Goal: Task Accomplishment & Management: Manage account settings

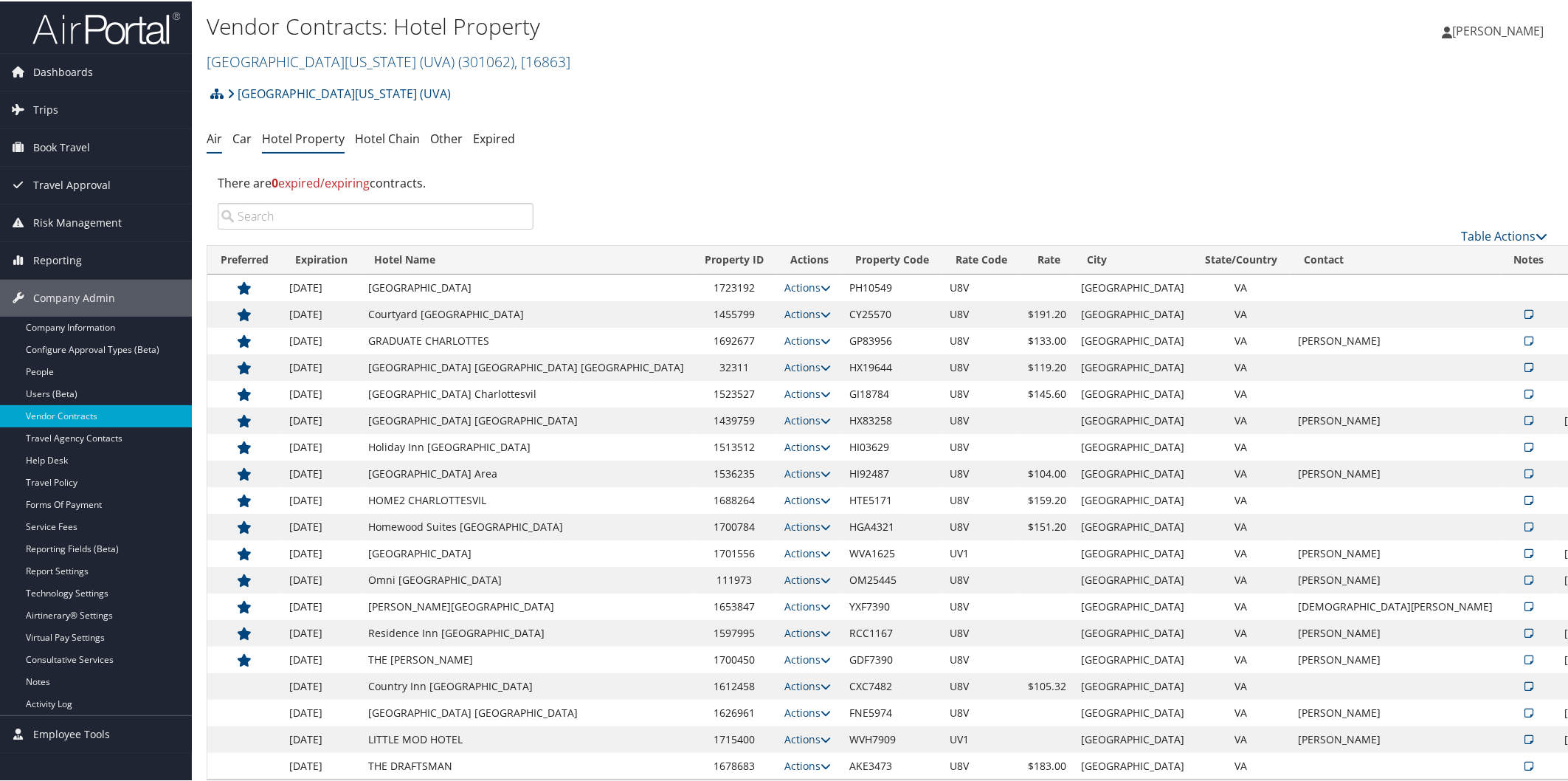
click at [209, 137] on link "Air" at bounding box center [213, 137] width 15 height 16
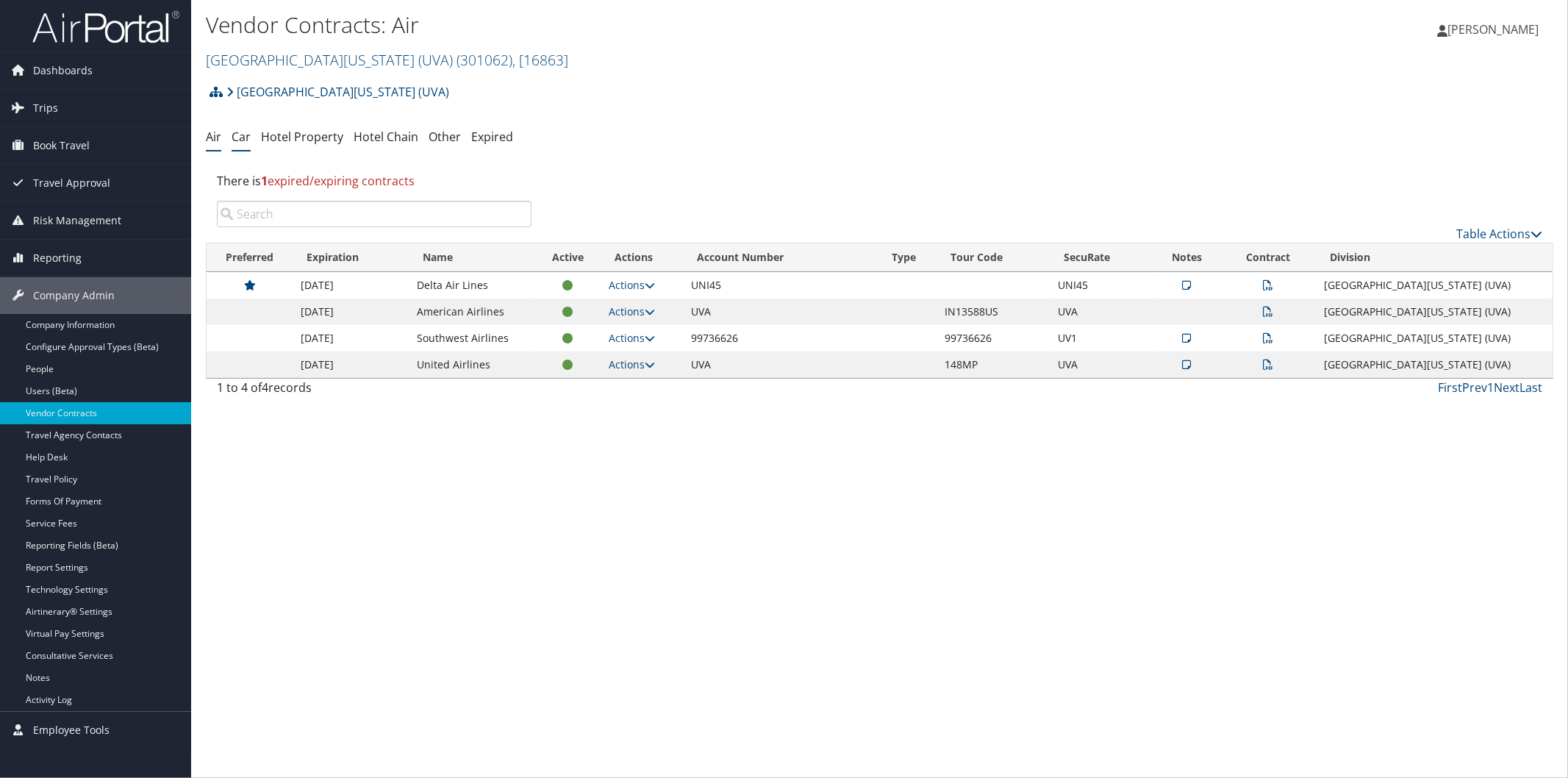
click at [241, 135] on link "Car" at bounding box center [241, 137] width 19 height 16
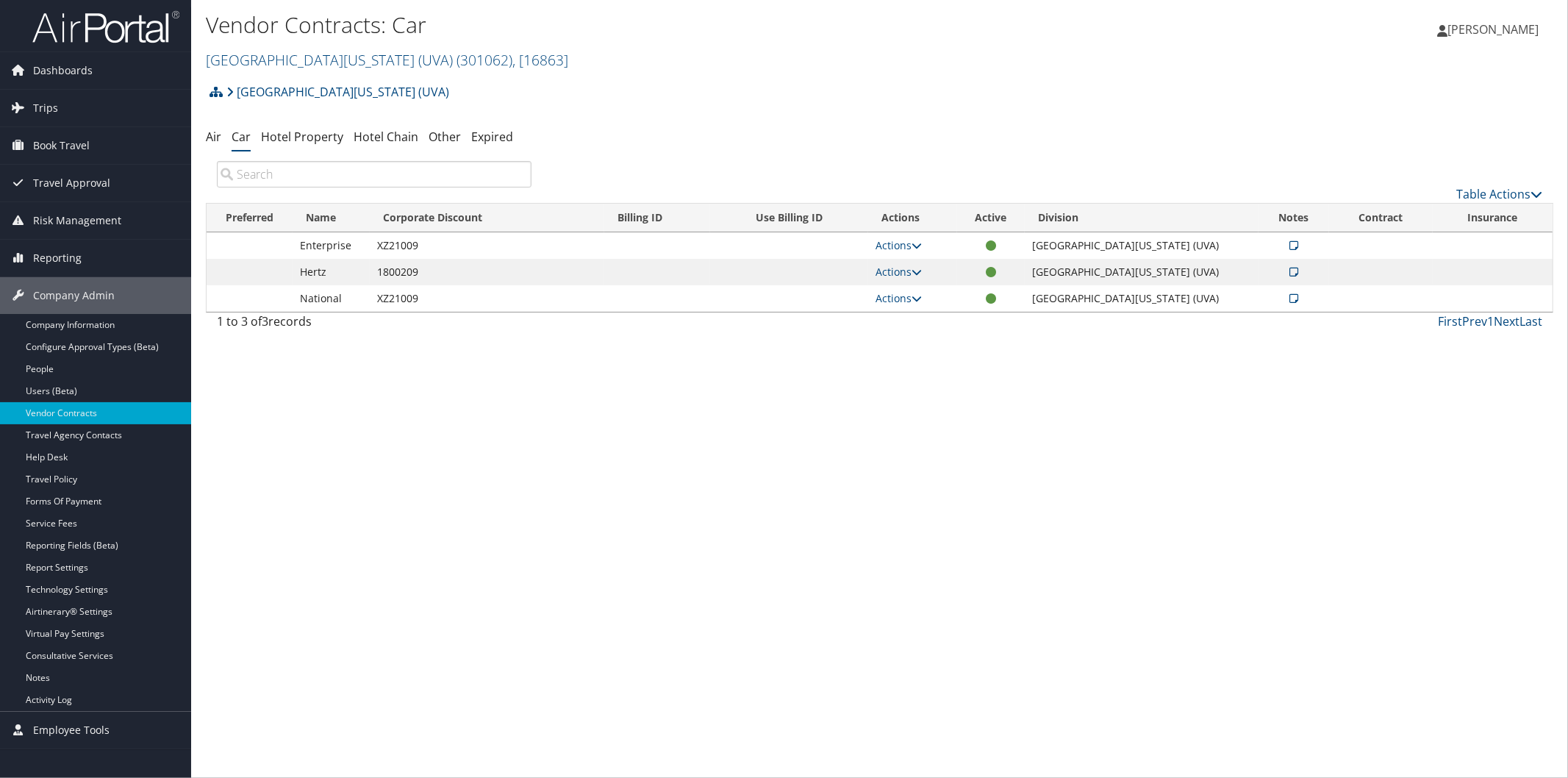
click at [1289, 246] on icon at bounding box center [1293, 245] width 9 height 10
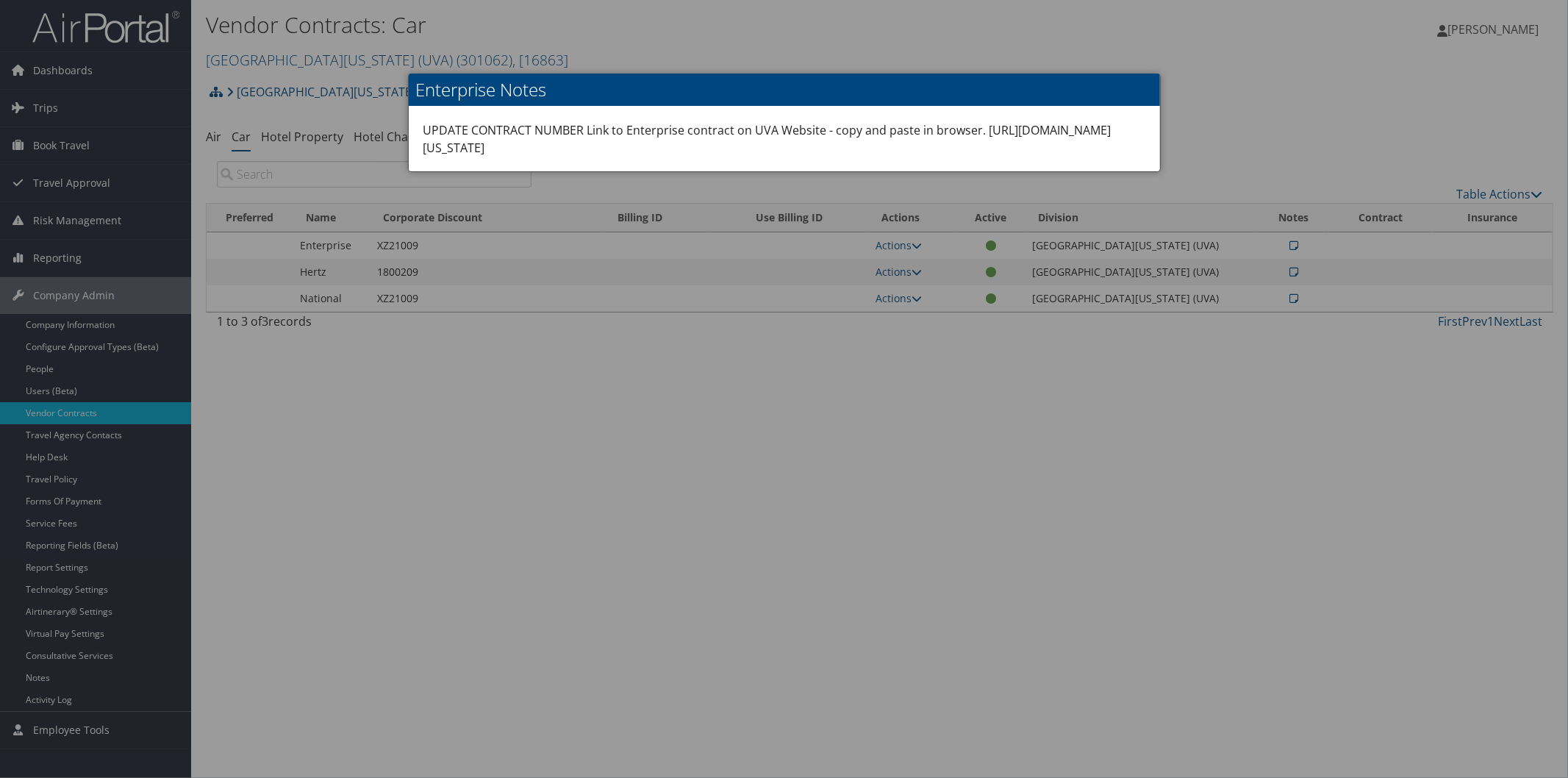
click at [533, 437] on div at bounding box center [784, 389] width 1568 height 778
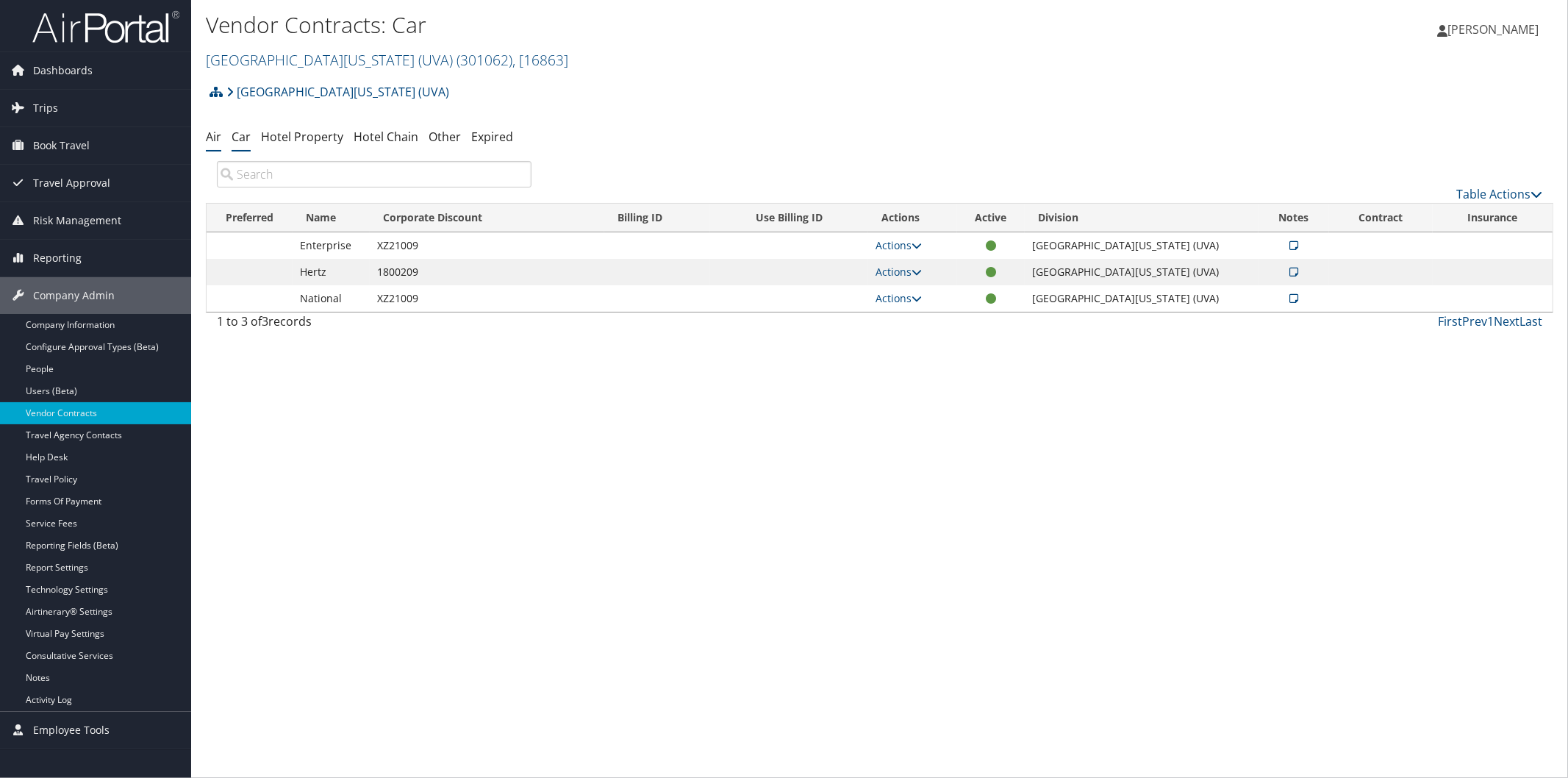
click at [213, 138] on link "Air" at bounding box center [213, 137] width 15 height 16
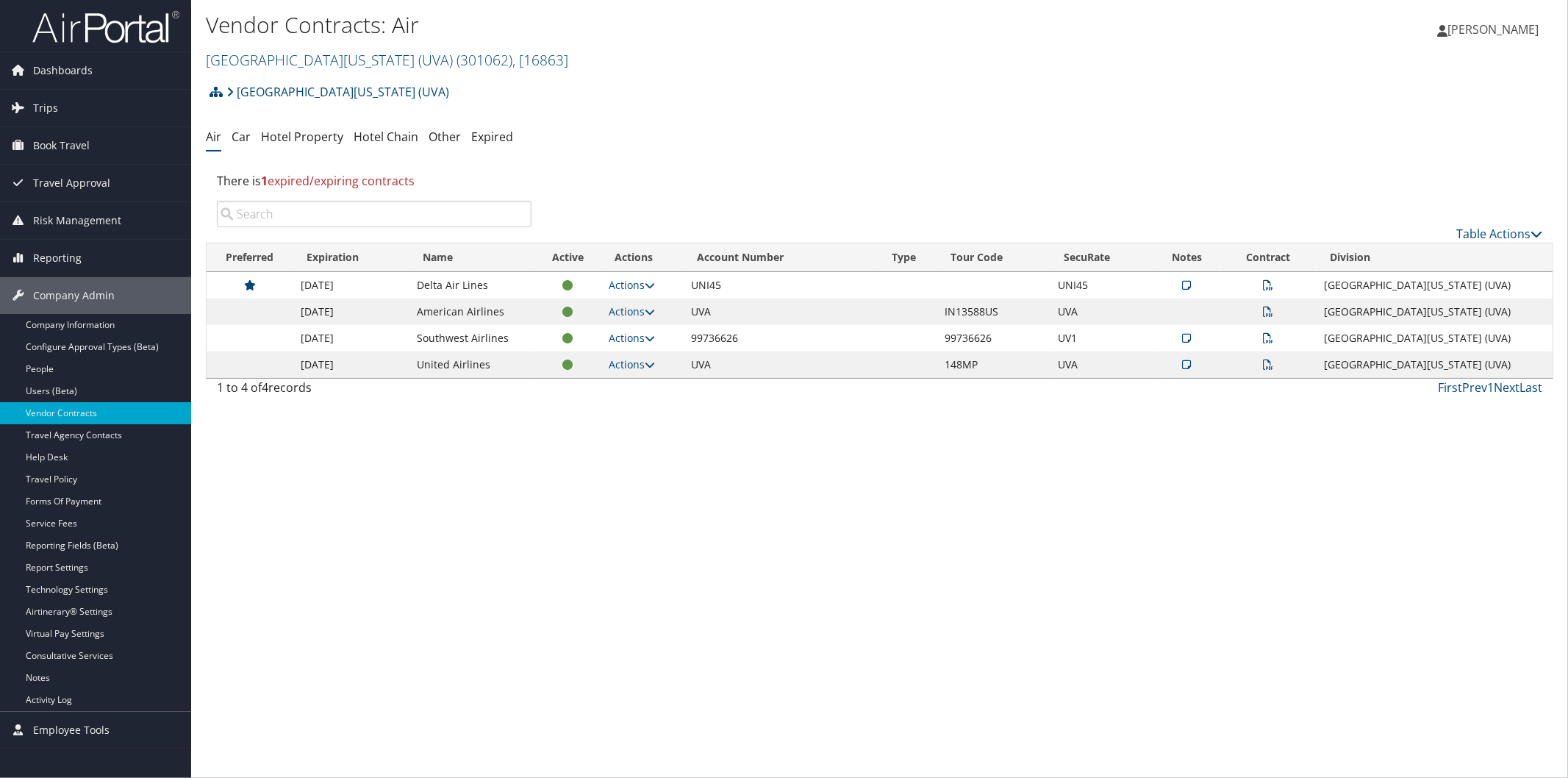
click at [1192, 281] on icon at bounding box center [1187, 285] width 9 height 10
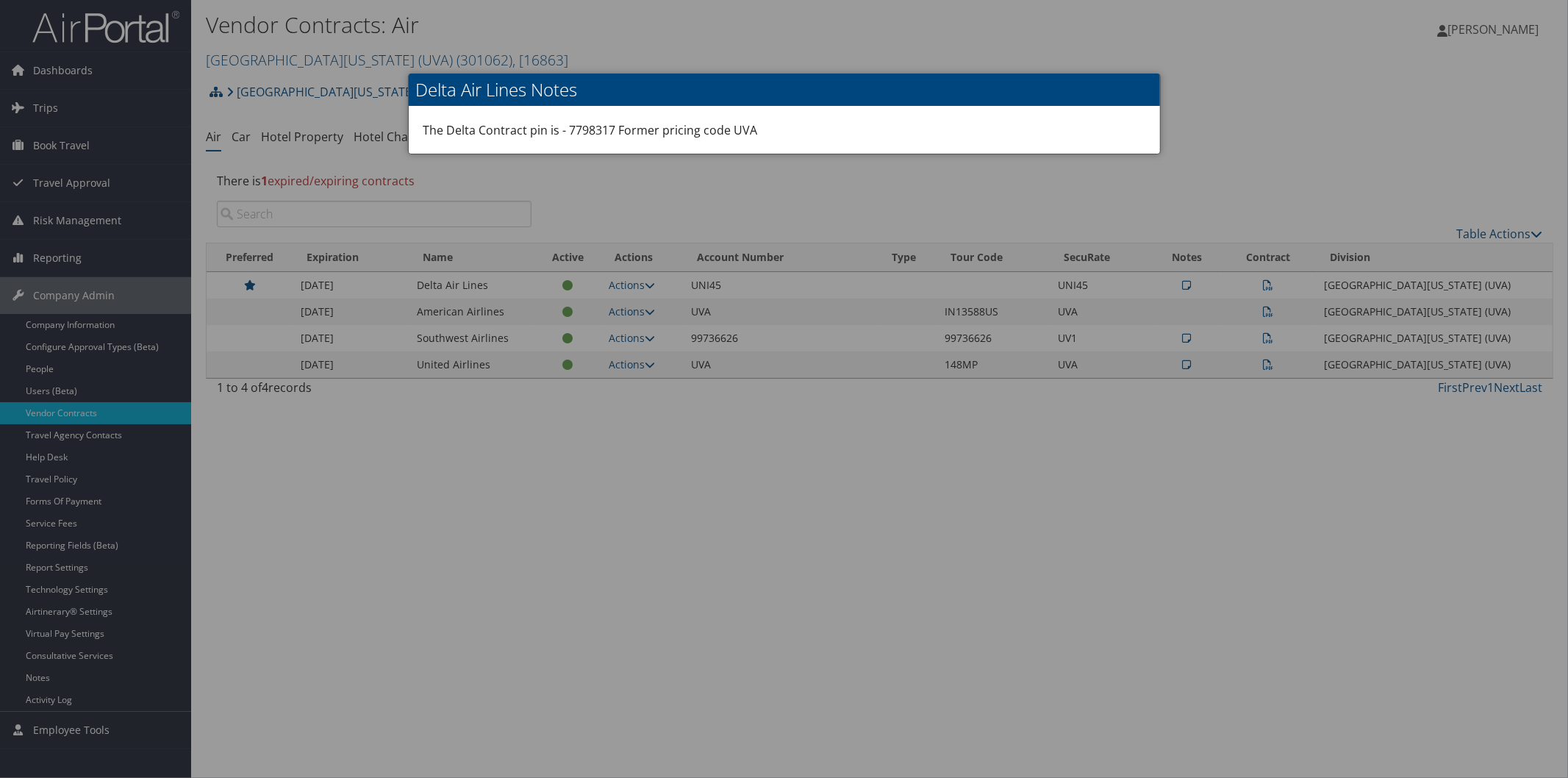
click at [1406, 69] on div at bounding box center [784, 389] width 1568 height 778
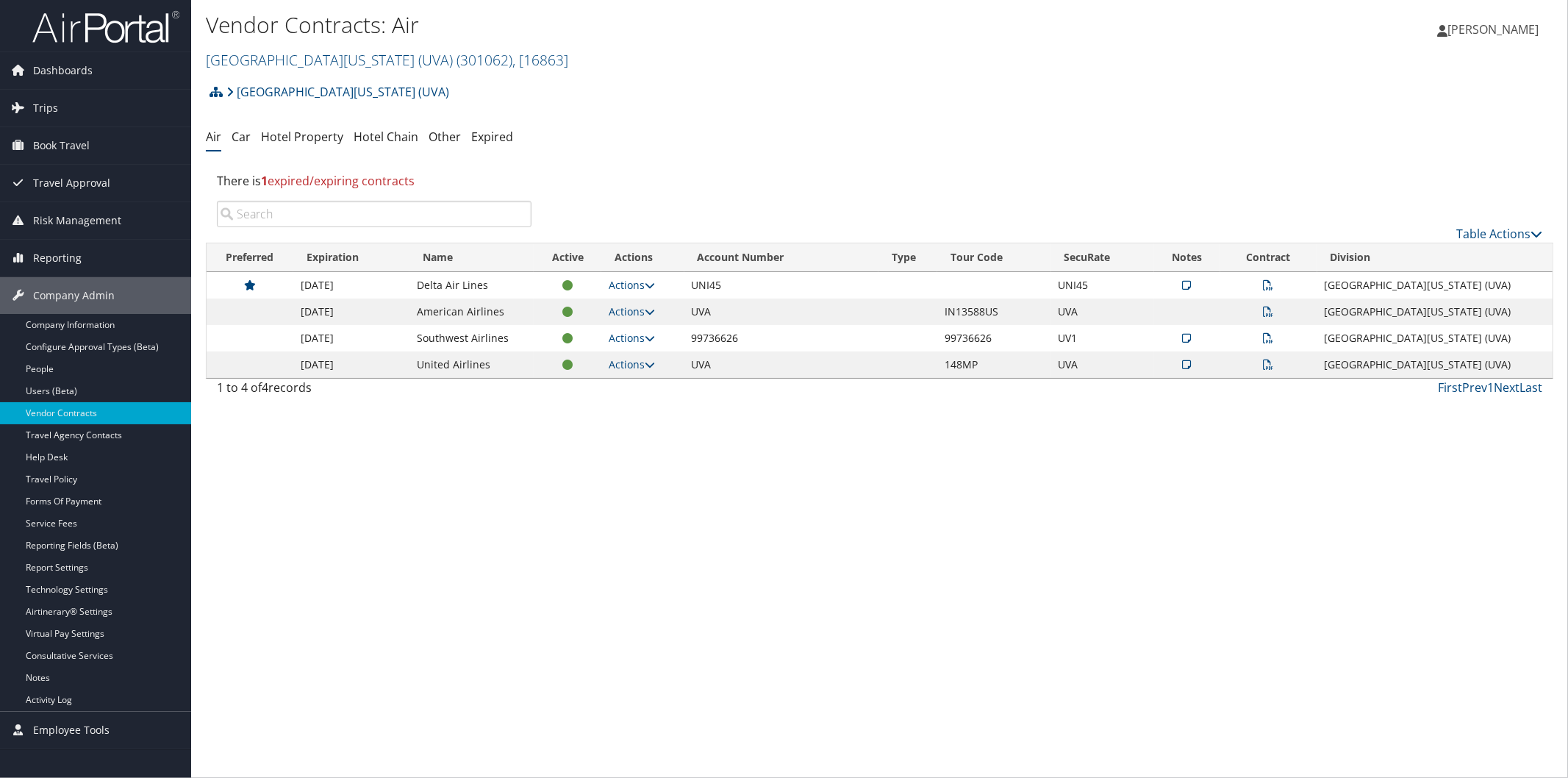
click at [1088, 94] on div "University of Virginia (UVA) Account Structure University of Virginia (UVA) (30…" at bounding box center [879, 98] width 1347 height 40
click at [156, 23] on img at bounding box center [105, 26] width 147 height 34
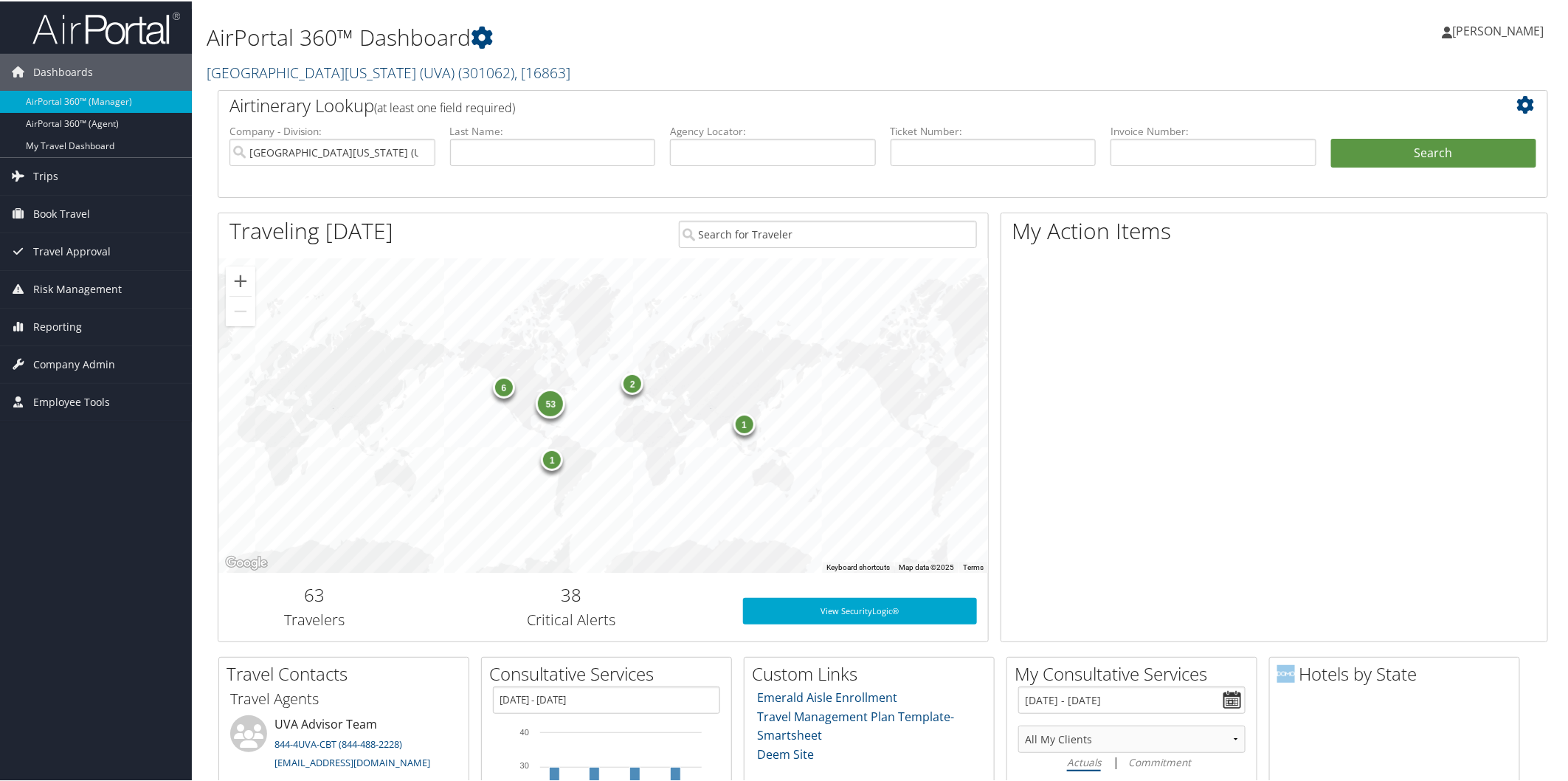
click at [268, 77] on link "[GEOGRAPHIC_DATA][US_STATE] (UVA) ( 301062 ) , [ 16863 ]" at bounding box center [388, 71] width 364 height 20
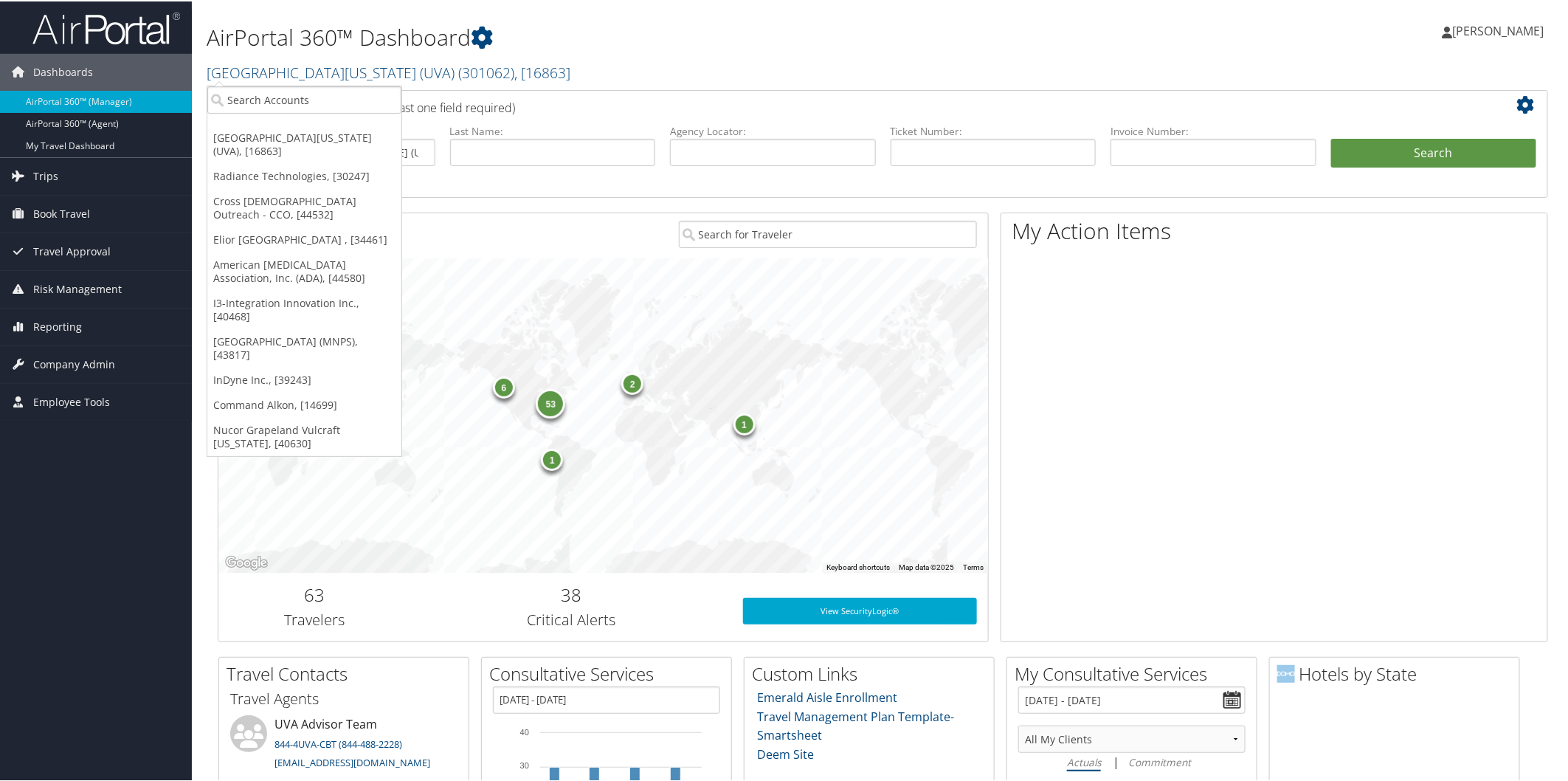
click at [217, 366] on link "InDyne Inc., [39243]" at bounding box center [304, 378] width 194 height 25
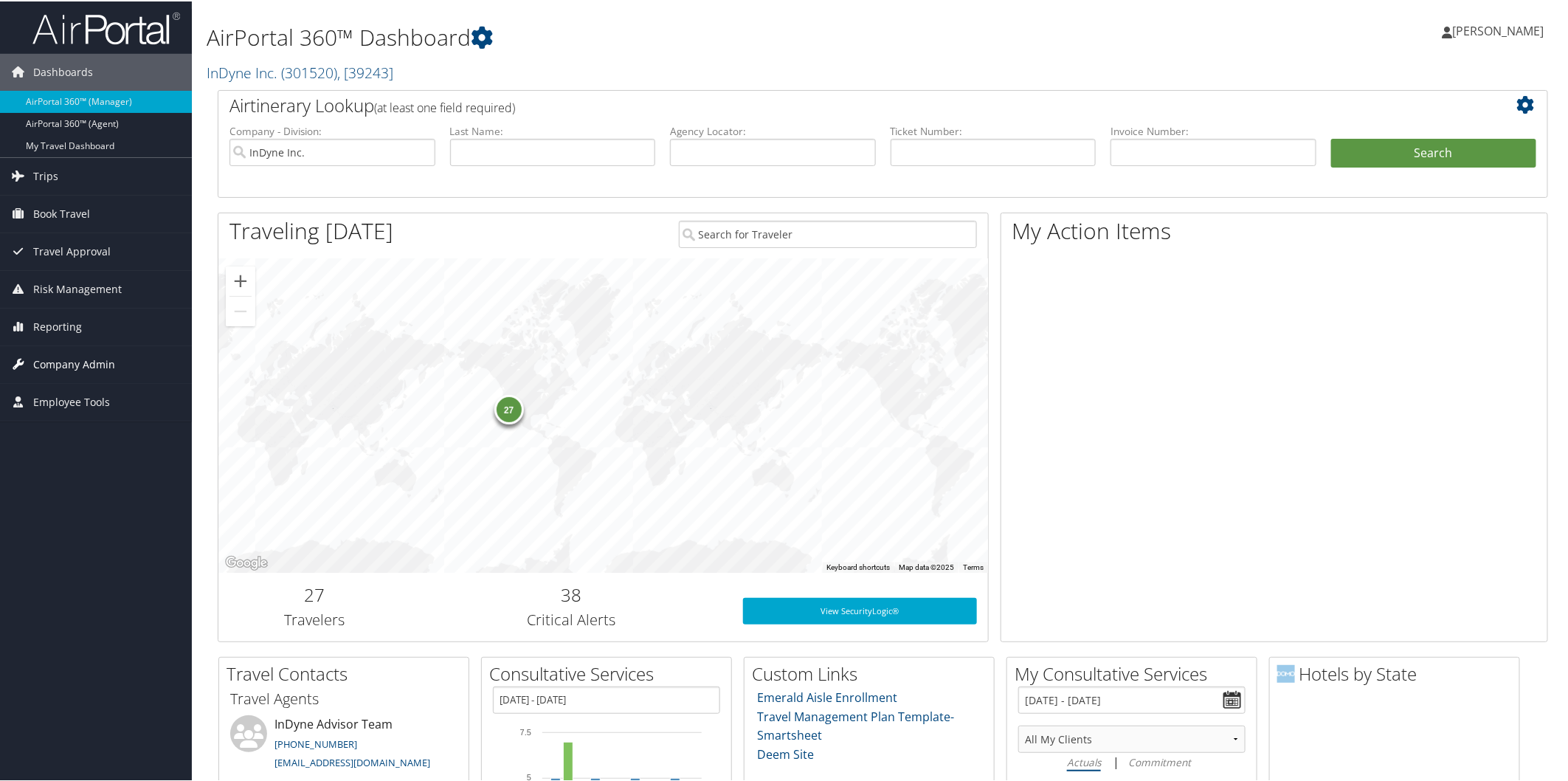
click at [87, 358] on span "Company Admin" at bounding box center [74, 363] width 82 height 37
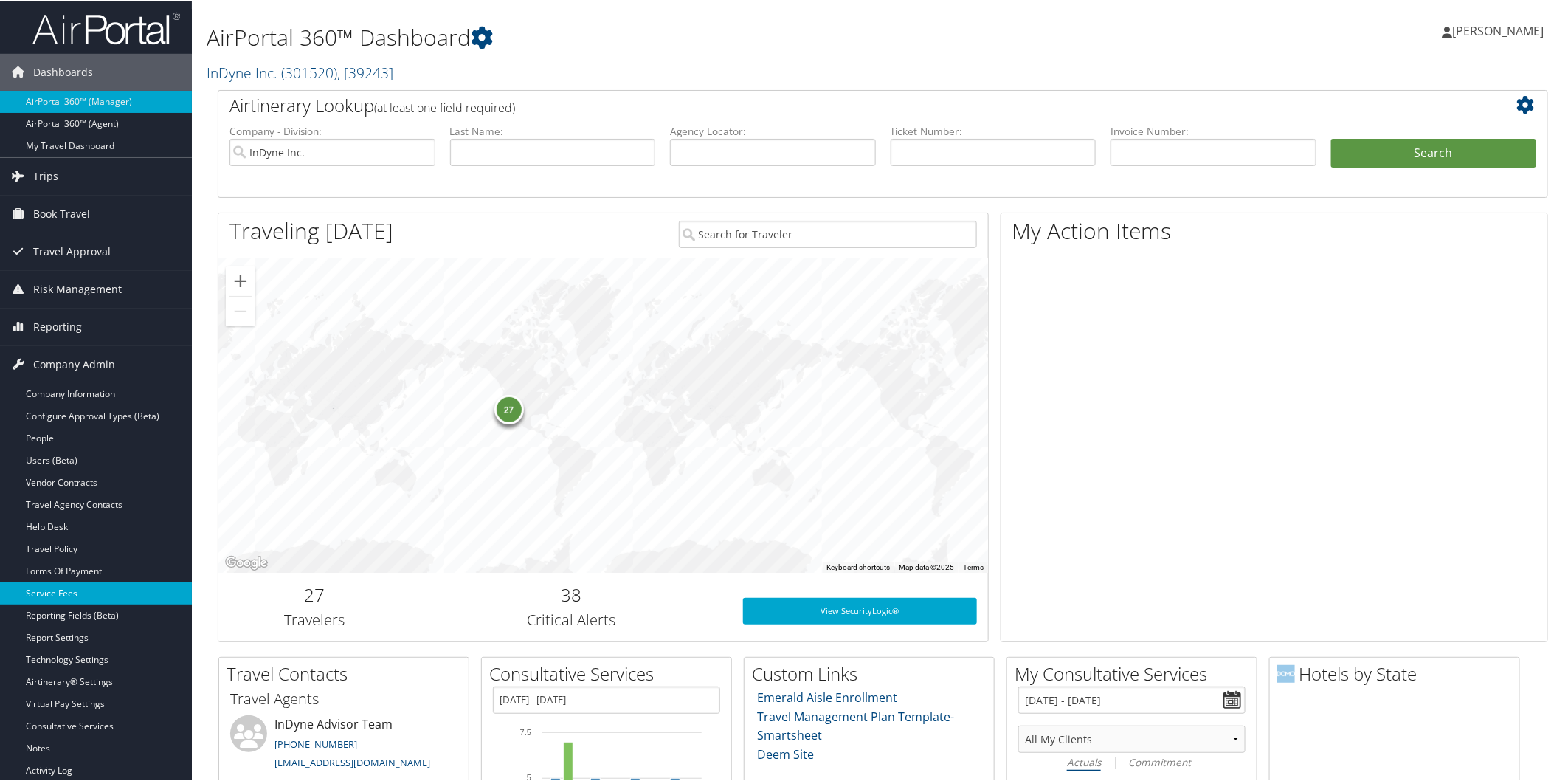
click at [86, 589] on link "Service Fees" at bounding box center [95, 592] width 192 height 22
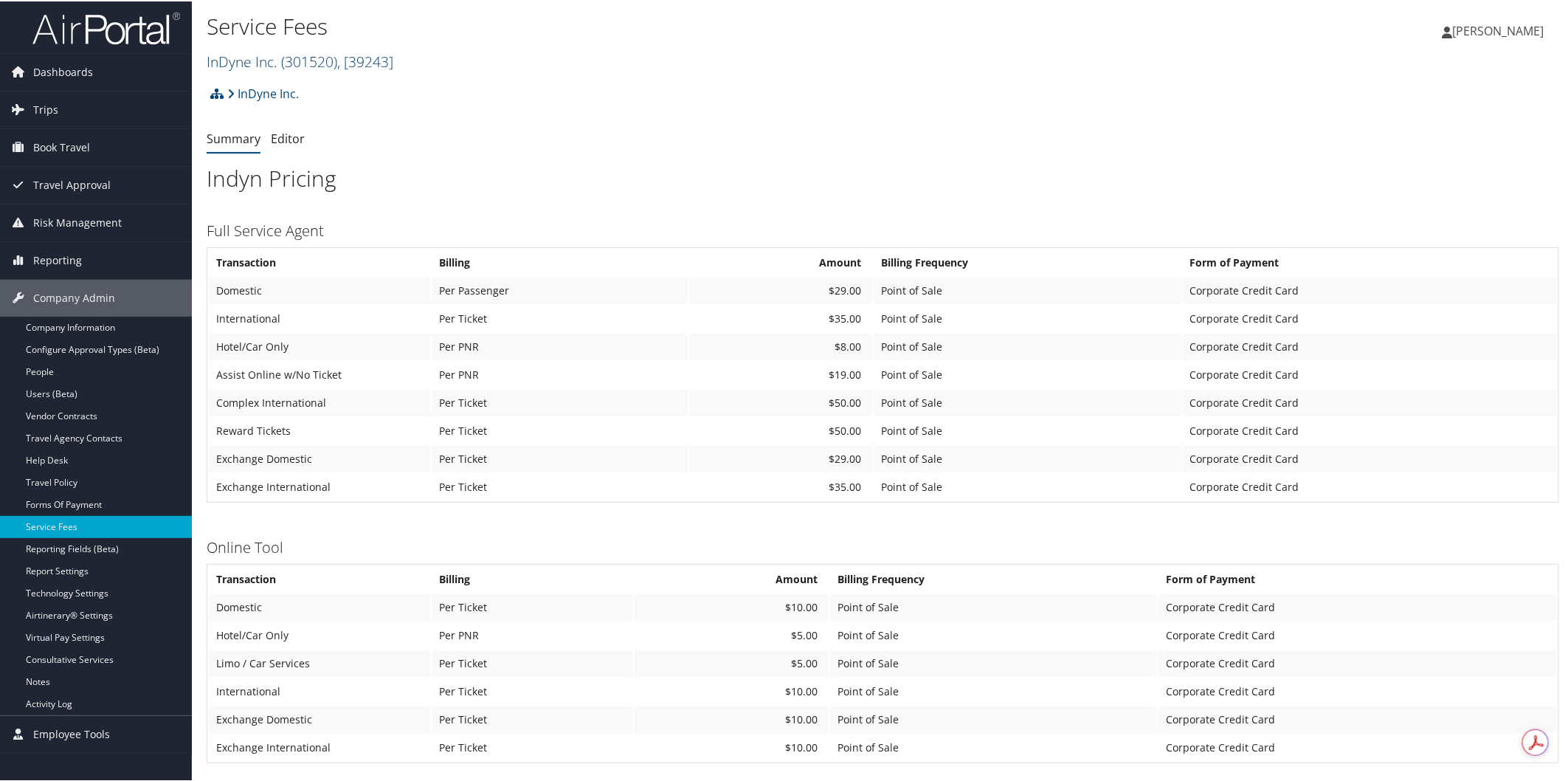
click at [234, 61] on link "InDyne Inc. ( 301520 ) , [ 39243 ]" at bounding box center [299, 60] width 187 height 20
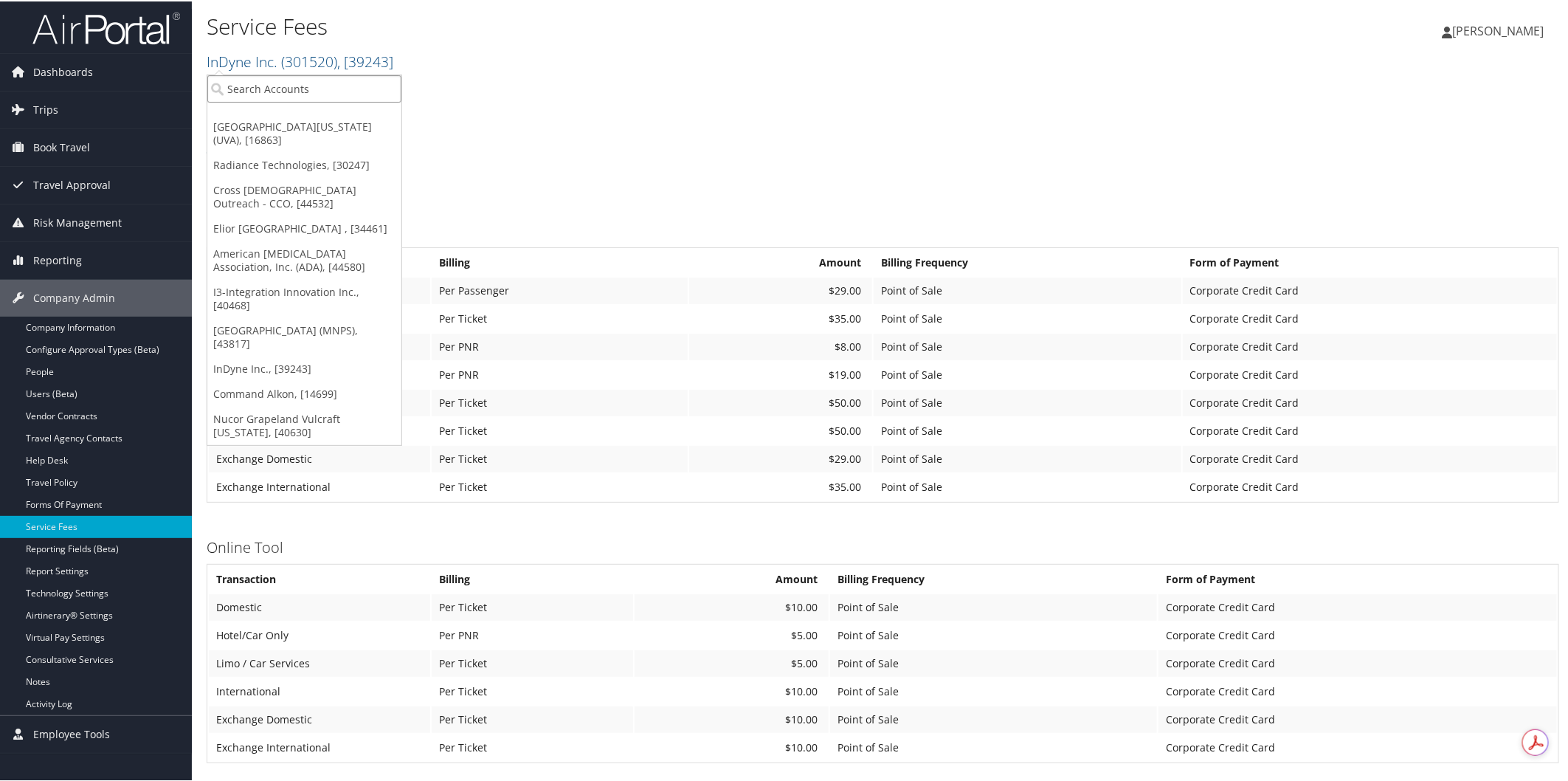
click at [268, 82] on input "search" at bounding box center [304, 87] width 194 height 27
click at [301, 281] on link "I3-Integration Innovation Inc., [40468]" at bounding box center [304, 298] width 194 height 39
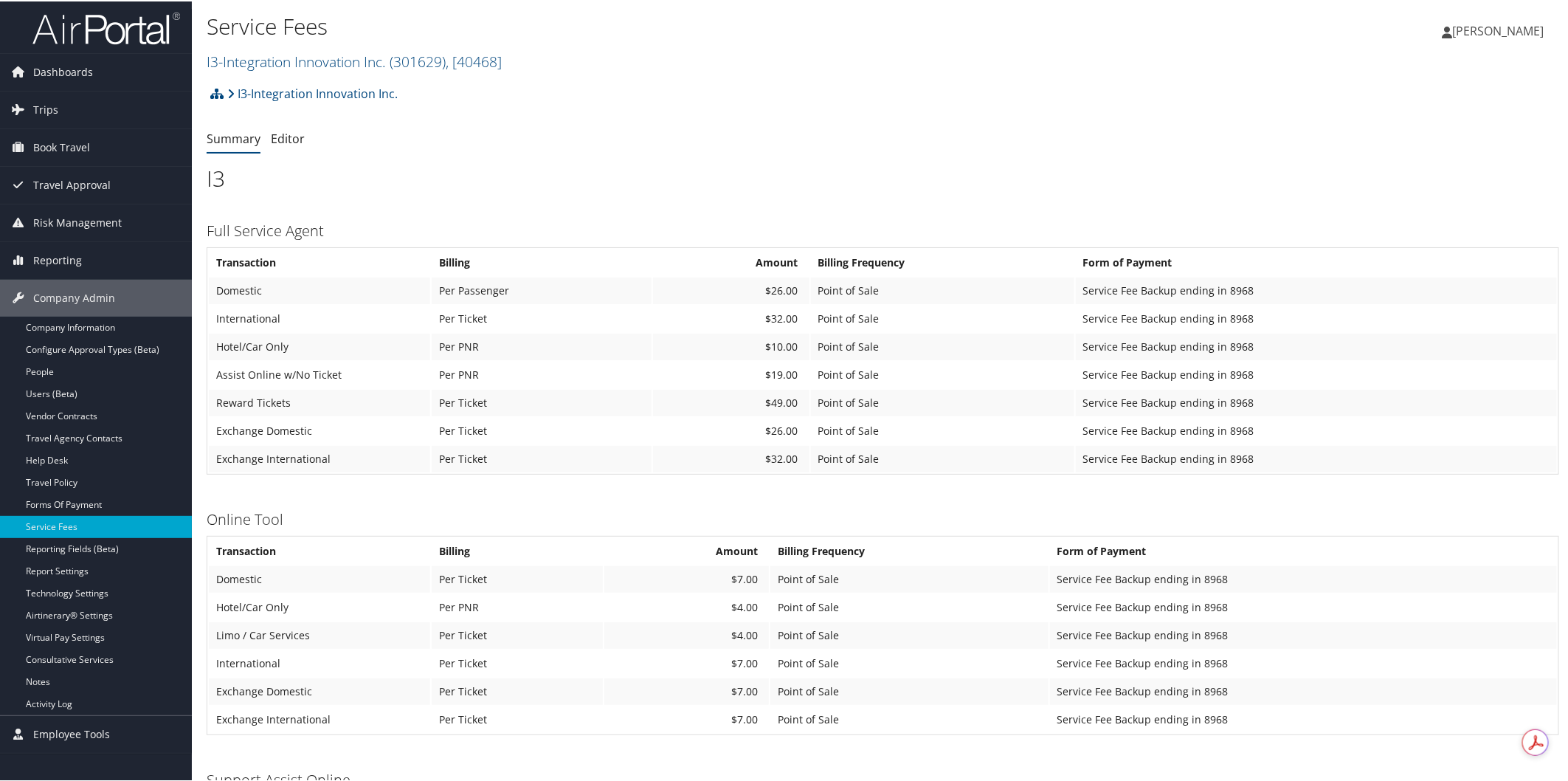
click at [212, 41] on div "Service Fees I3-Integration Innovation Inc. ( 301629 ) , [ 40468 ] I3-Integrati…" at bounding box center [657, 40] width 902 height 62
click at [276, 56] on link "I3-Integration Innovation Inc. ( 301629 ) , [ 40468 ]" at bounding box center [354, 60] width 295 height 20
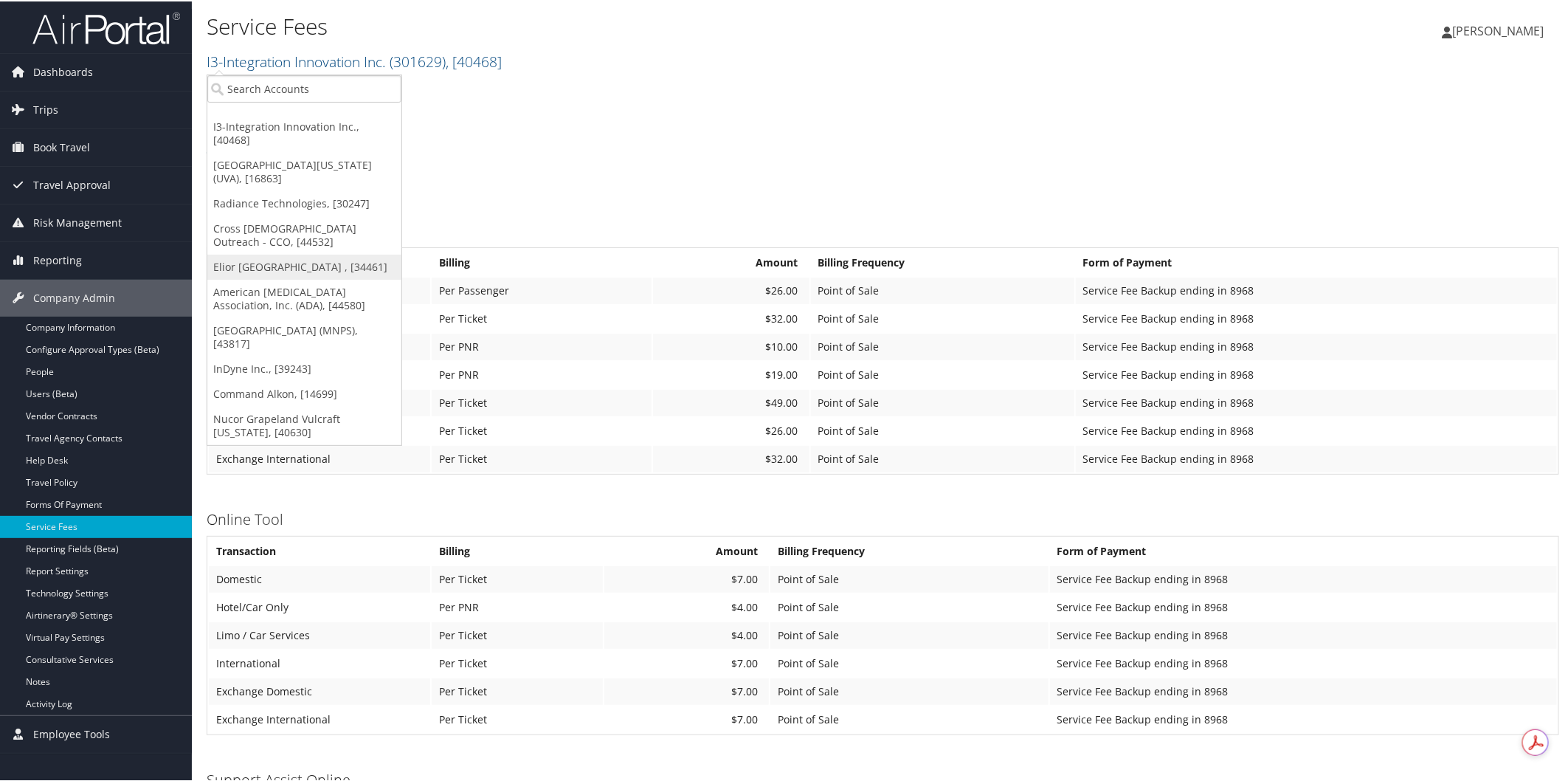
click at [238, 253] on link "Elior [GEOGRAPHIC_DATA] , [34461]" at bounding box center [304, 265] width 194 height 25
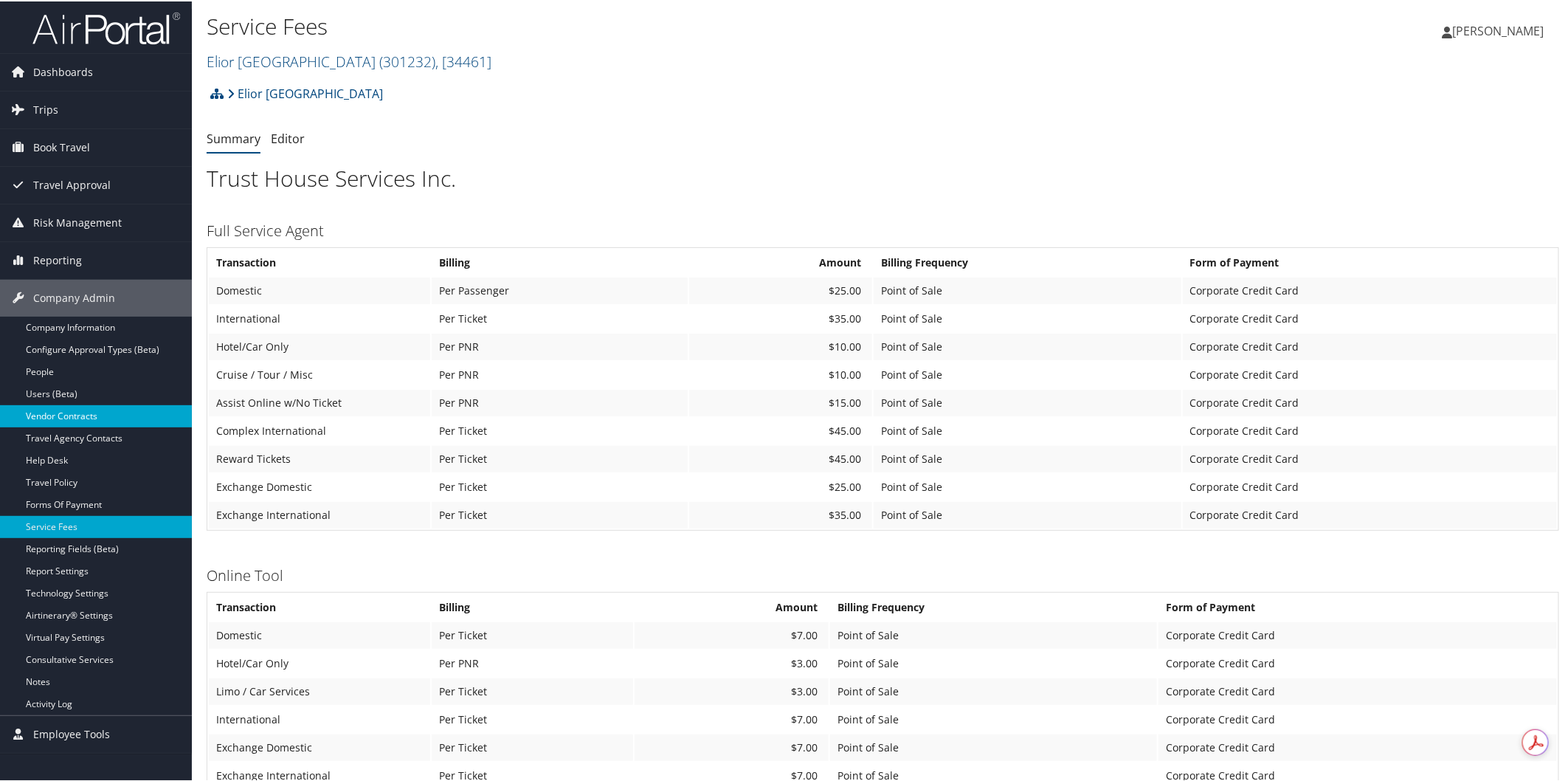
click at [51, 415] on link "Vendor Contracts" at bounding box center [95, 415] width 192 height 22
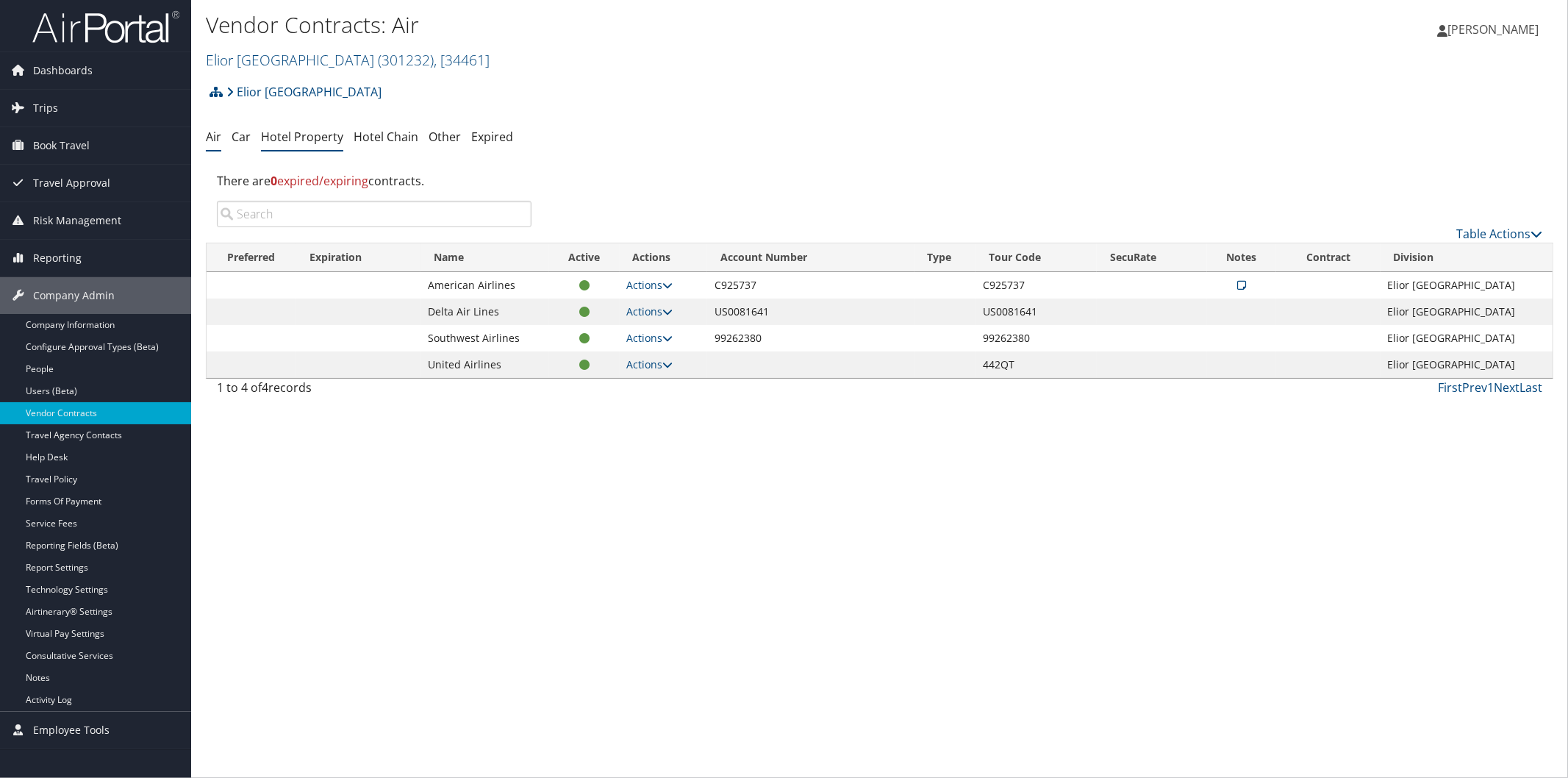
click at [312, 137] on link "Hotel Property" at bounding box center [301, 137] width 82 height 16
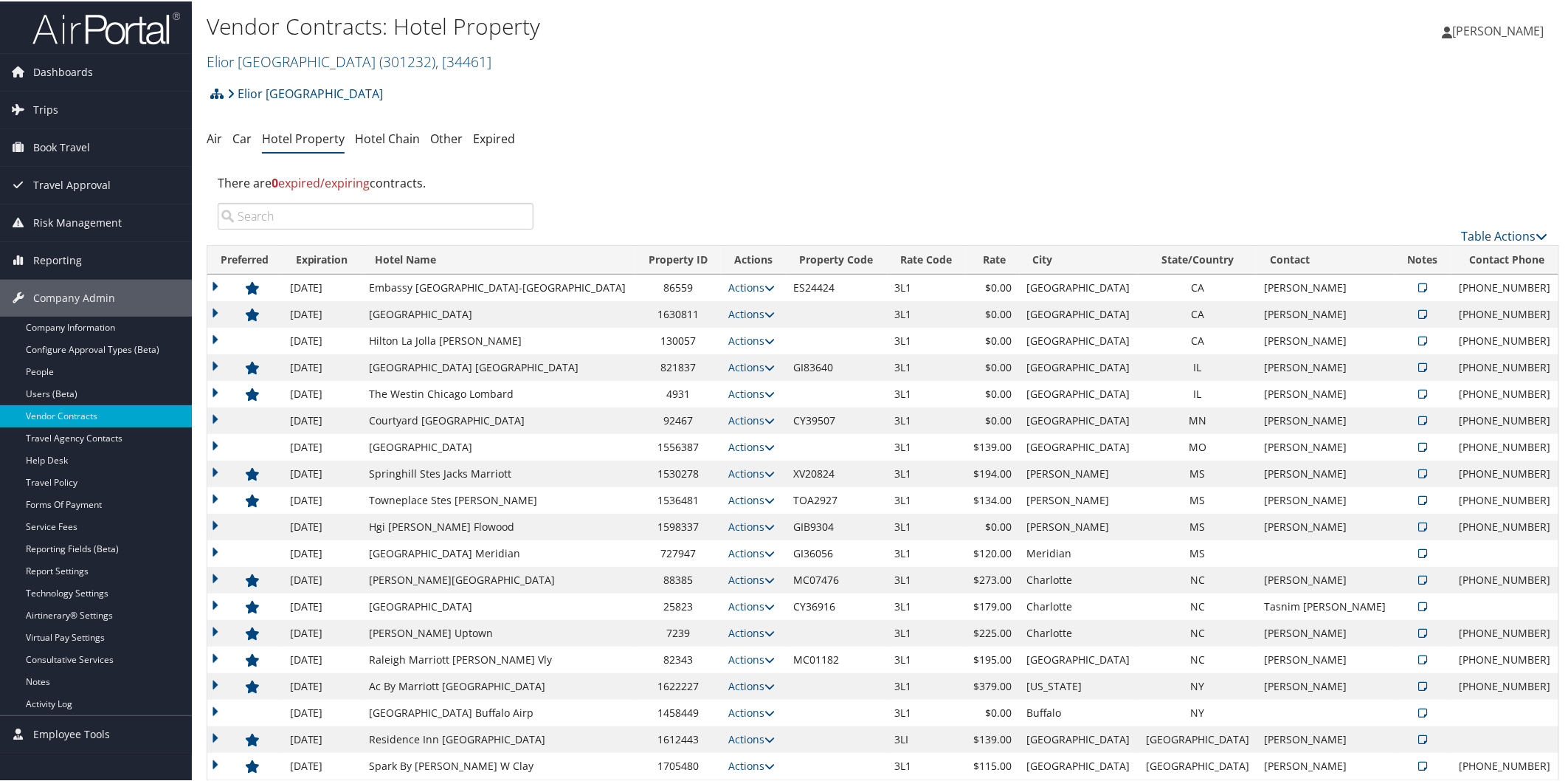
click at [916, 733] on td "3LI" at bounding box center [927, 738] width 79 height 26
click at [71, 321] on link "Company Information" at bounding box center [95, 327] width 192 height 22
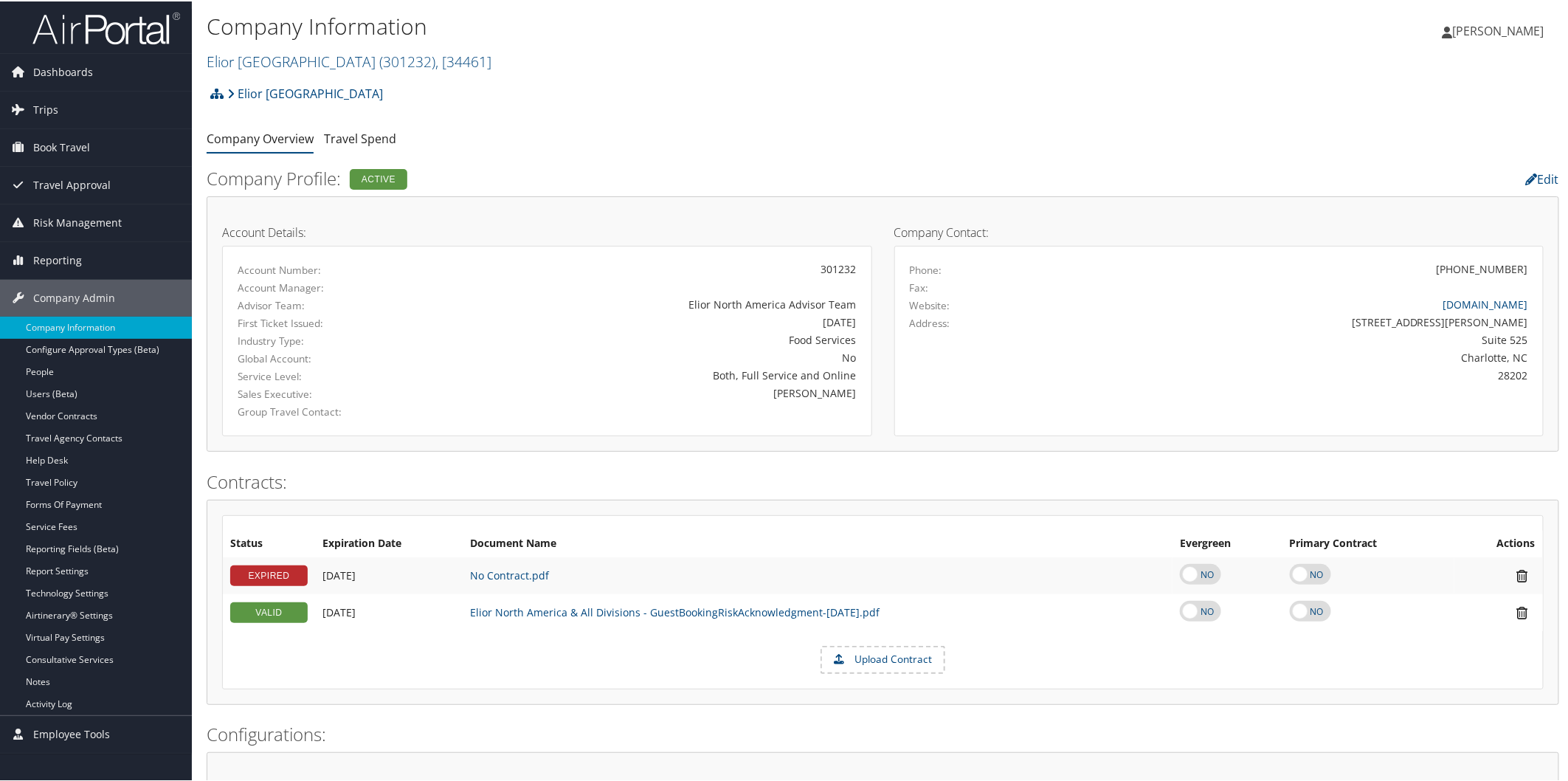
click at [724, 17] on h1 "Company Information" at bounding box center [657, 25] width 902 height 31
click at [290, 59] on link "[GEOGRAPHIC_DATA] ( 301232 ) , [ 34461 ]" at bounding box center [348, 60] width 285 height 20
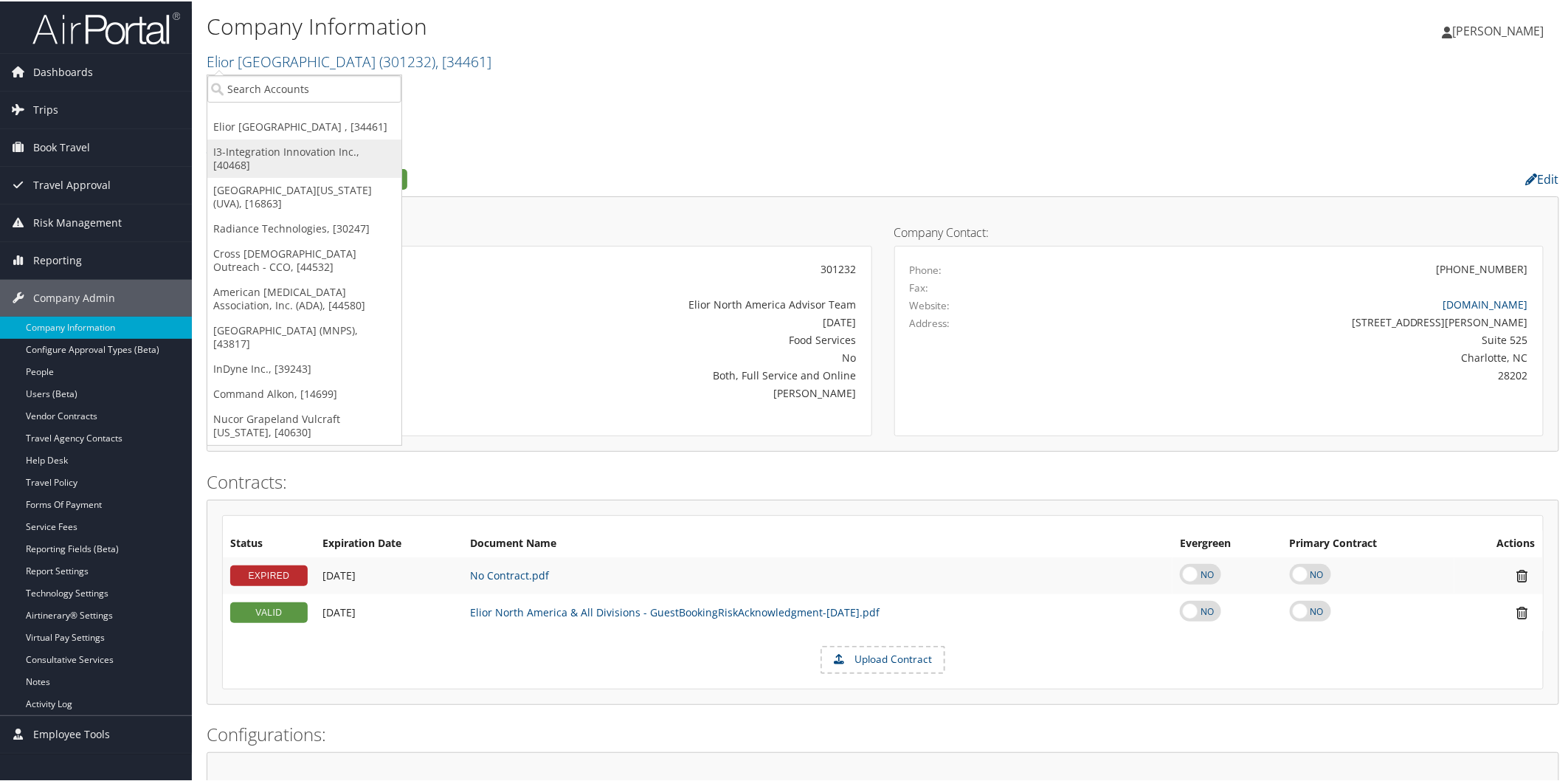
click at [311, 155] on link "I3-Integration Innovation Inc., [40468]" at bounding box center [304, 157] width 194 height 39
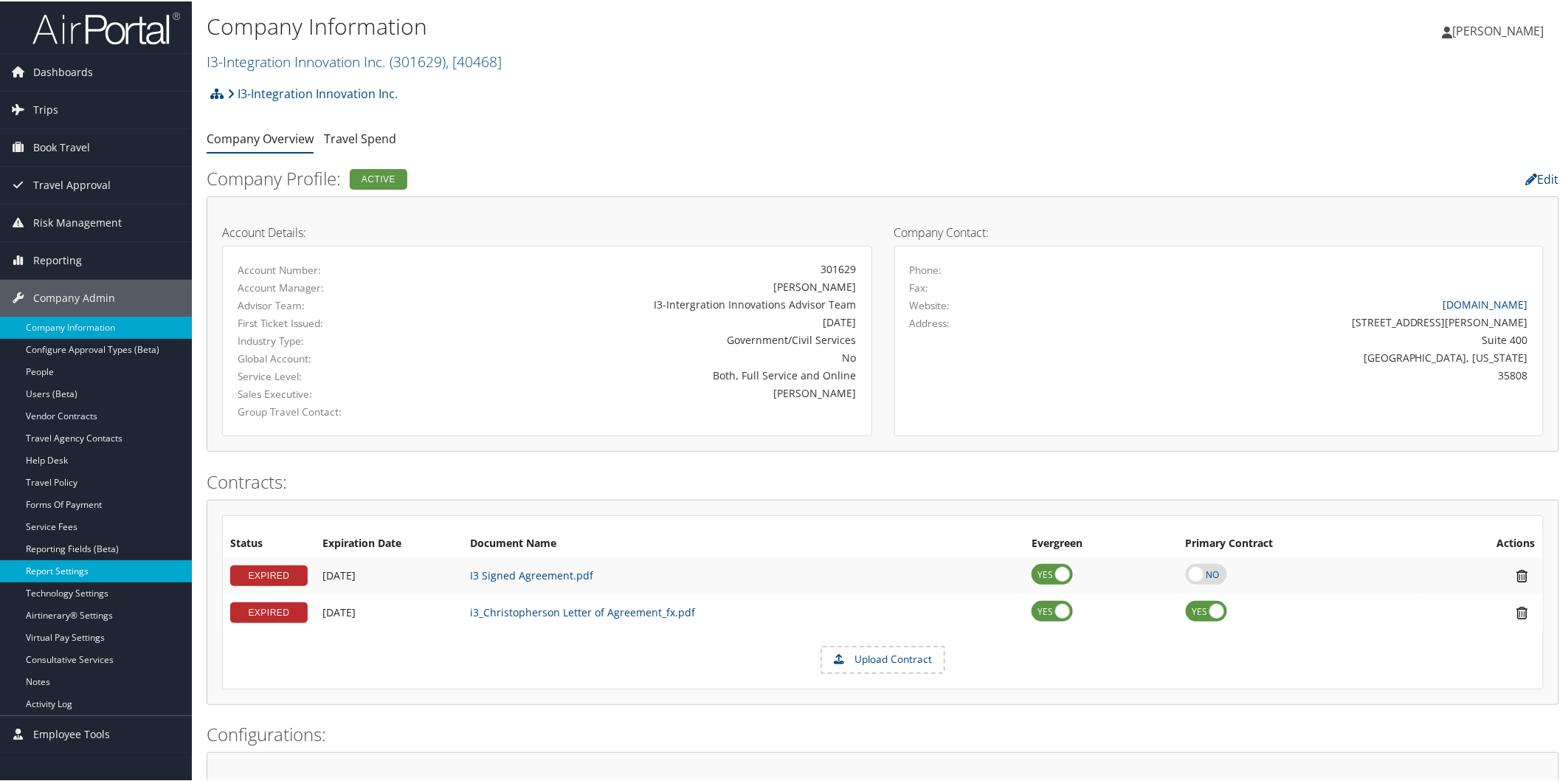
click at [44, 563] on link "Report Settings" at bounding box center [95, 570] width 192 height 22
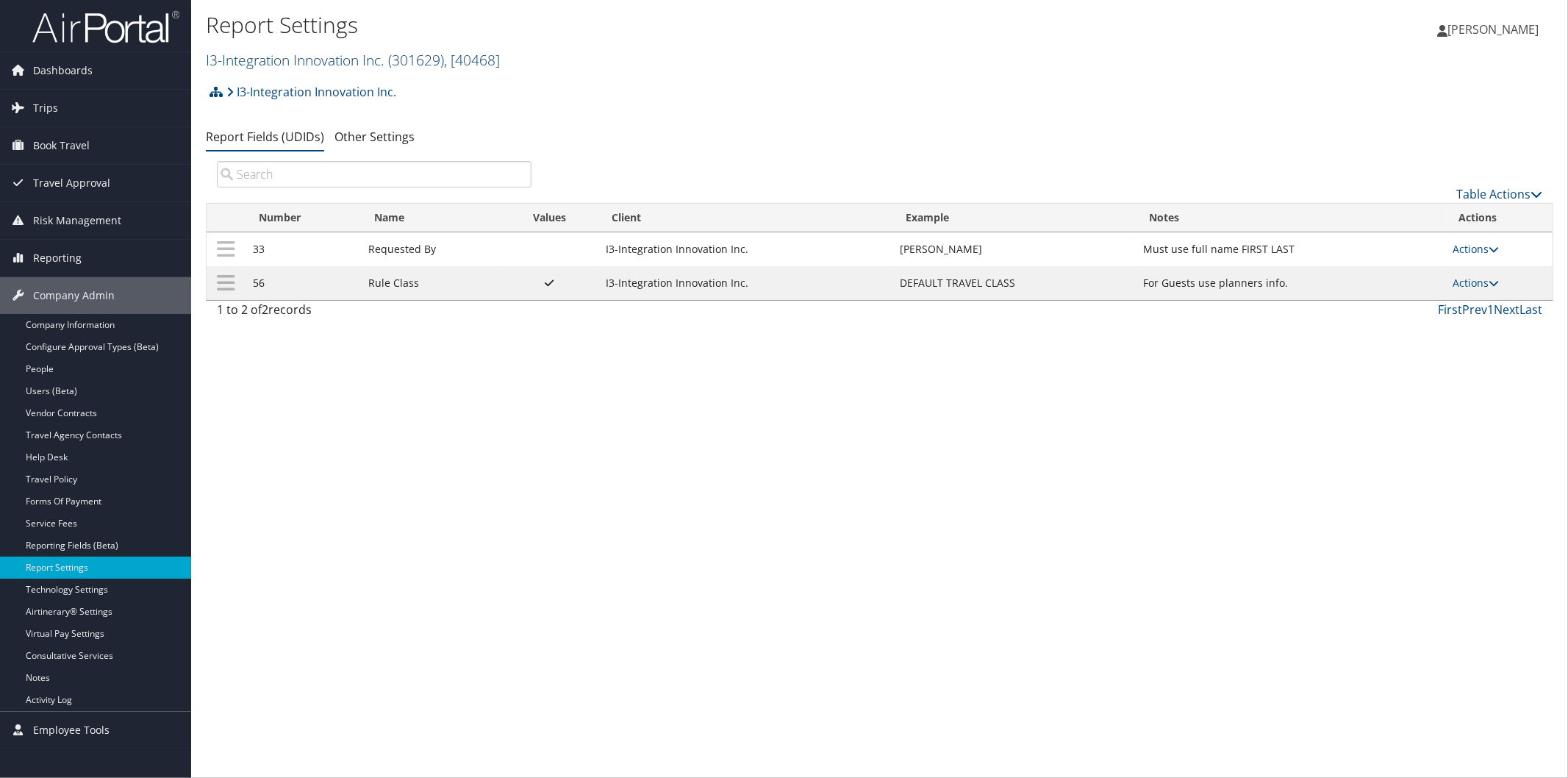
click at [292, 56] on link "I3-Integration Innovation Inc. ( 301629 ) , [ 40468 ]" at bounding box center [352, 60] width 294 height 20
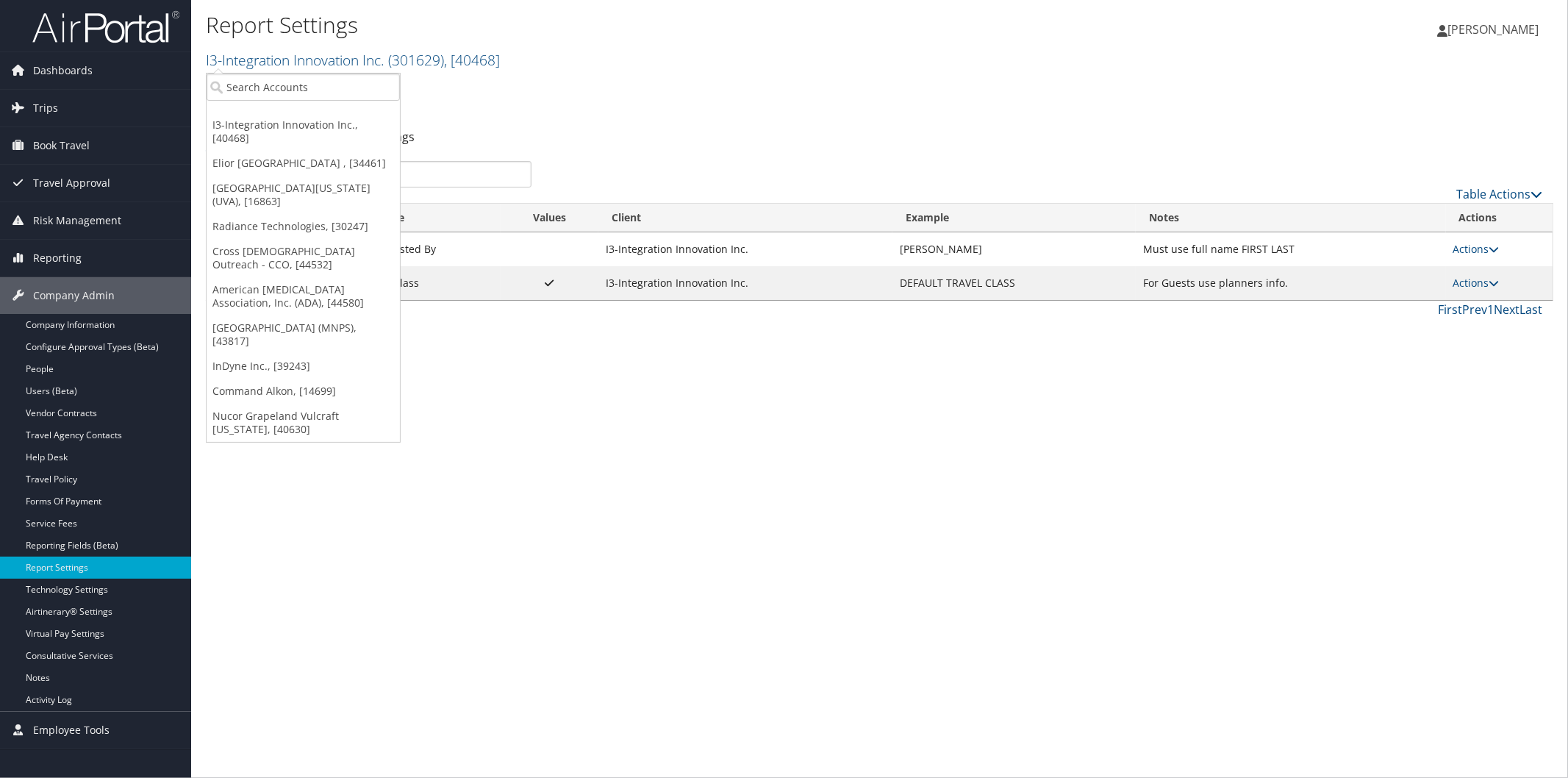
click at [548, 24] on h1 "Report Settings" at bounding box center [655, 25] width 898 height 31
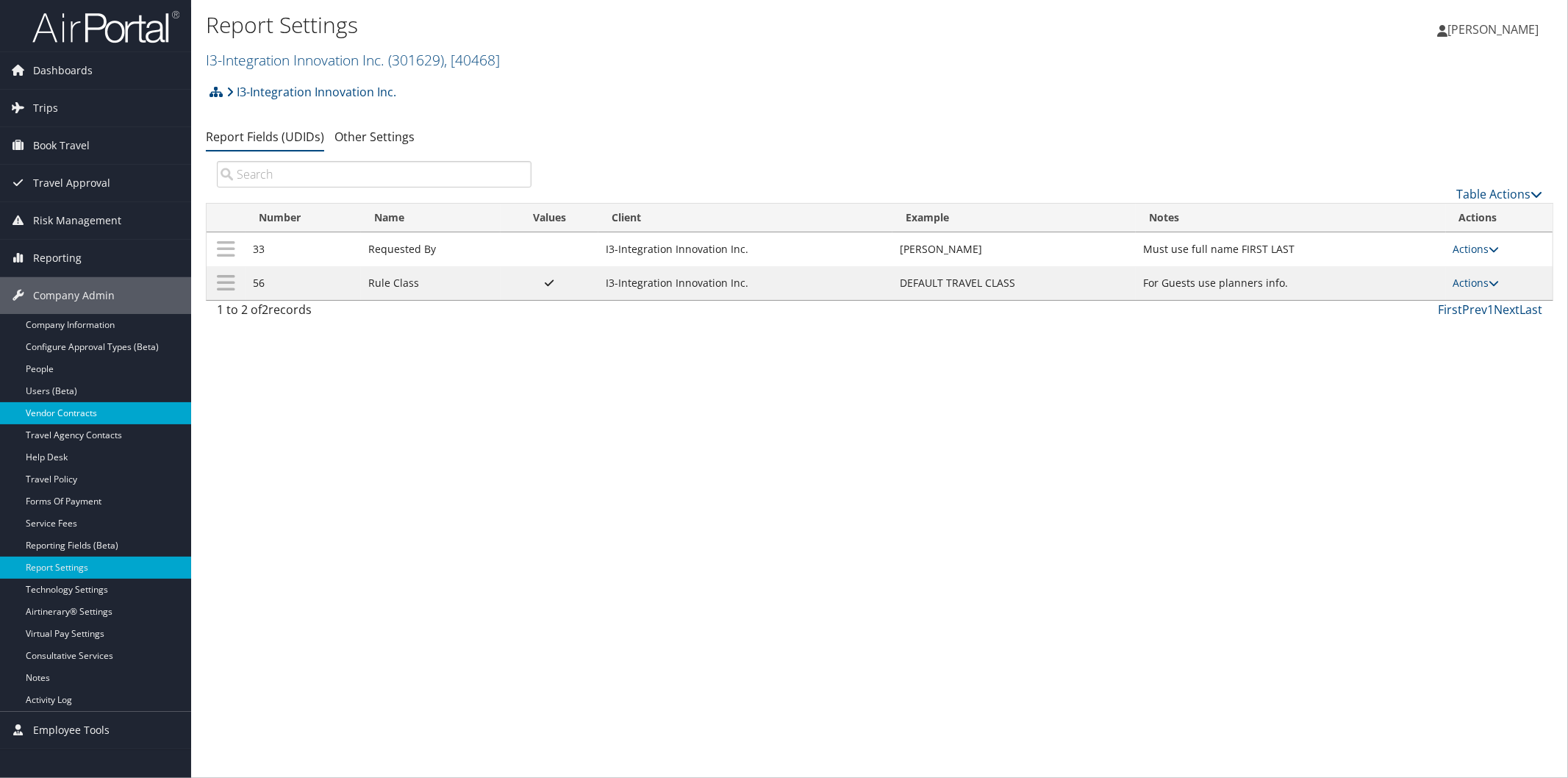
click at [75, 409] on link "Vendor Contracts" at bounding box center [95, 413] width 191 height 22
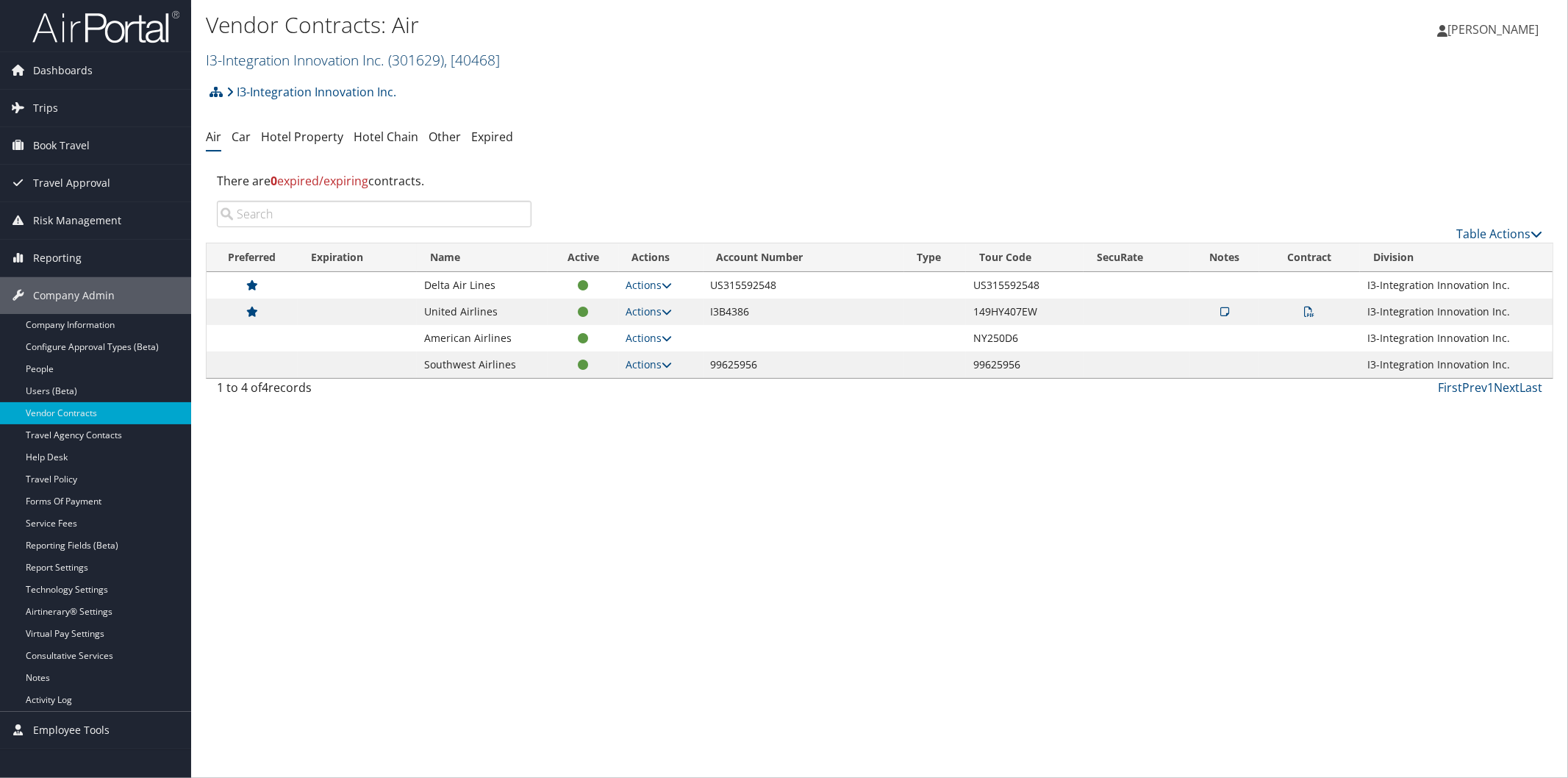
click at [325, 54] on link "I3-Integration Innovation Inc. ( 301629 ) , [ 40468 ]" at bounding box center [352, 60] width 294 height 20
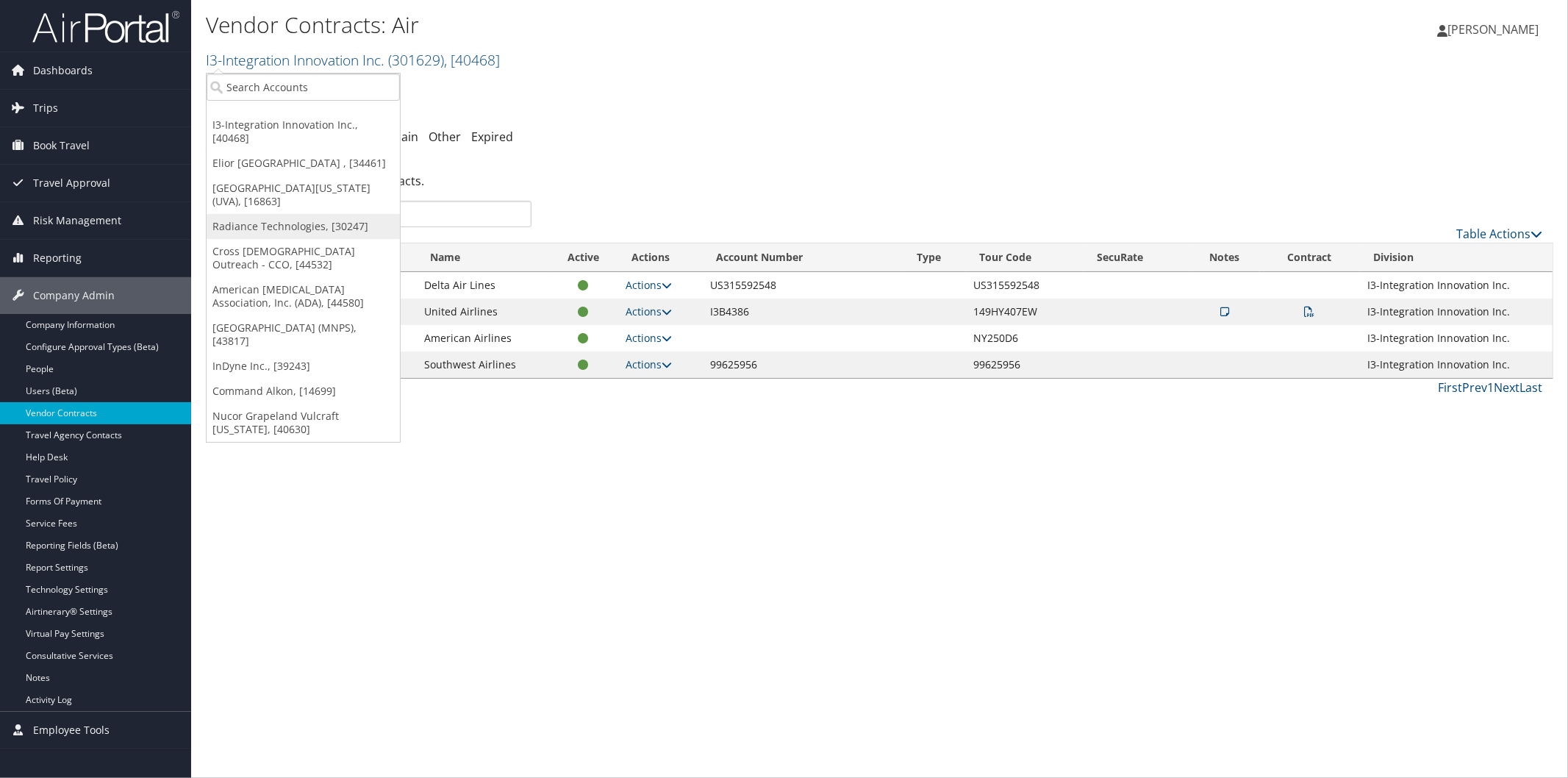
click at [292, 214] on link "Radiance Technologies, [30247]" at bounding box center [303, 226] width 193 height 25
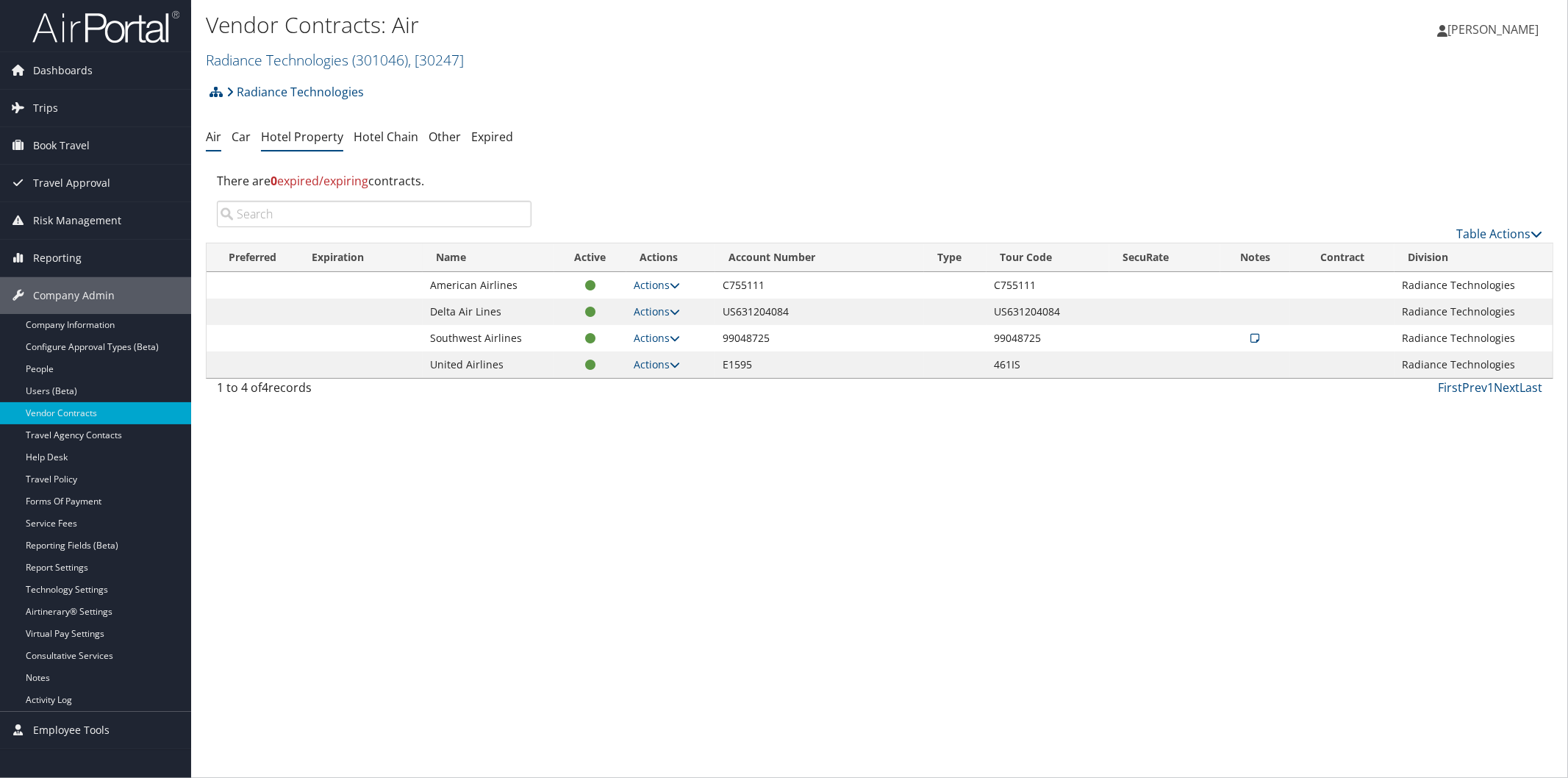
click at [293, 138] on link "Hotel Property" at bounding box center [301, 137] width 82 height 16
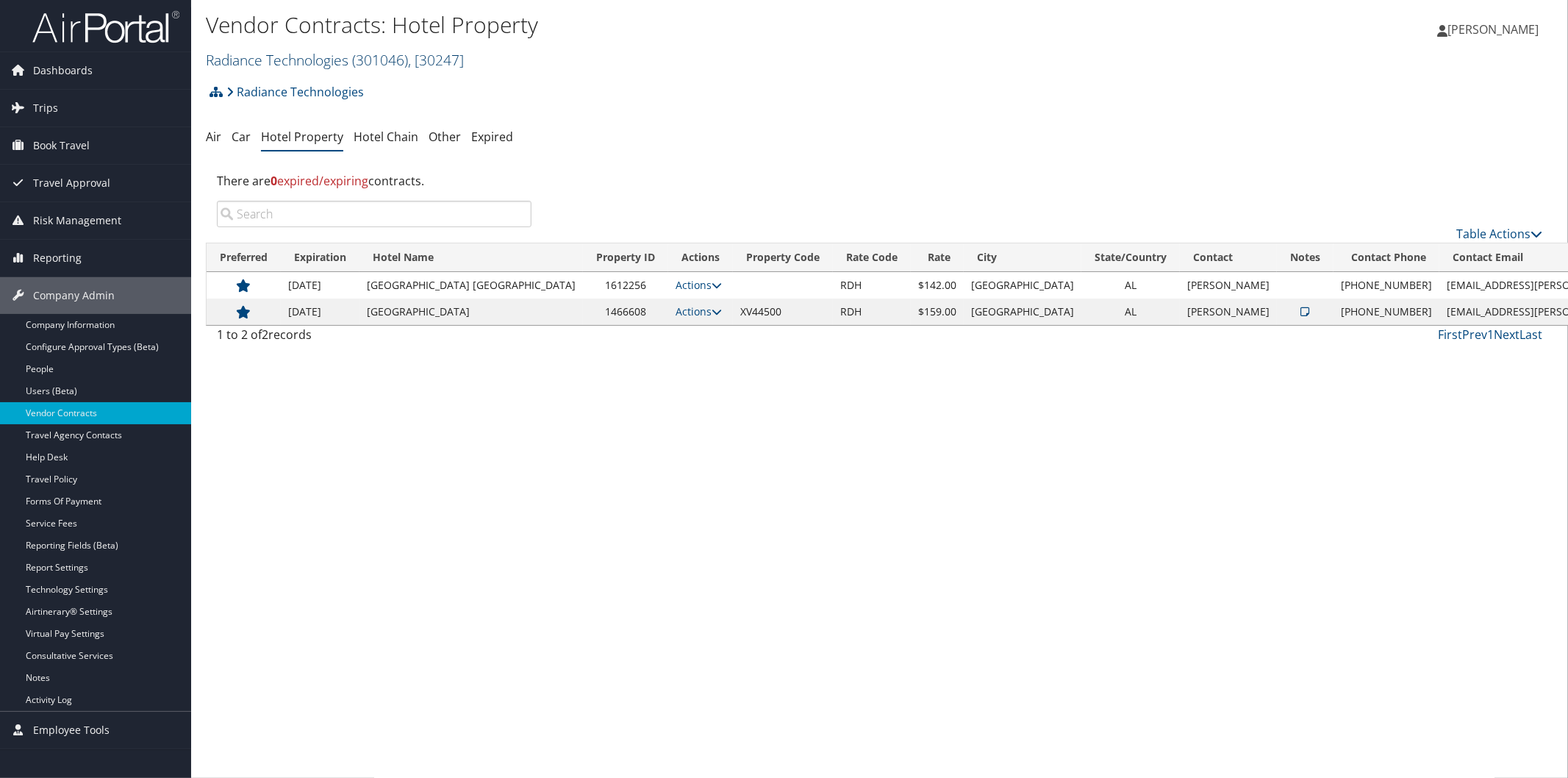
click at [284, 51] on link "Radiance Technologies ( 301046 ) , [ 30247 ]" at bounding box center [334, 60] width 258 height 20
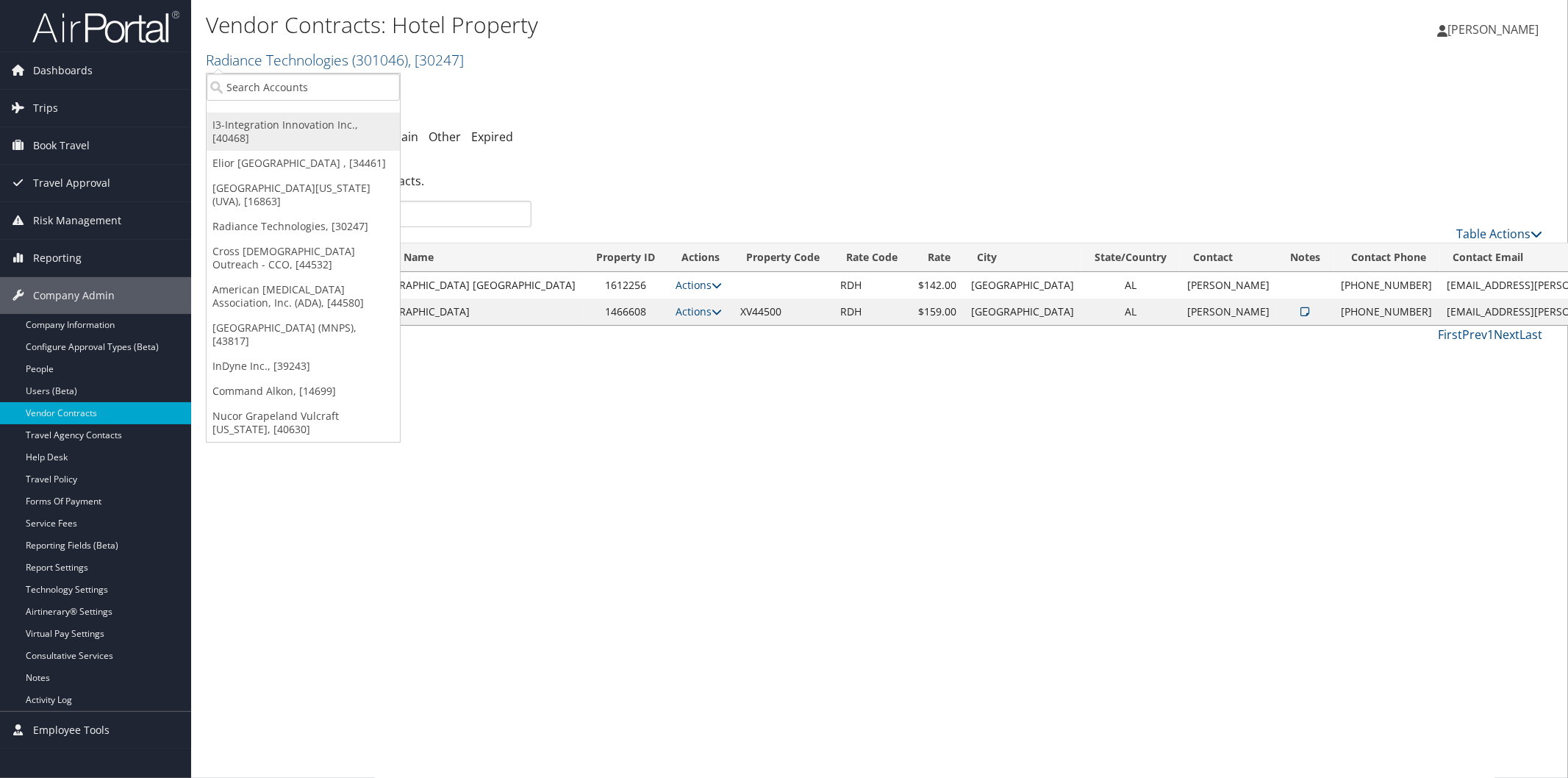
click at [288, 116] on link "I3-Integration Innovation Inc., [40468]" at bounding box center [303, 132] width 193 height 38
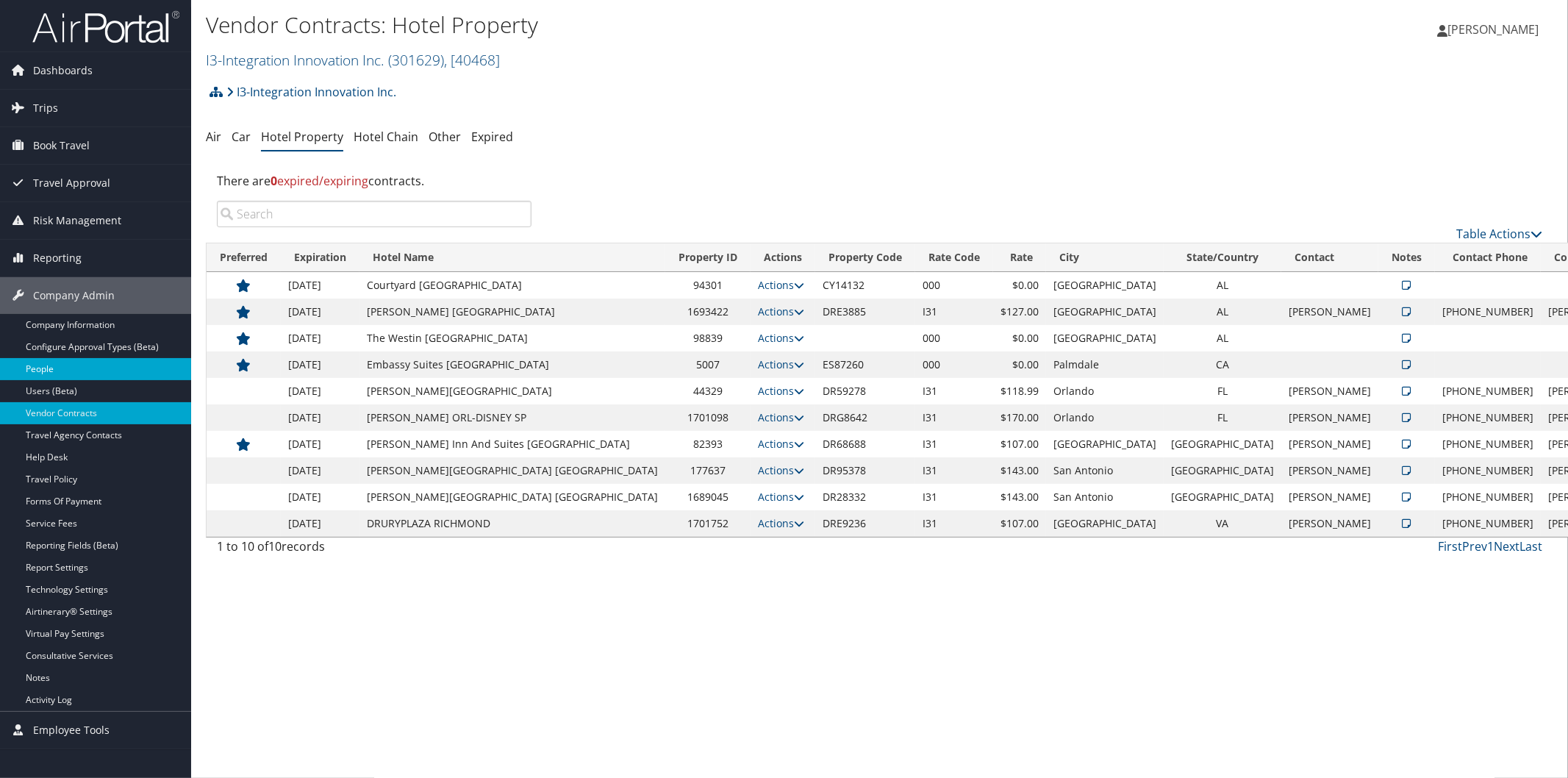
click at [70, 363] on link "People" at bounding box center [95, 369] width 191 height 22
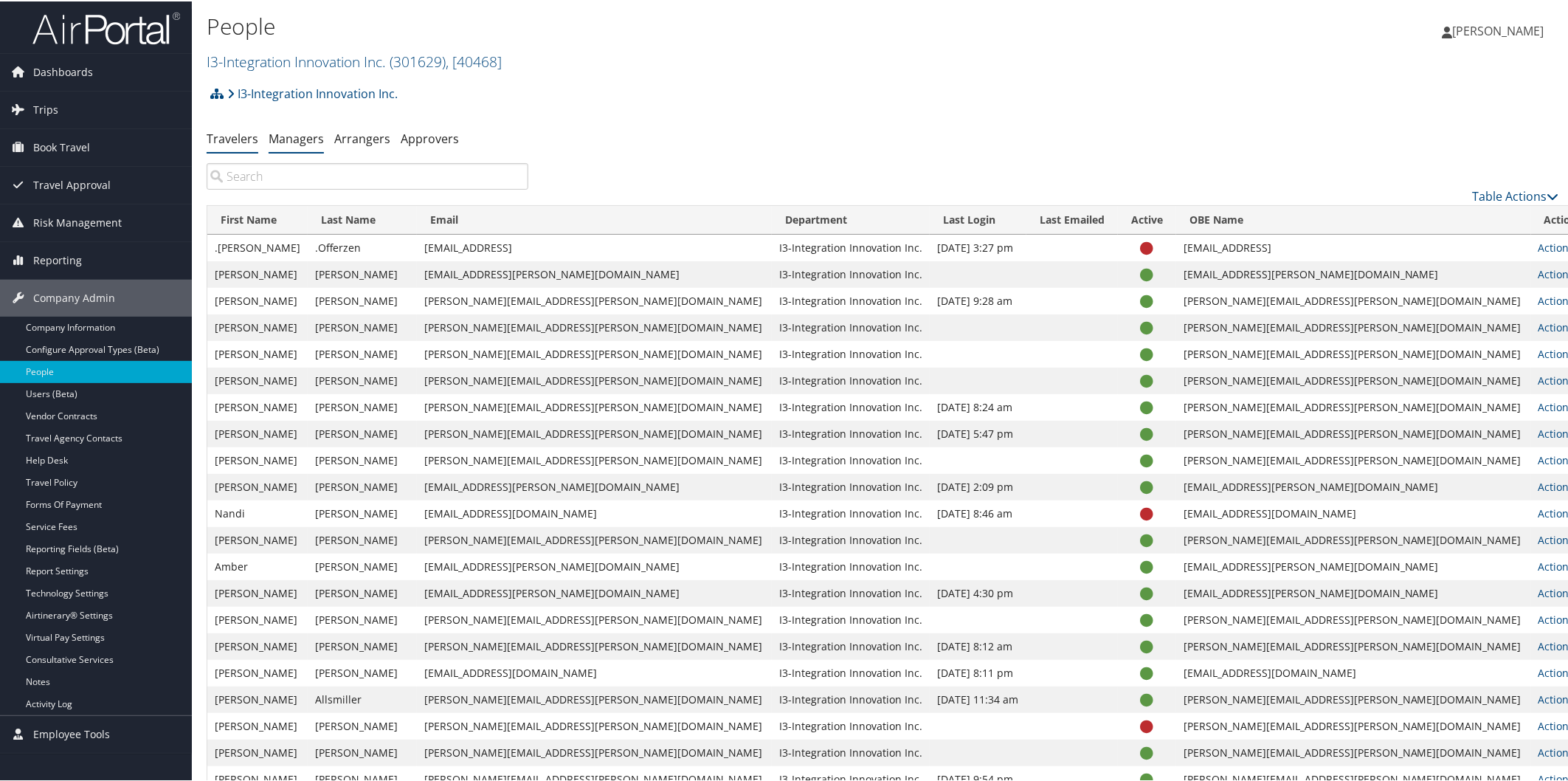
click at [296, 142] on link "Managers" at bounding box center [296, 137] width 55 height 16
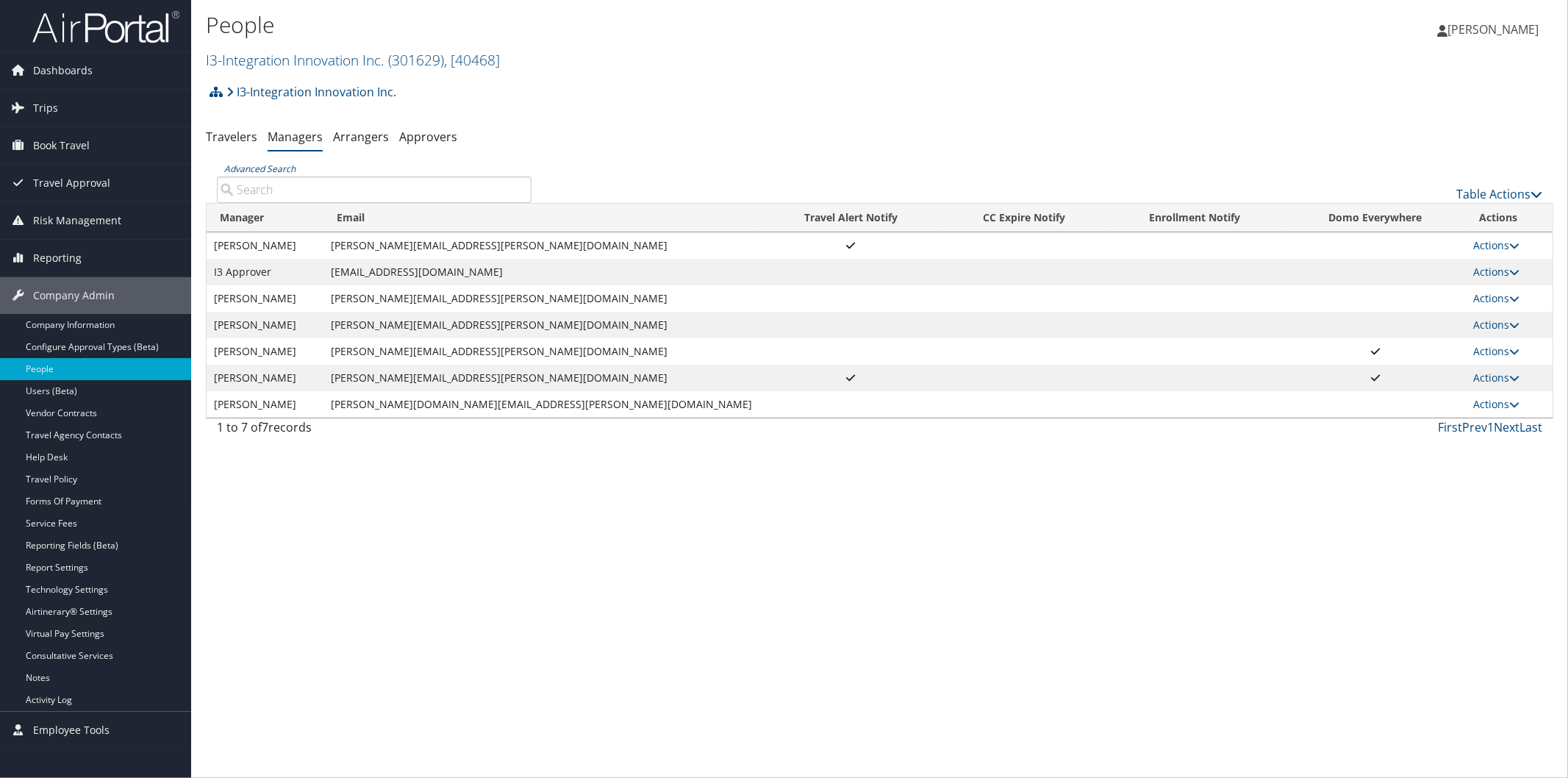
click at [118, 10] on img at bounding box center [105, 26] width 147 height 34
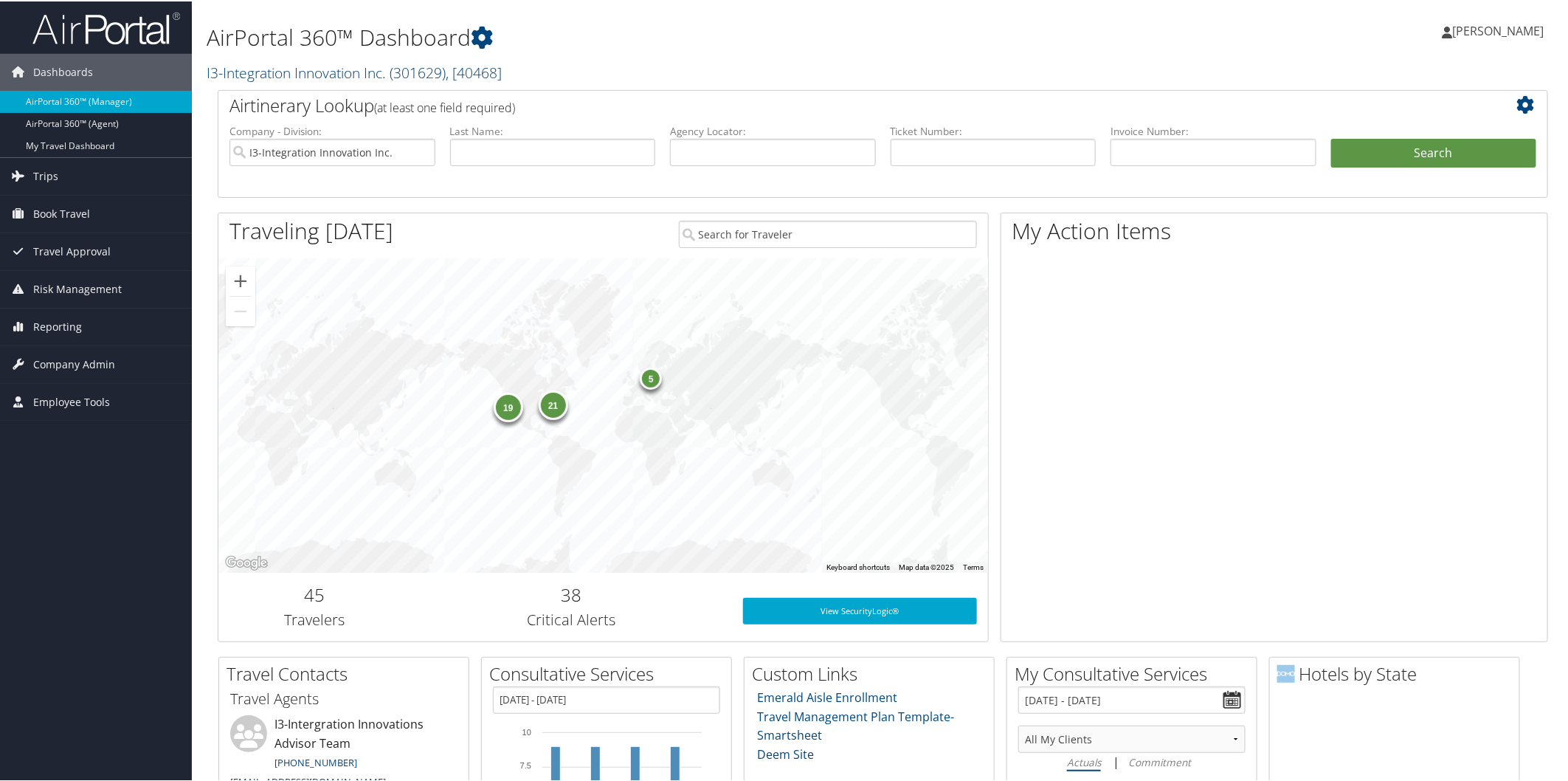
click at [257, 67] on link "I3-Integration Innovation Inc. ( 301629 ) , [ 40468 ]" at bounding box center [354, 71] width 295 height 20
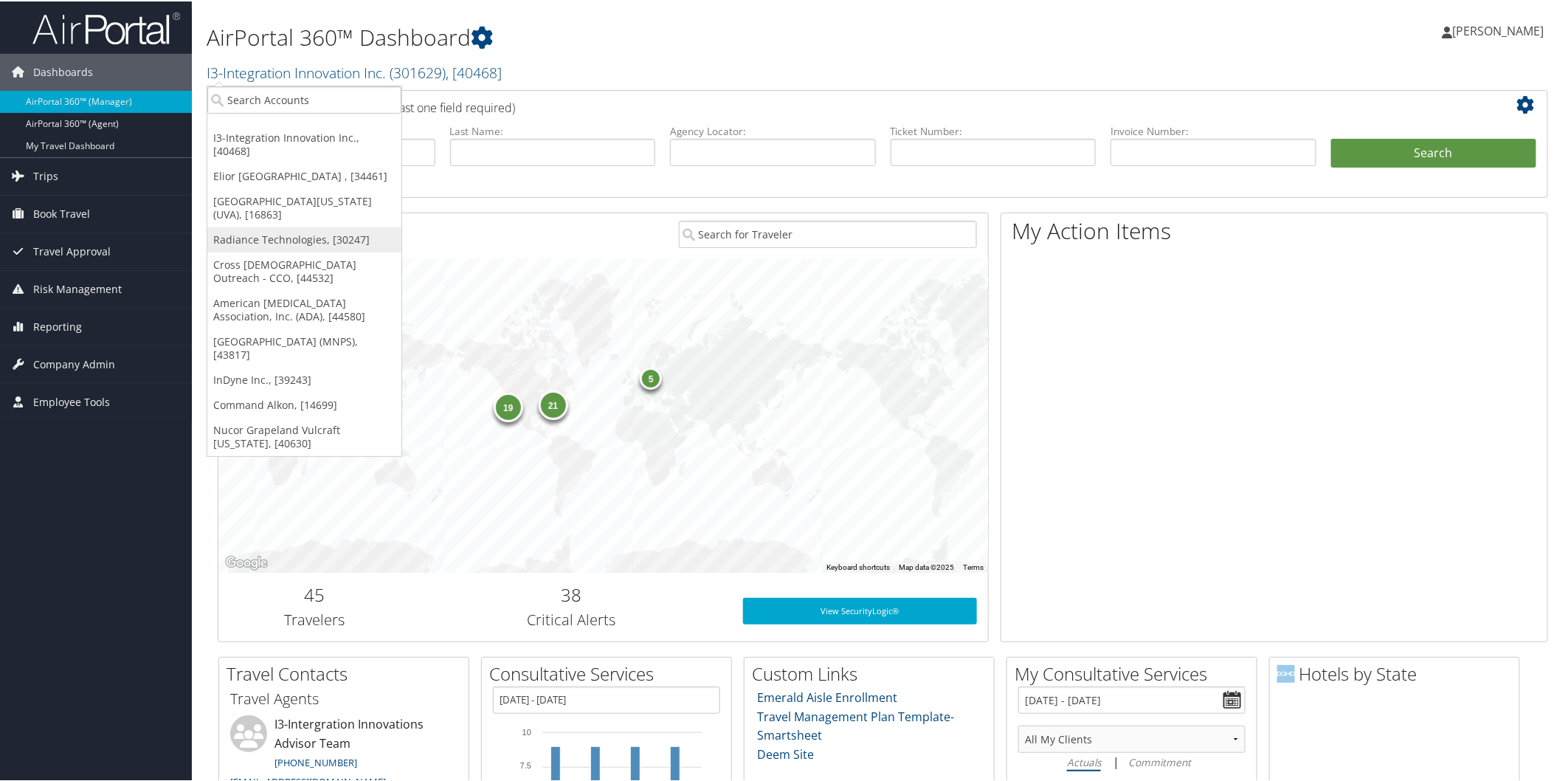
click at [255, 226] on link "Radiance Technologies, [30247]" at bounding box center [304, 238] width 194 height 25
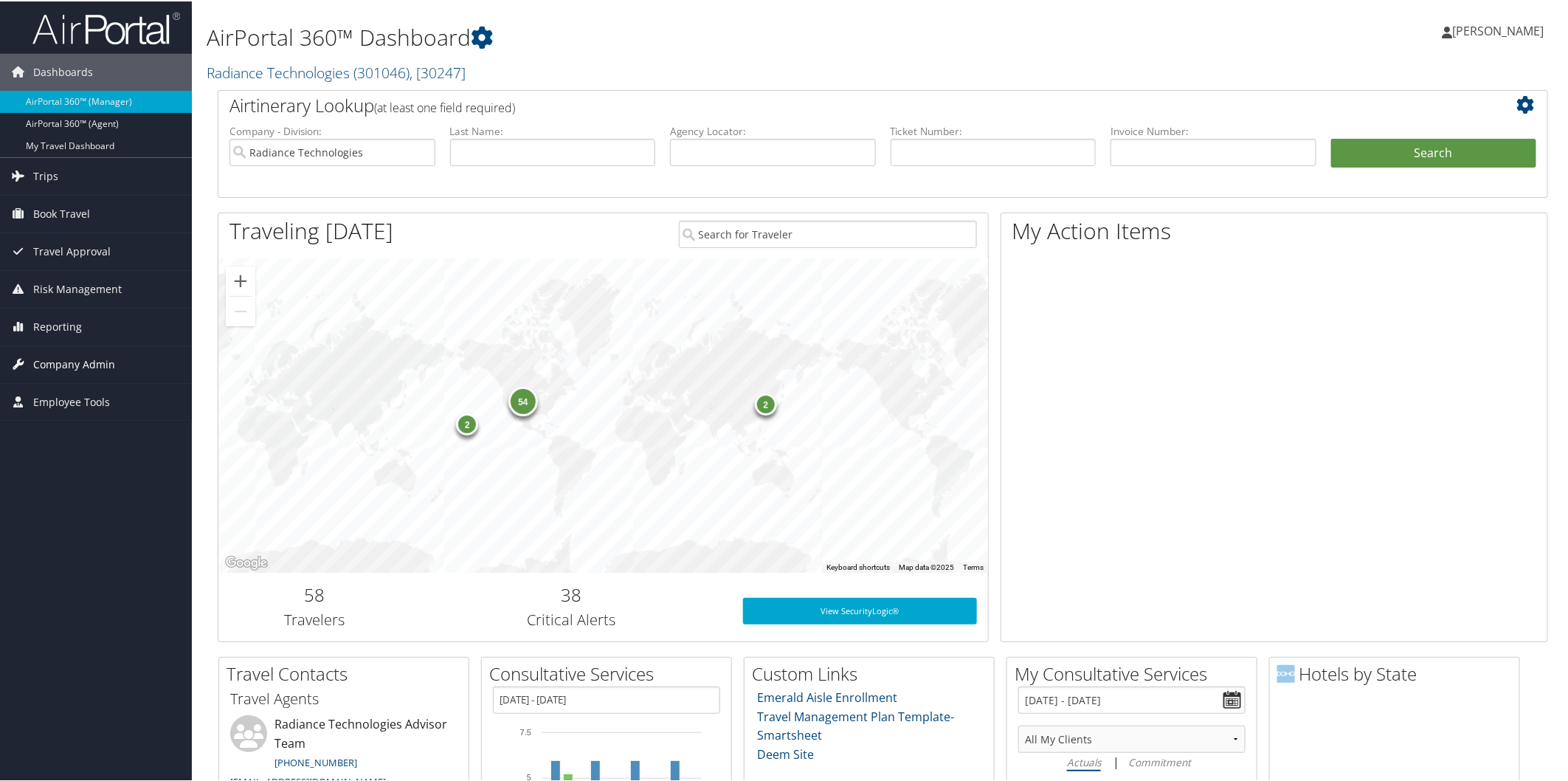
click at [97, 357] on span "Company Admin" at bounding box center [74, 363] width 82 height 37
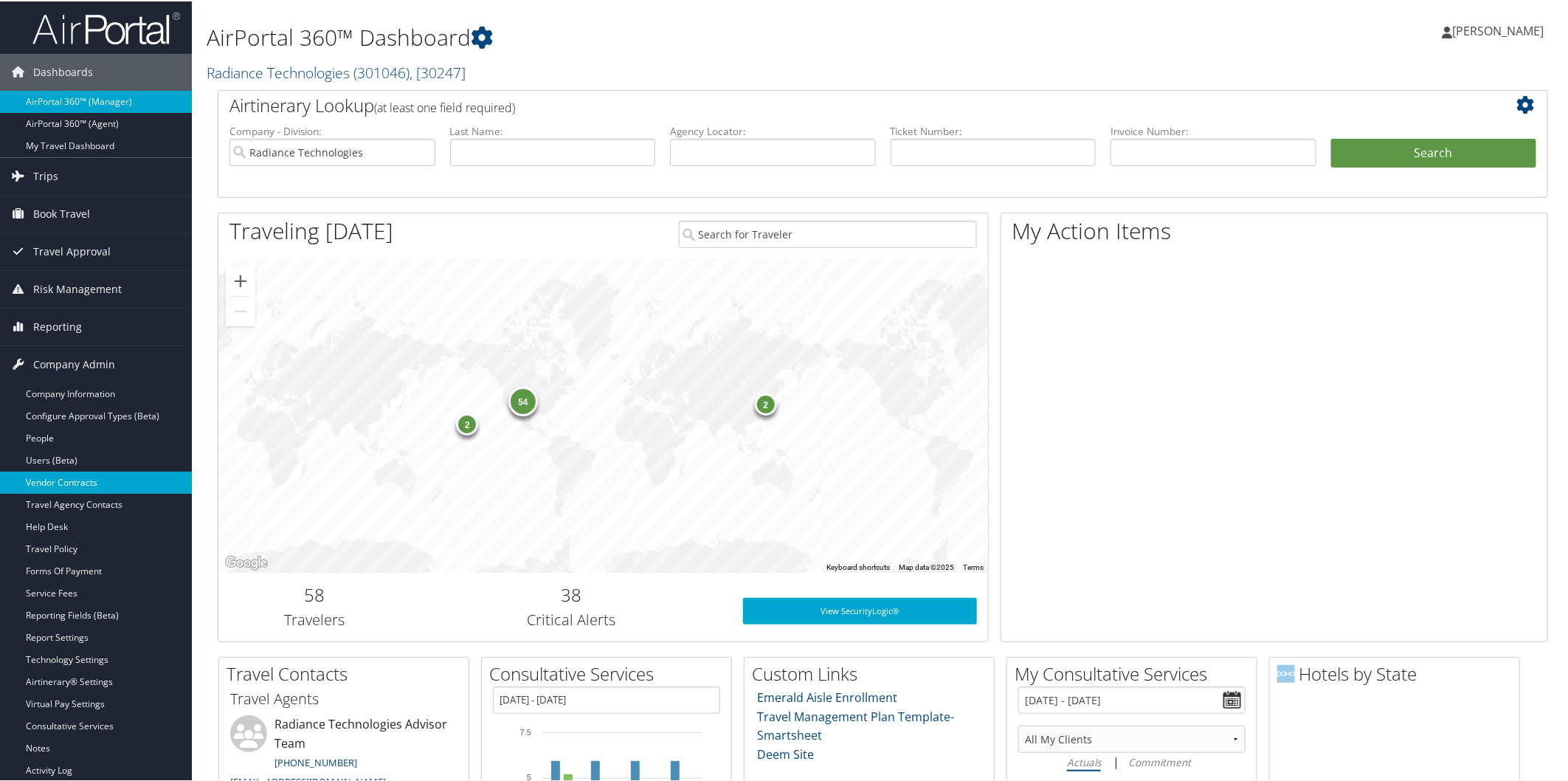
click at [83, 476] on link "Vendor Contracts" at bounding box center [95, 482] width 192 height 22
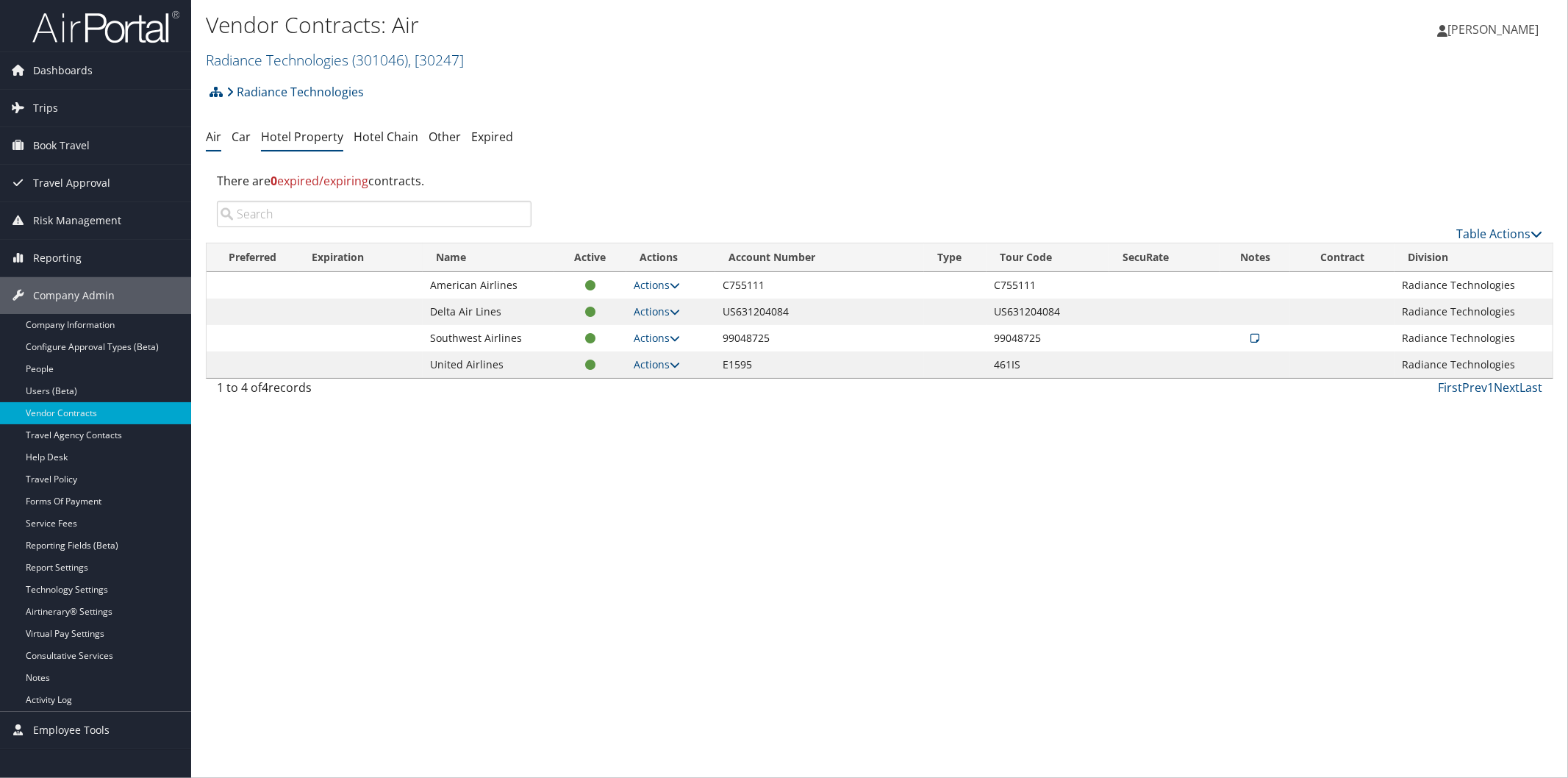
click at [308, 134] on link "Hotel Property" at bounding box center [301, 137] width 82 height 16
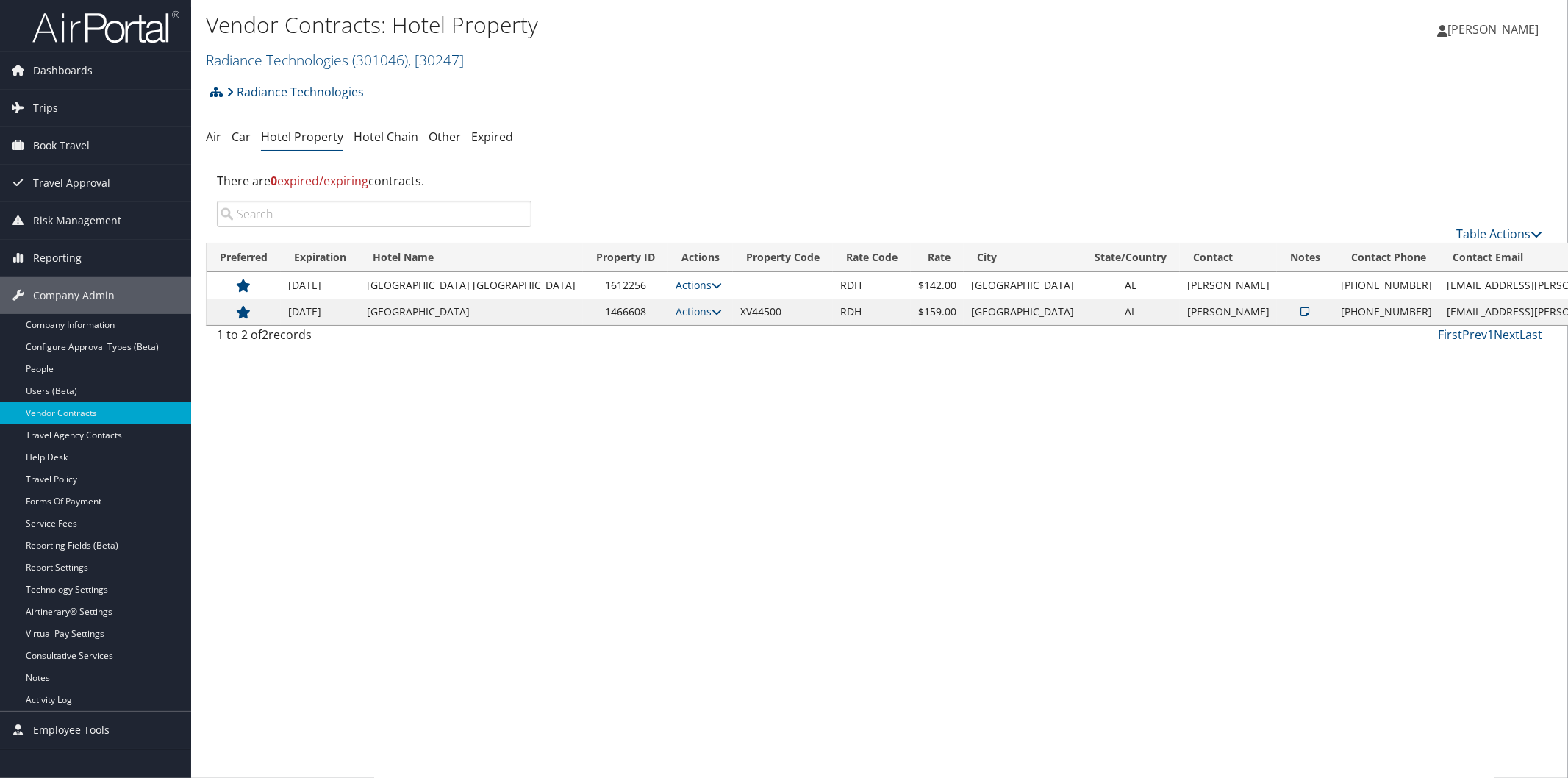
click at [922, 591] on div "Vendor Contracts: Hotel Property Radiance Technologies ( 301046 ) , [ 30247 ] R…" at bounding box center [879, 389] width 1376 height 778
click at [810, 774] on div "Vendor Contracts: Hotel Property Radiance Technologies ( 301046 ) , [ 30247 ] R…" at bounding box center [879, 389] width 1376 height 778
click at [327, 56] on link "Radiance Technologies ( 301046 ) , [ 30247 ]" at bounding box center [334, 60] width 258 height 20
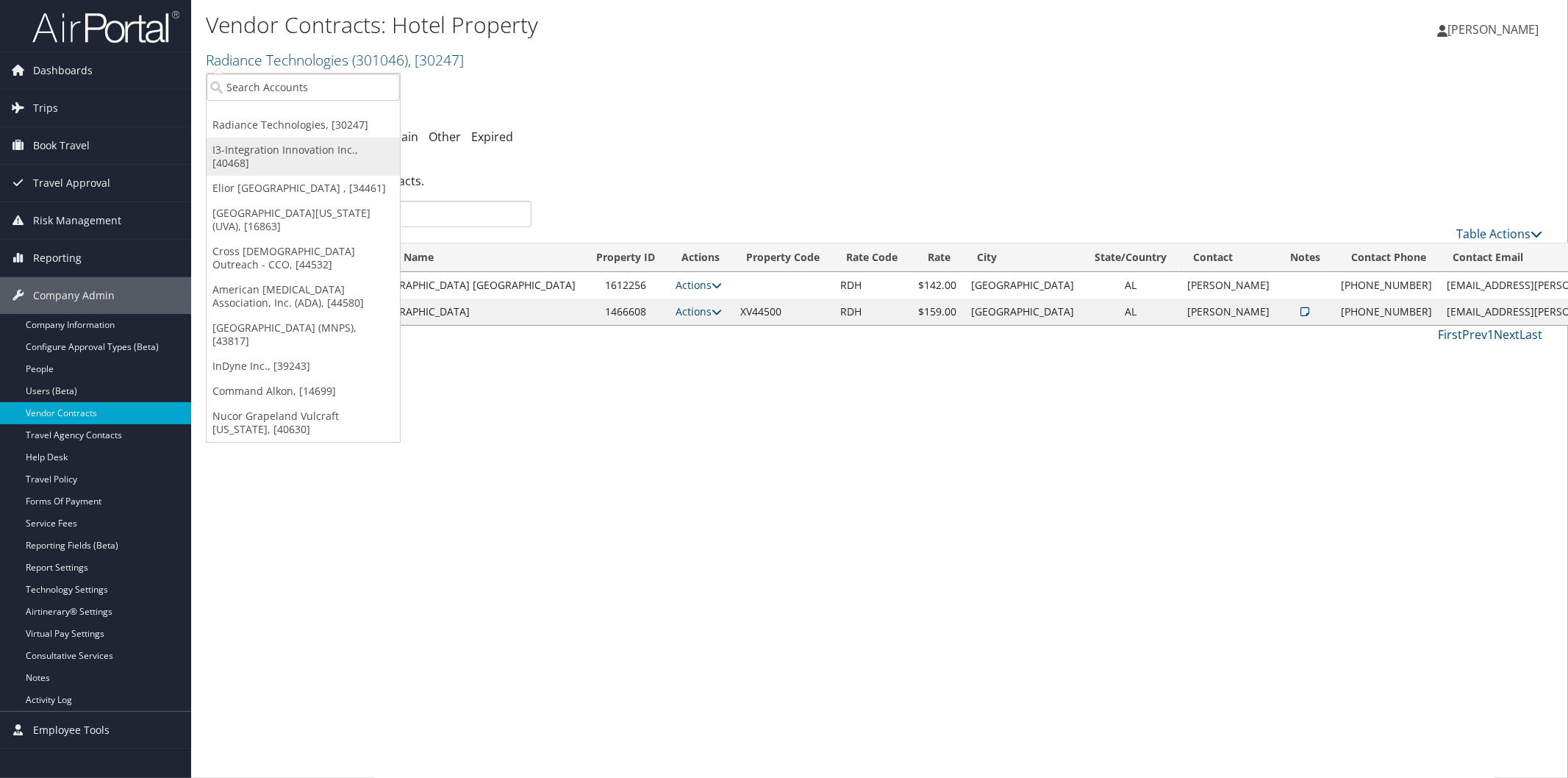
click at [249, 152] on link "I3-Integration Innovation Inc., [40468]" at bounding box center [303, 157] width 193 height 38
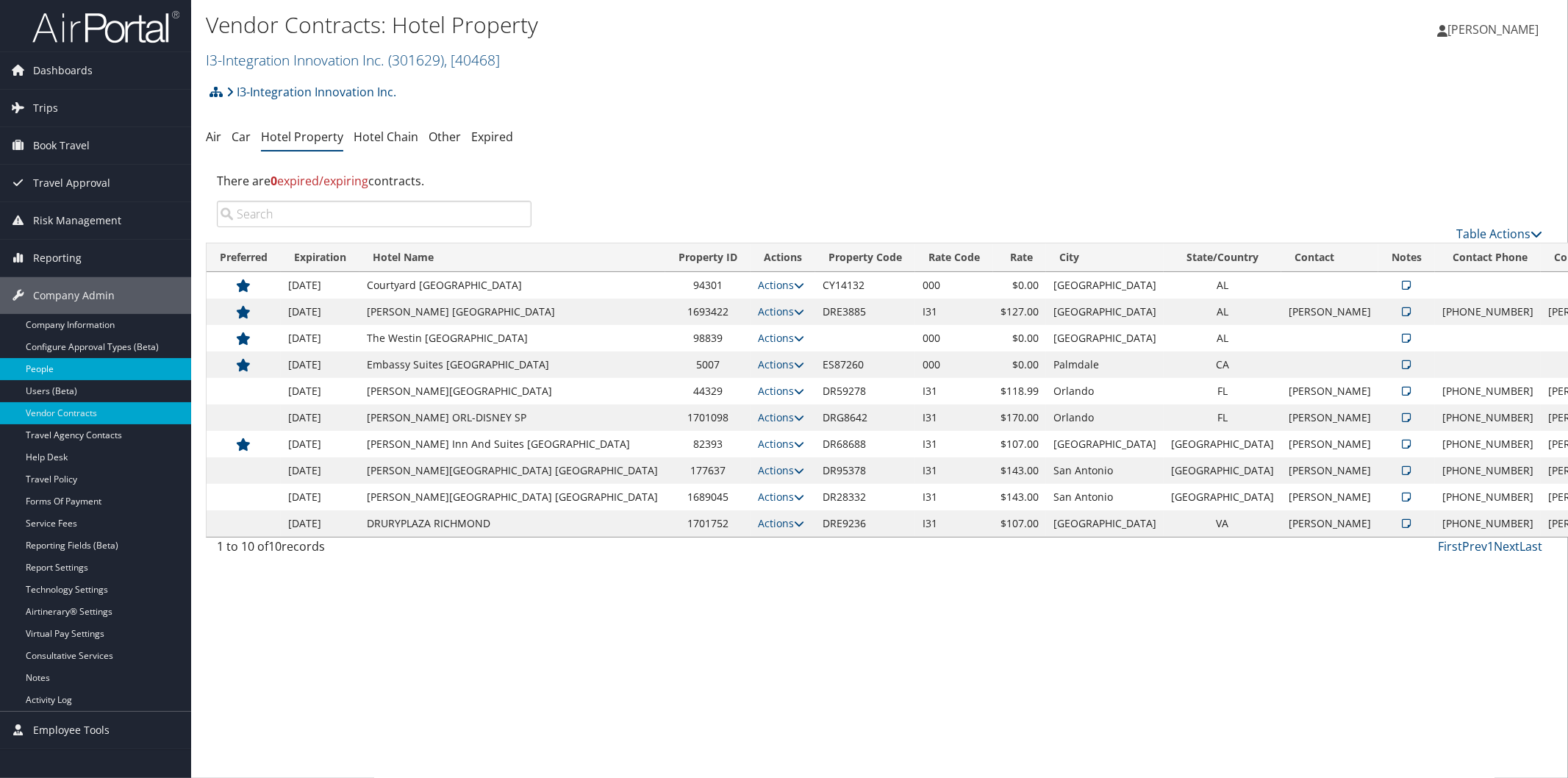
click at [50, 375] on link "People" at bounding box center [95, 369] width 191 height 22
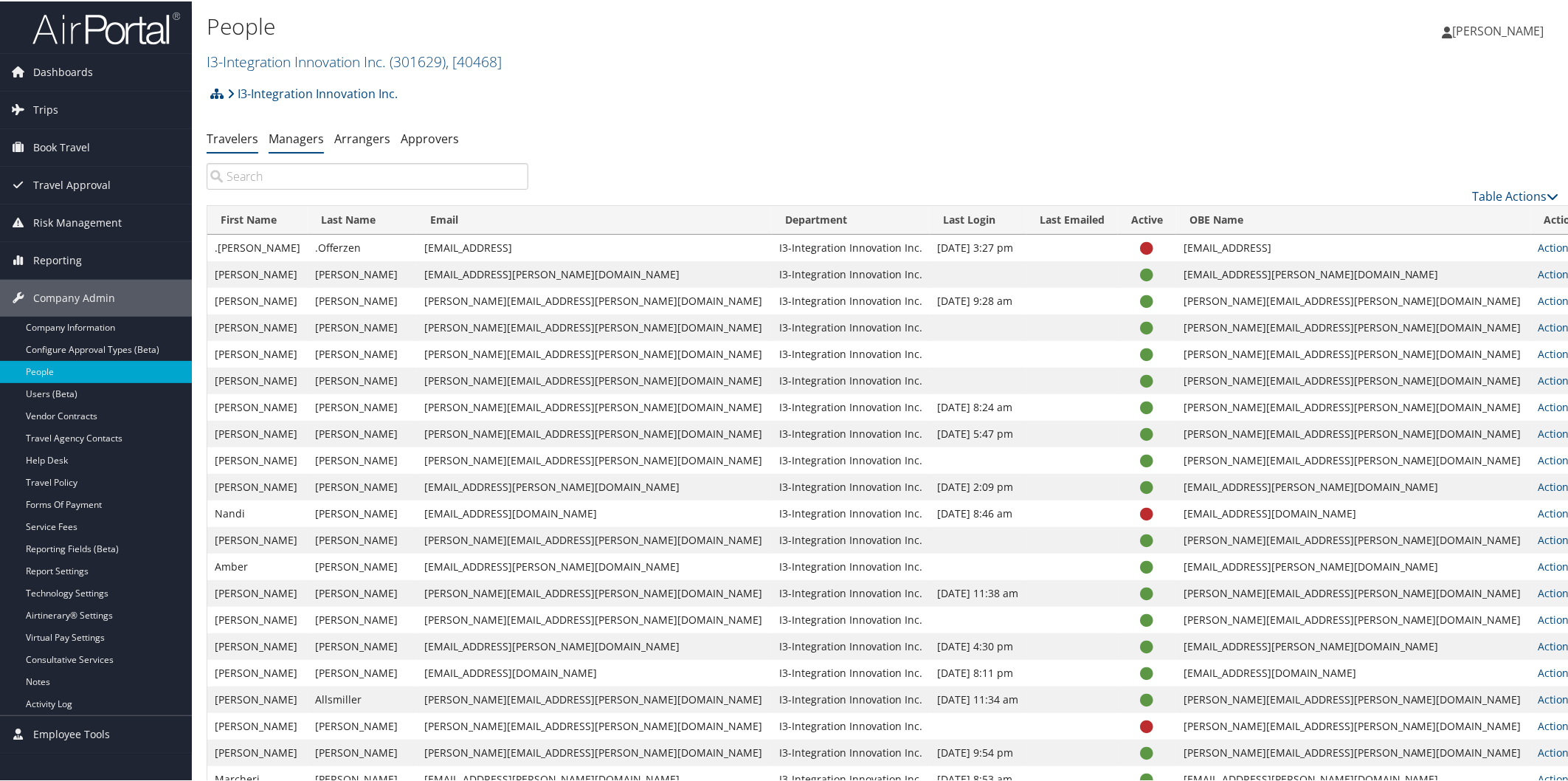
click at [301, 137] on link "Managers" at bounding box center [296, 137] width 55 height 16
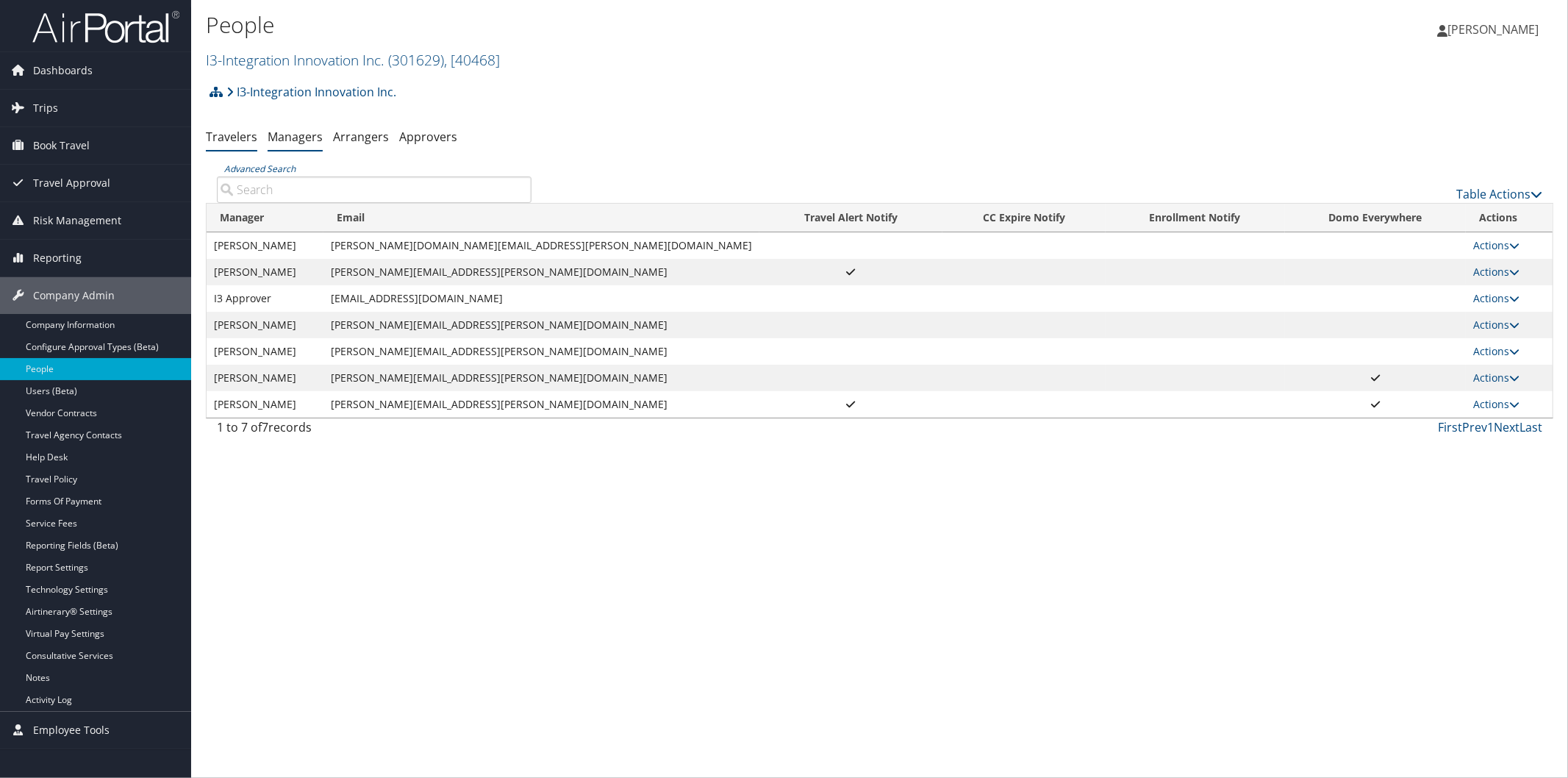
click at [237, 134] on link "Travelers" at bounding box center [231, 137] width 51 height 16
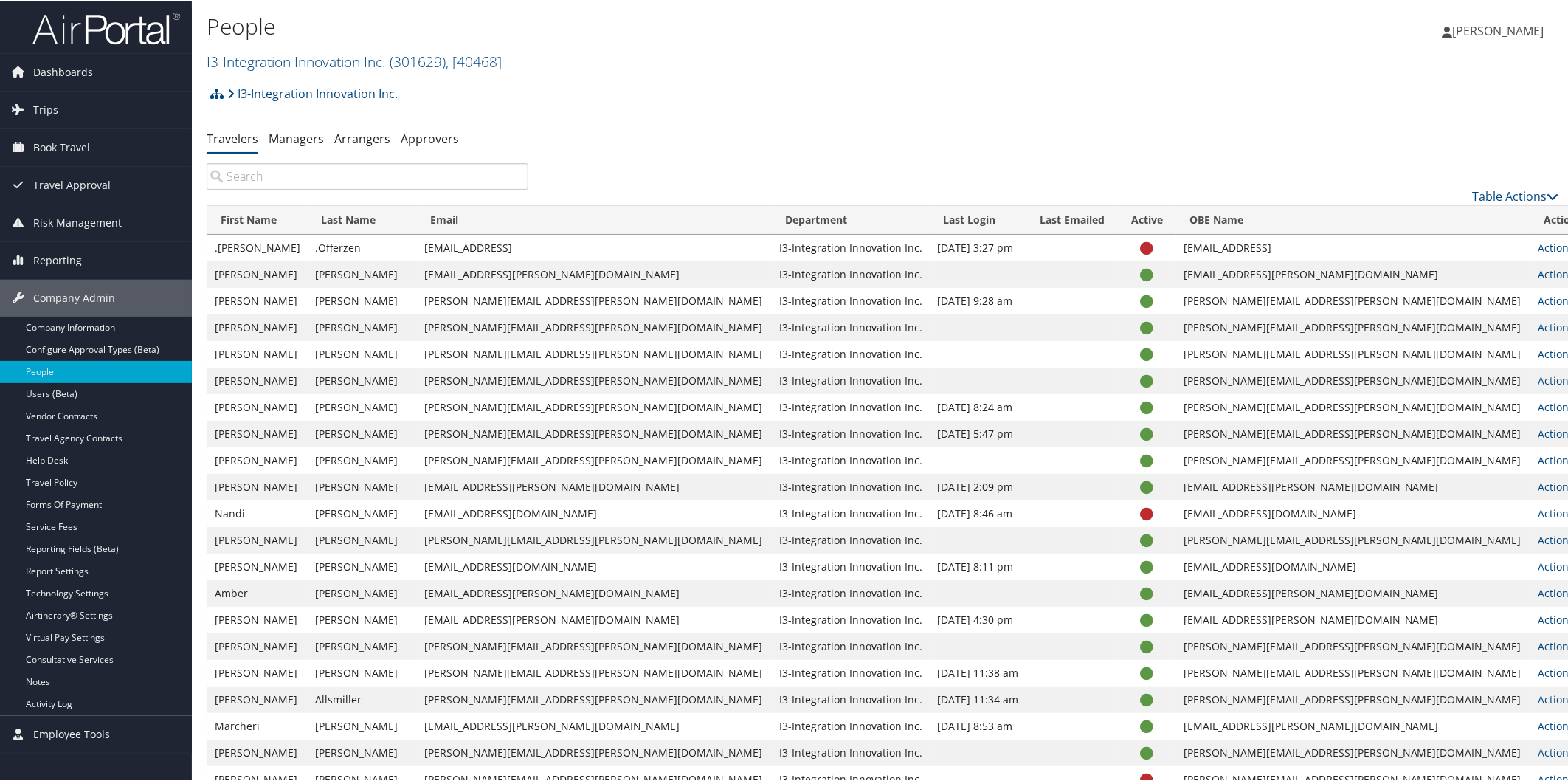
click at [286, 177] on input "search" at bounding box center [367, 174] width 322 height 26
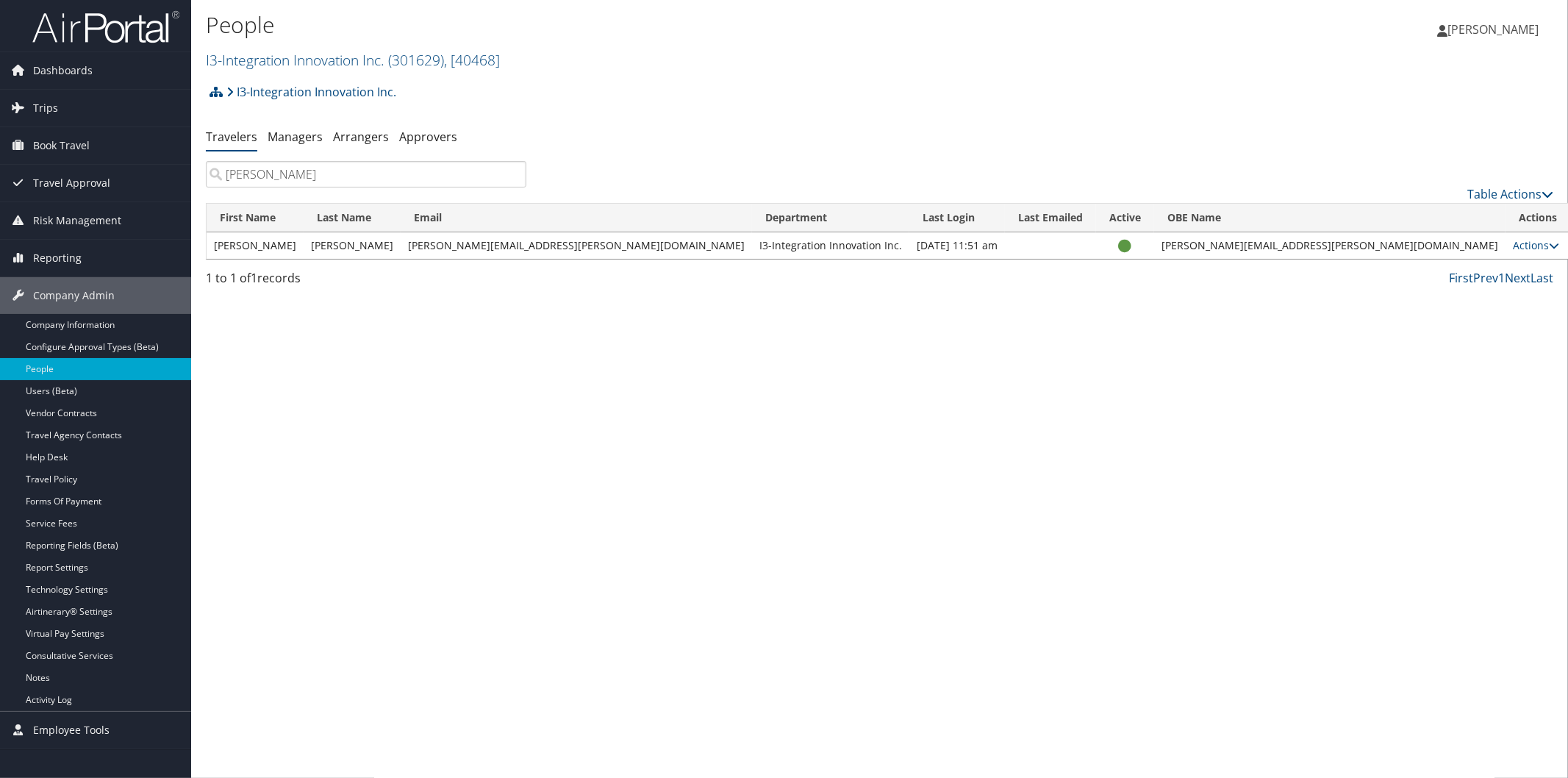
type input "naomi"
click at [1200, 768] on div "People I3-Integration Innovation Inc. ( 301629 ) , [ 40468 ] Radiance Technolog…" at bounding box center [879, 389] width 1376 height 778
click at [301, 53] on link "I3-Integration Innovation Inc. ( 301629 ) , [ 40468 ]" at bounding box center [352, 60] width 294 height 20
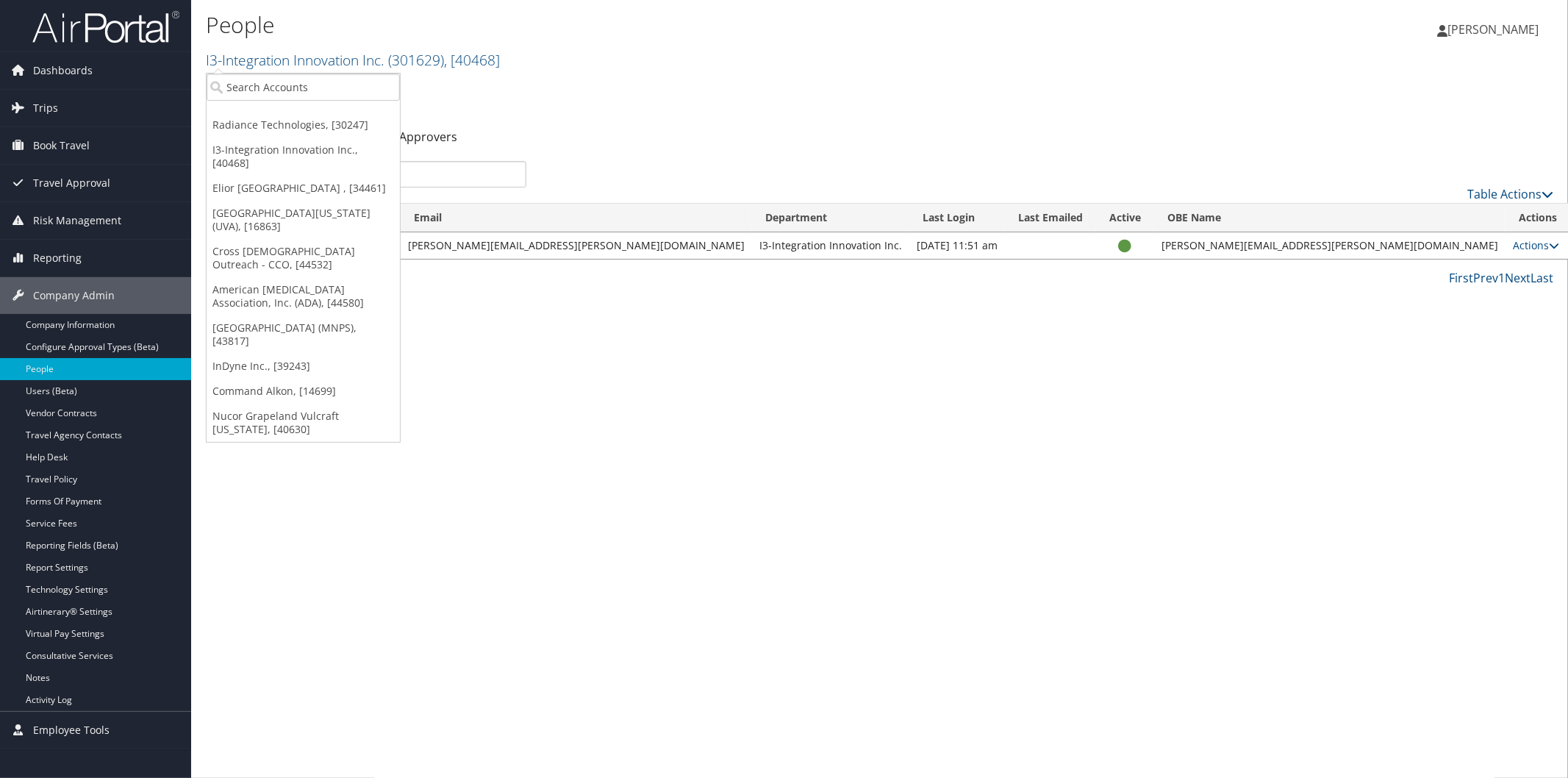
click at [321, 70] on h2 "I3-Integration Innovation Inc. ( 301629 ) , [ 40468 ]" at bounding box center [655, 58] width 898 height 25
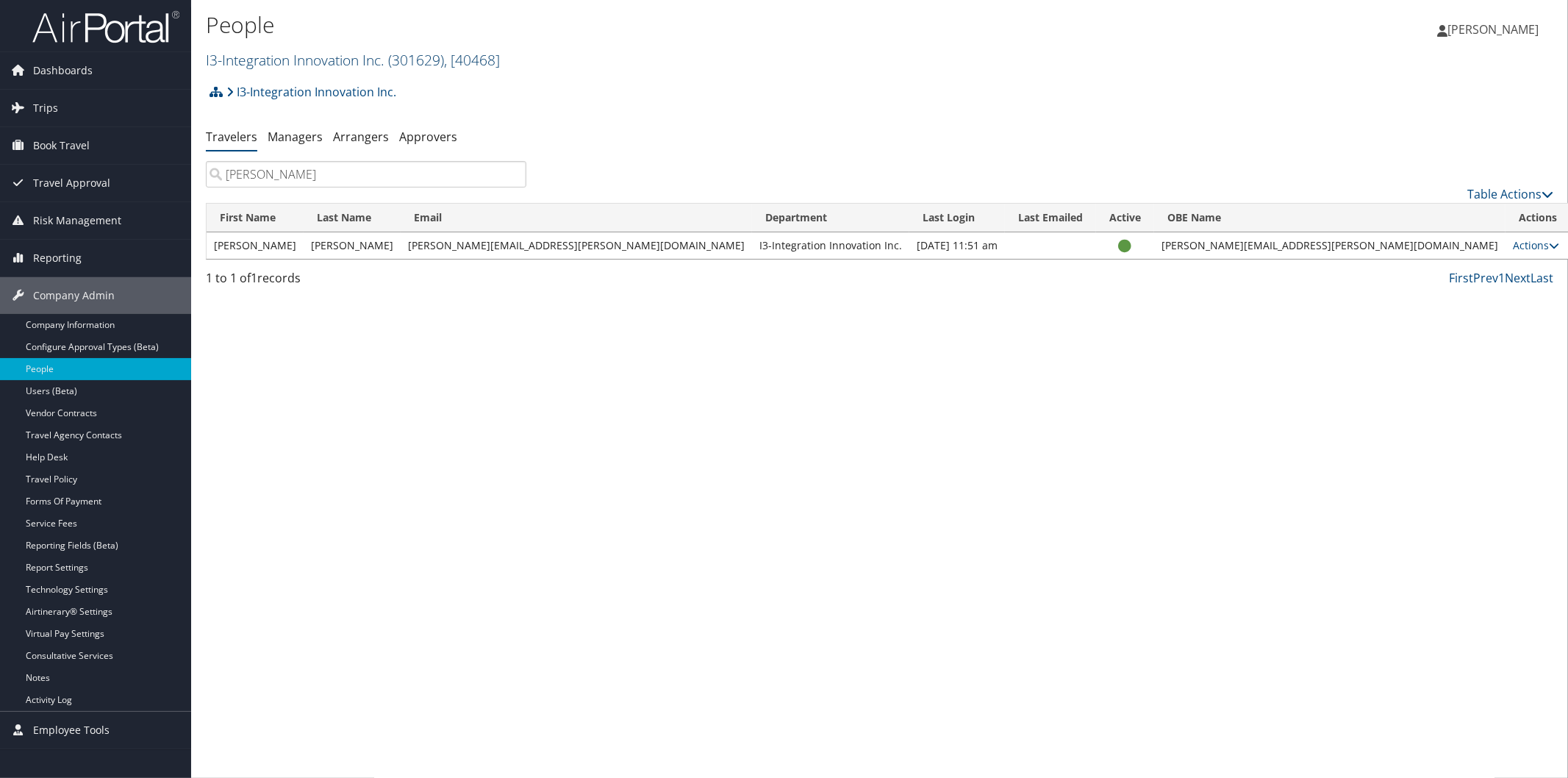
click at [320, 64] on link "I3-Integration Innovation Inc. ( 301629 ) , [ 40468 ]" at bounding box center [352, 60] width 294 height 20
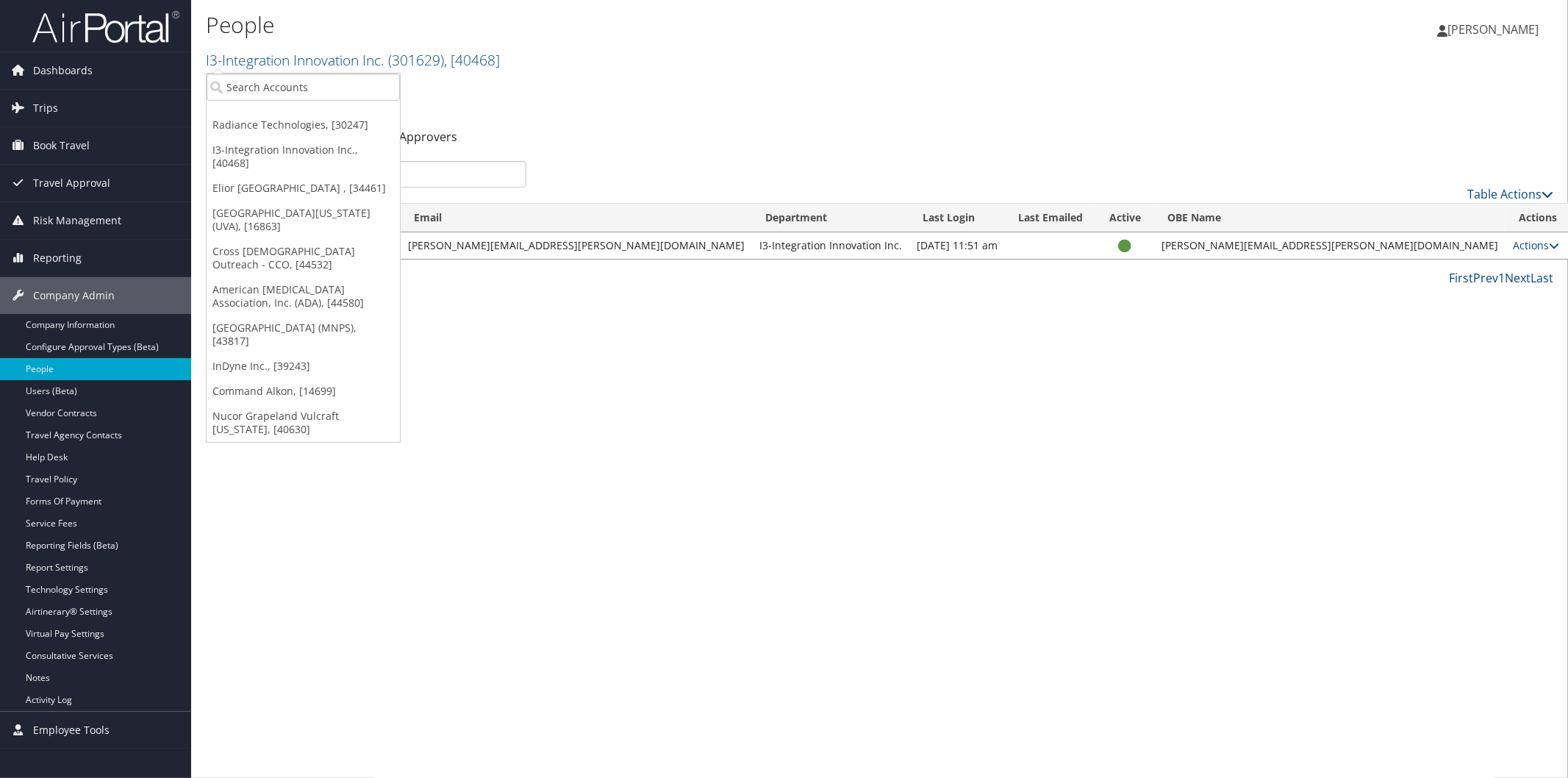
click at [629, 467] on div "People I3-Integration Innovation Inc. ( 301629 ) , [ 40468 ] Radiance Technolog…" at bounding box center [879, 389] width 1376 height 778
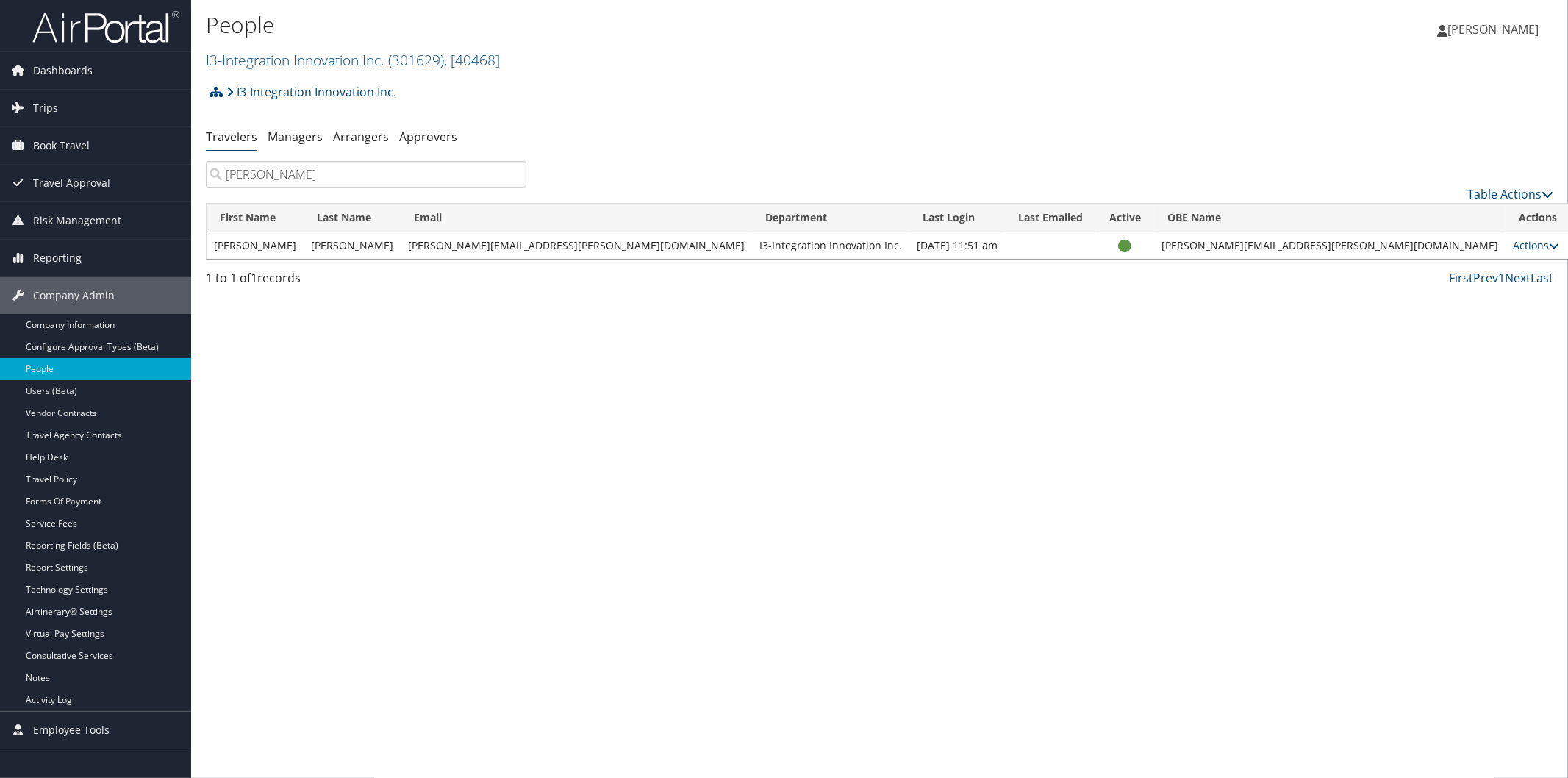
click at [660, 760] on div "People I3-Integration Innovation Inc. ( 301629 ) , [ 40468 ] Radiance Technolog…" at bounding box center [879, 389] width 1376 height 778
click at [336, 60] on link "I3-Integration Innovation Inc. ( 301629 ) , [ 40468 ]" at bounding box center [352, 60] width 294 height 20
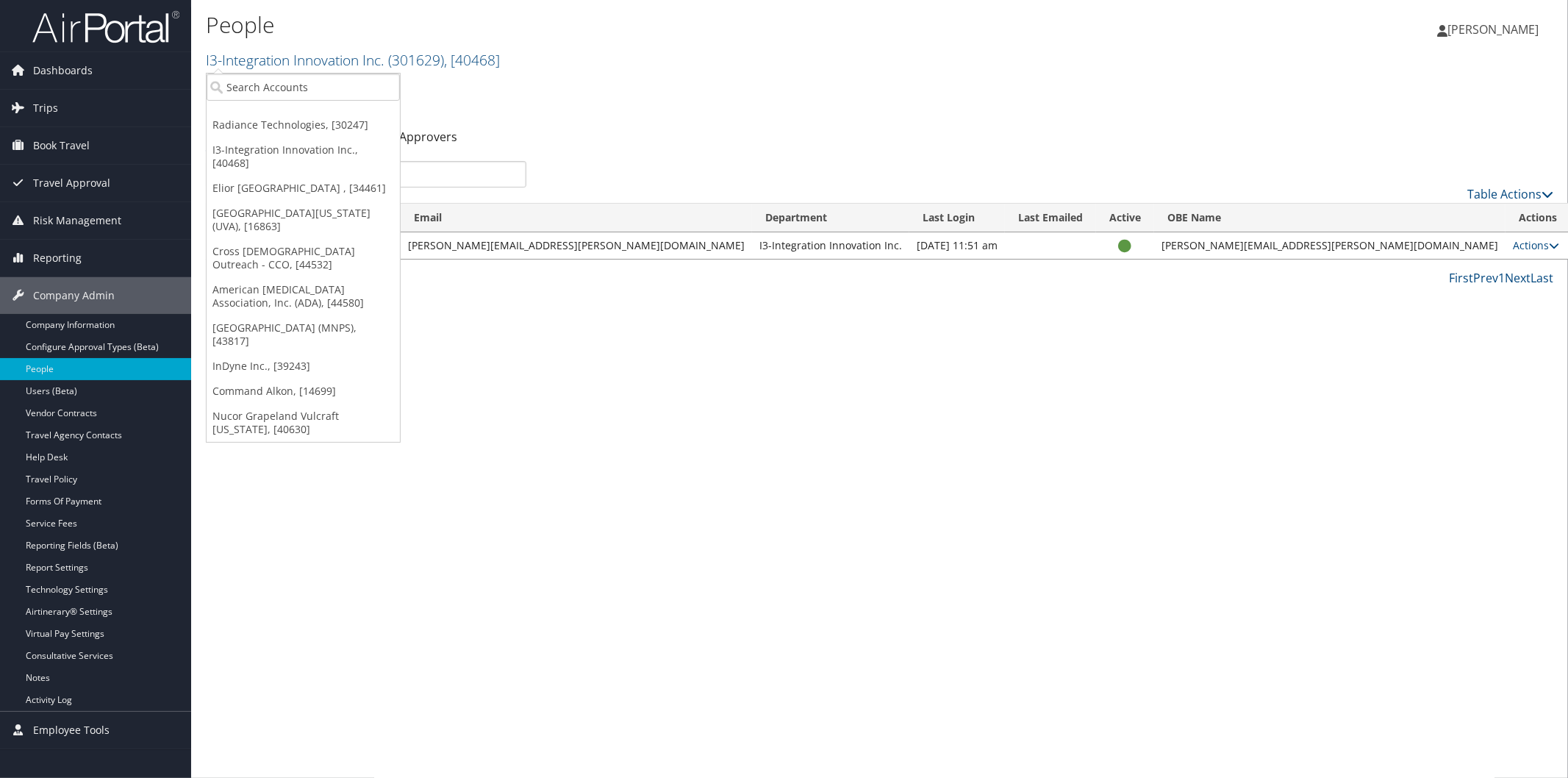
click at [288, 176] on link "Elior [GEOGRAPHIC_DATA] , [34461]" at bounding box center [303, 188] width 193 height 25
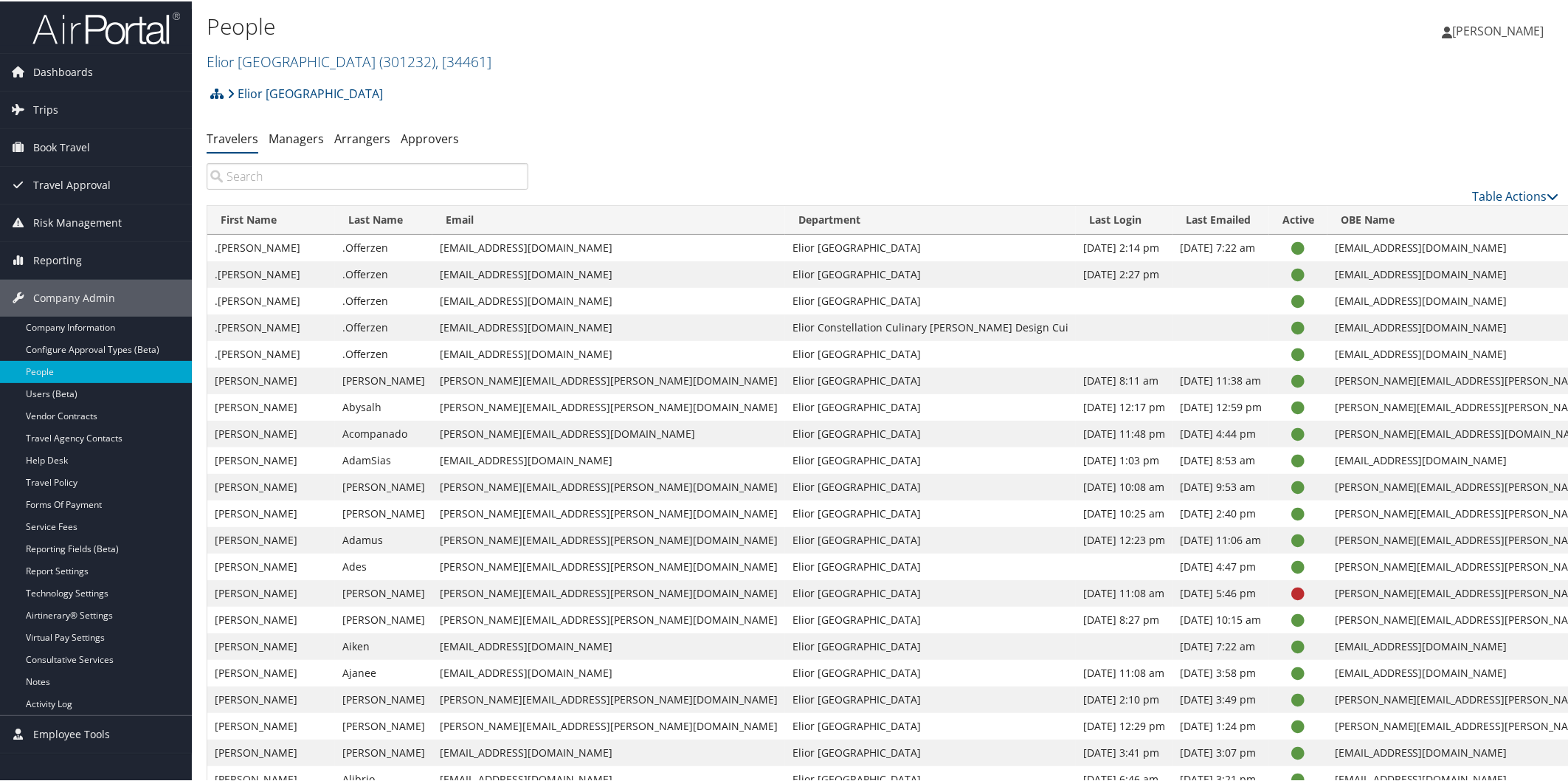
click at [140, 23] on img at bounding box center [106, 26] width 148 height 35
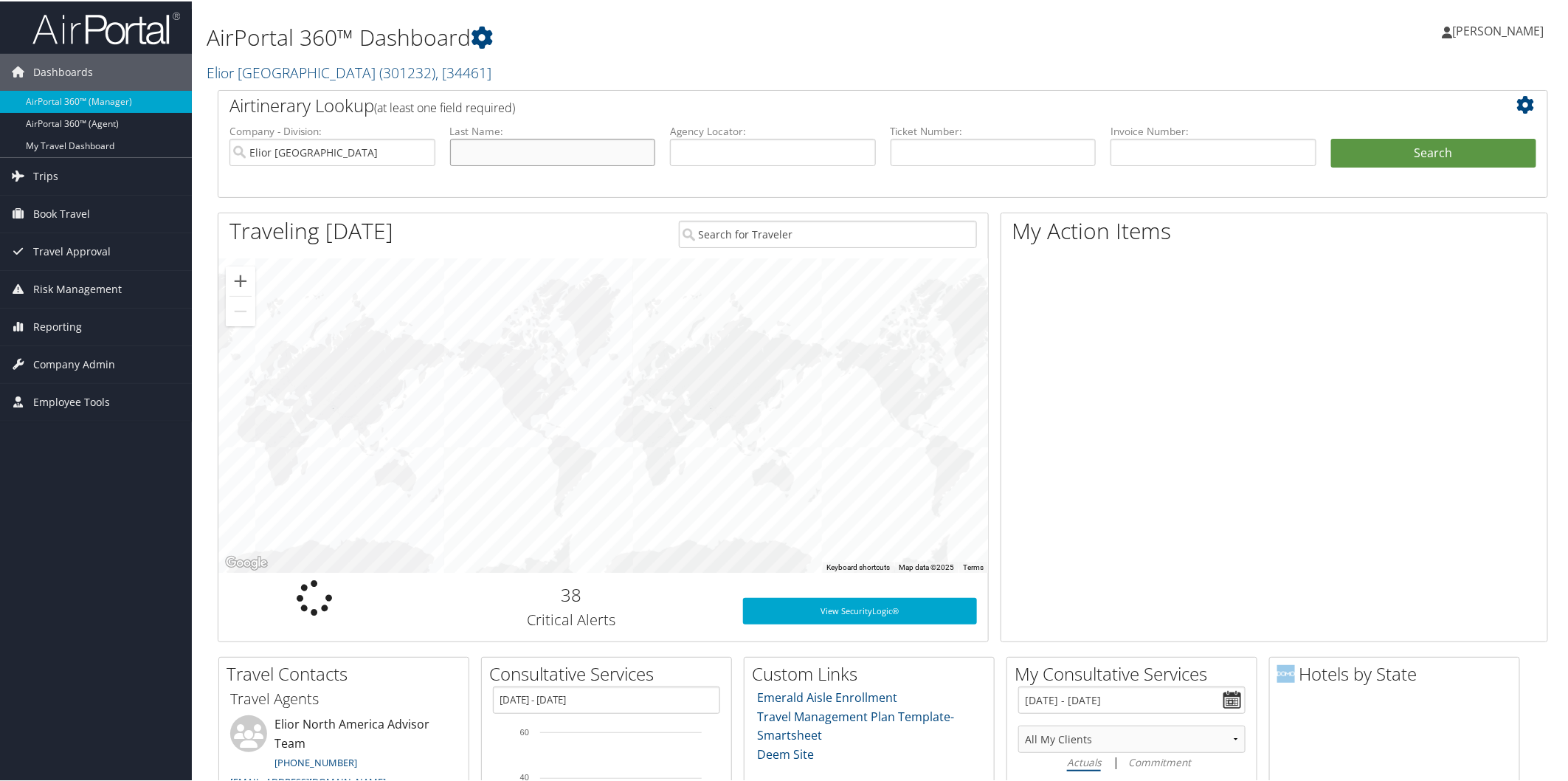
click at [557, 152] on input "text" at bounding box center [553, 151] width 206 height 27
type input "krieg"
click at [1356, 151] on button "Search" at bounding box center [1434, 152] width 206 height 30
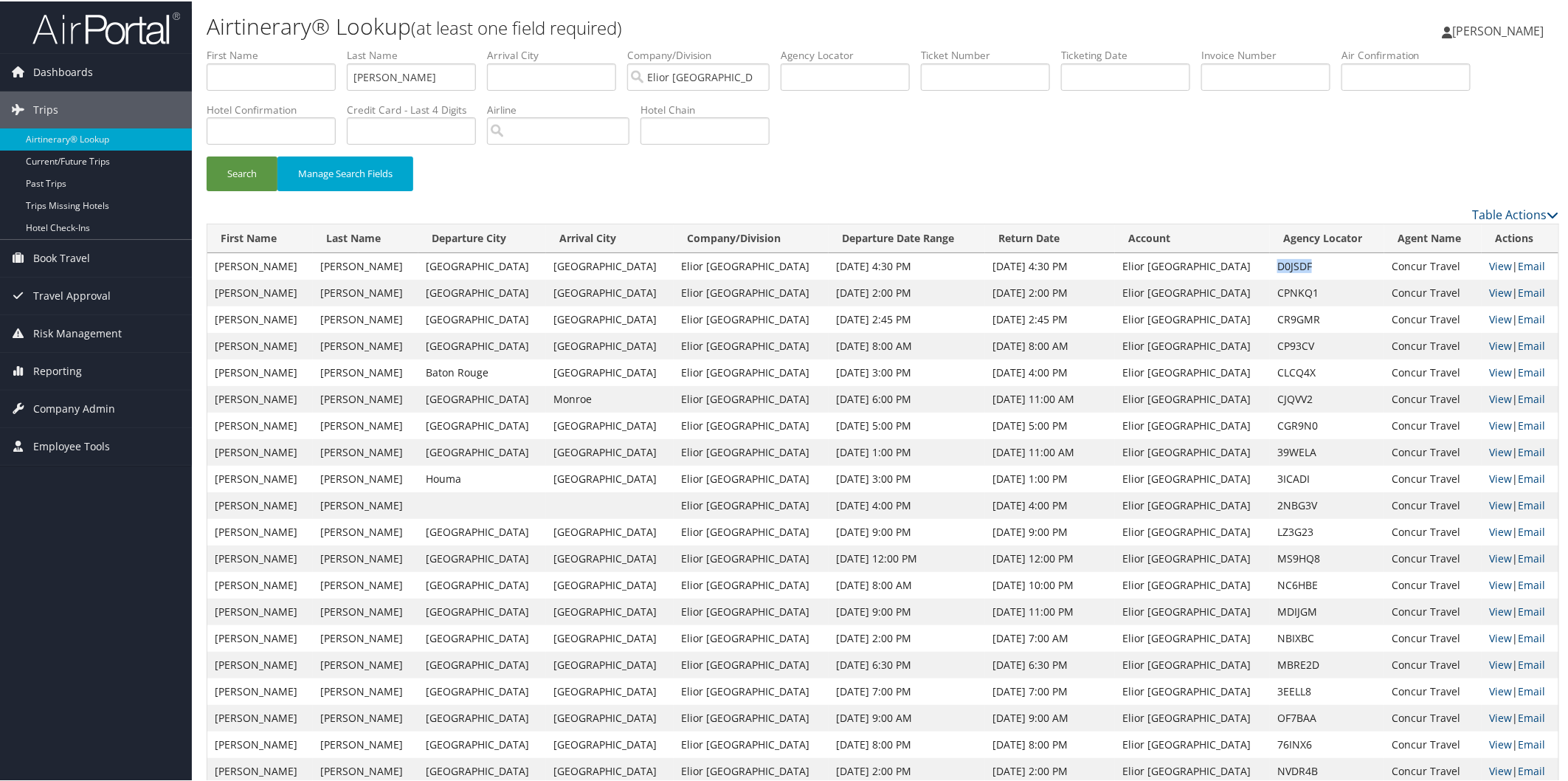
drag, startPoint x: 1235, startPoint y: 263, endPoint x: 1282, endPoint y: 267, distance: 47.2
click at [1282, 267] on td "D0JSDF" at bounding box center [1327, 265] width 115 height 26
copy td "D0JSDF"
drag, startPoint x: 1237, startPoint y: 562, endPoint x: 1282, endPoint y: 559, distance: 45.1
click at [1282, 559] on td "MS9HQ8" at bounding box center [1327, 557] width 115 height 26
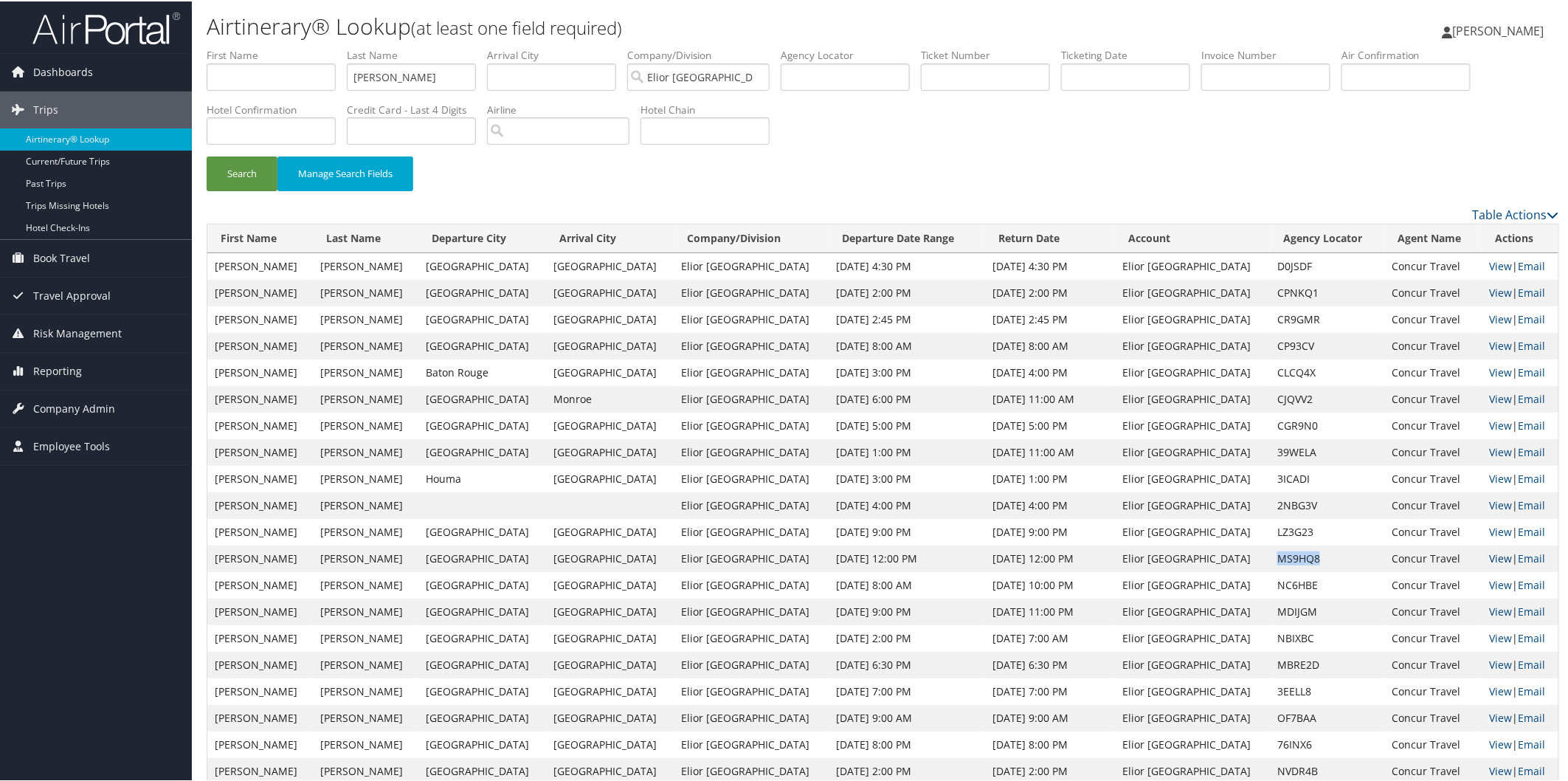
click at [1489, 558] on link "View" at bounding box center [1501, 556] width 23 height 14
click at [1489, 555] on link "View" at bounding box center [1501, 556] width 23 height 14
click at [1489, 448] on link "View" at bounding box center [1501, 450] width 23 height 14
click at [1489, 417] on link "View" at bounding box center [1501, 424] width 23 height 14
click at [1489, 367] on link "View" at bounding box center [1501, 370] width 23 height 14
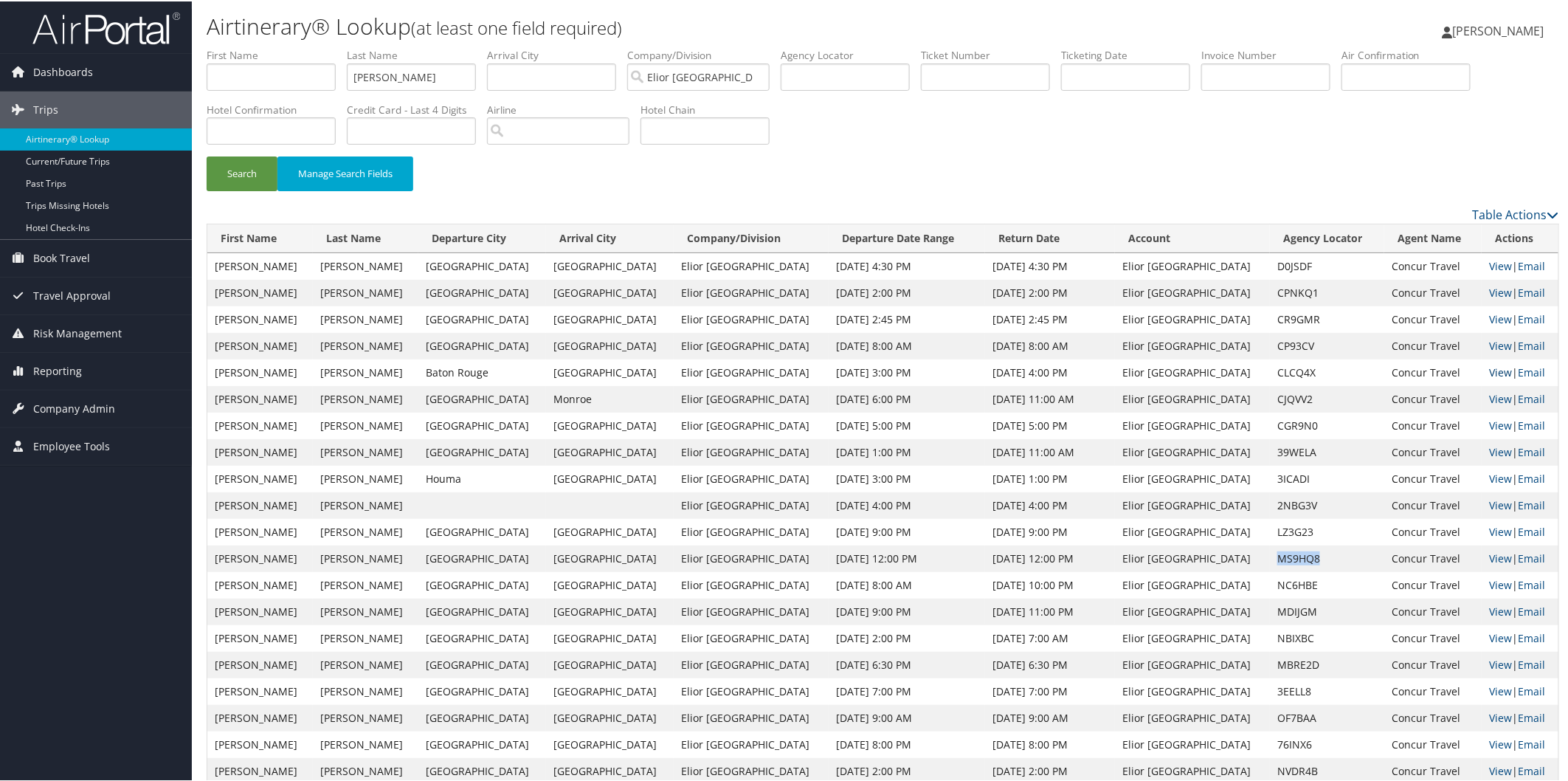
click at [1489, 364] on link "View" at bounding box center [1501, 370] width 23 height 14
click at [1489, 294] on link "View" at bounding box center [1501, 291] width 23 height 14
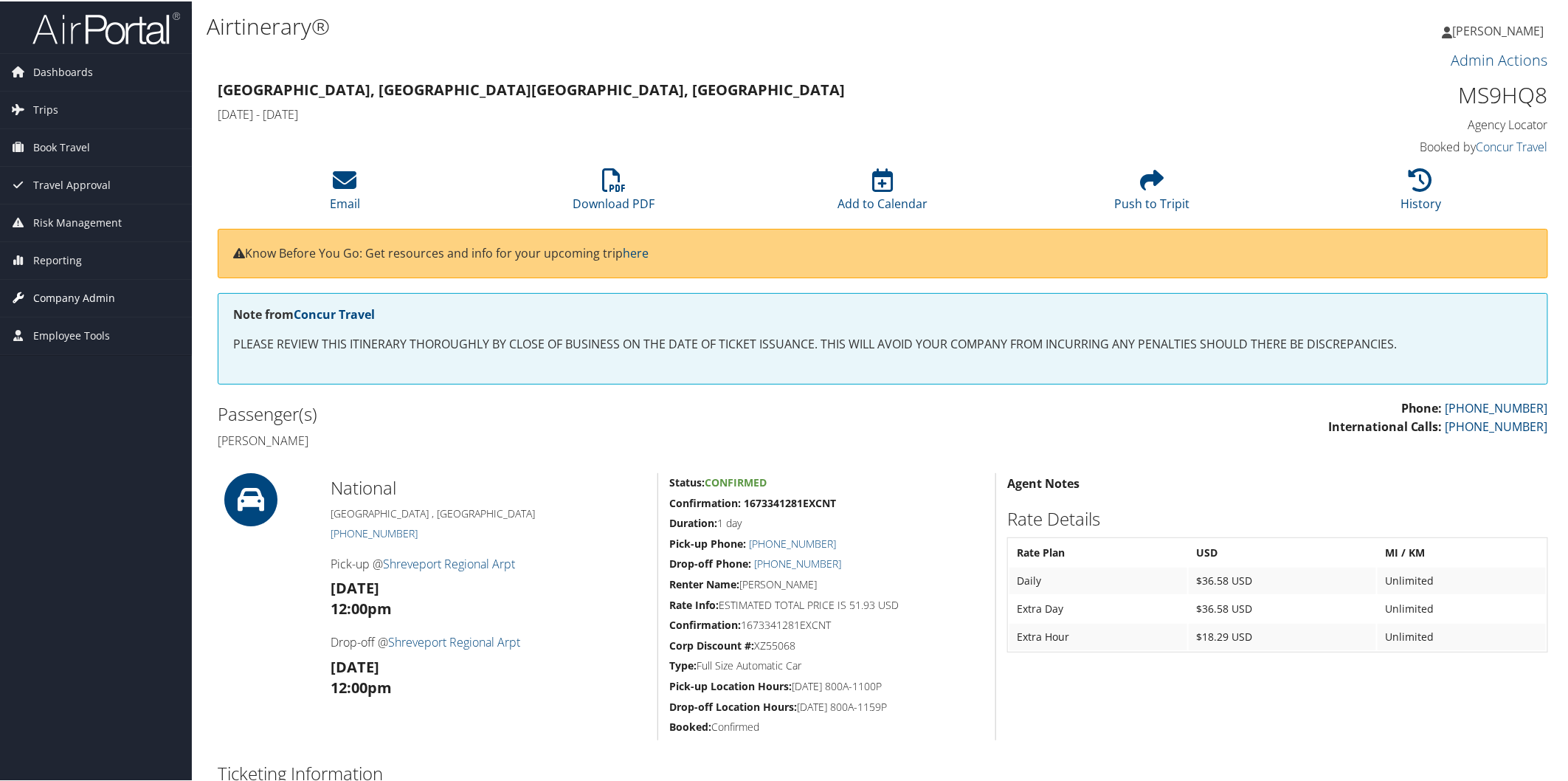
click at [81, 283] on span "Company Admin" at bounding box center [74, 297] width 82 height 37
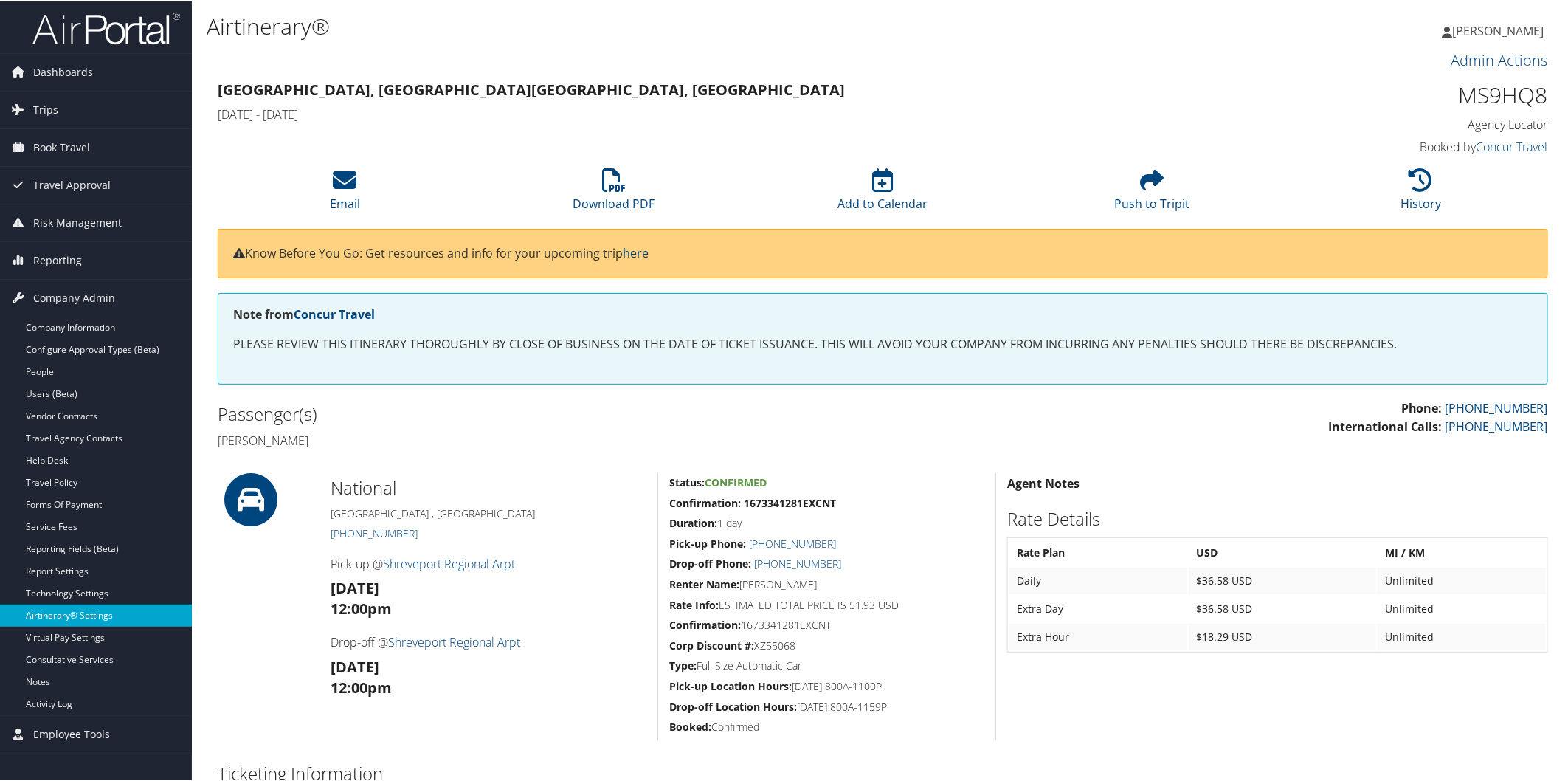
click at [75, 608] on link "Airtinerary® Settings" at bounding box center [95, 614] width 192 height 22
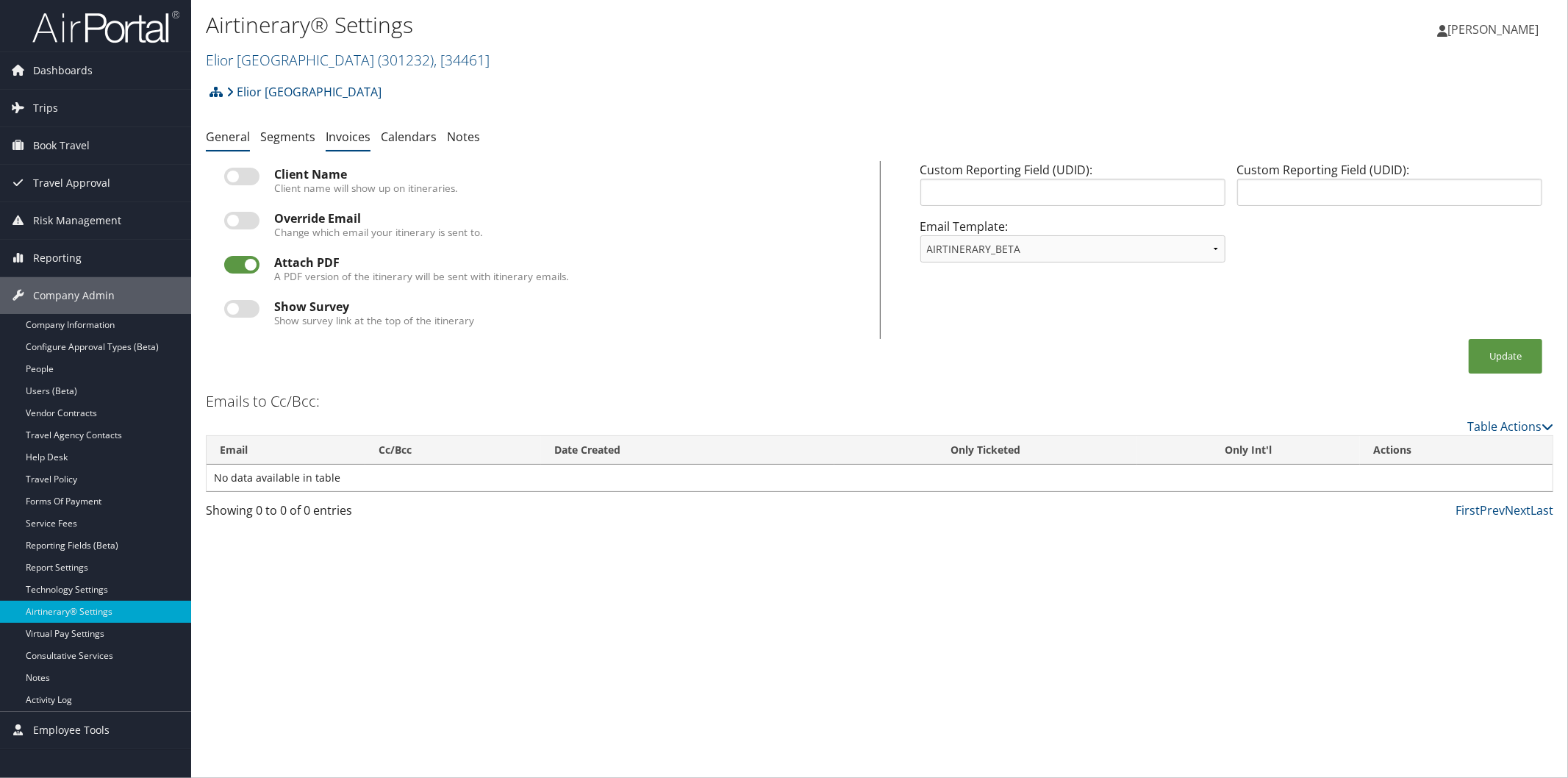
click at [334, 133] on link "Invoices" at bounding box center [348, 137] width 45 height 16
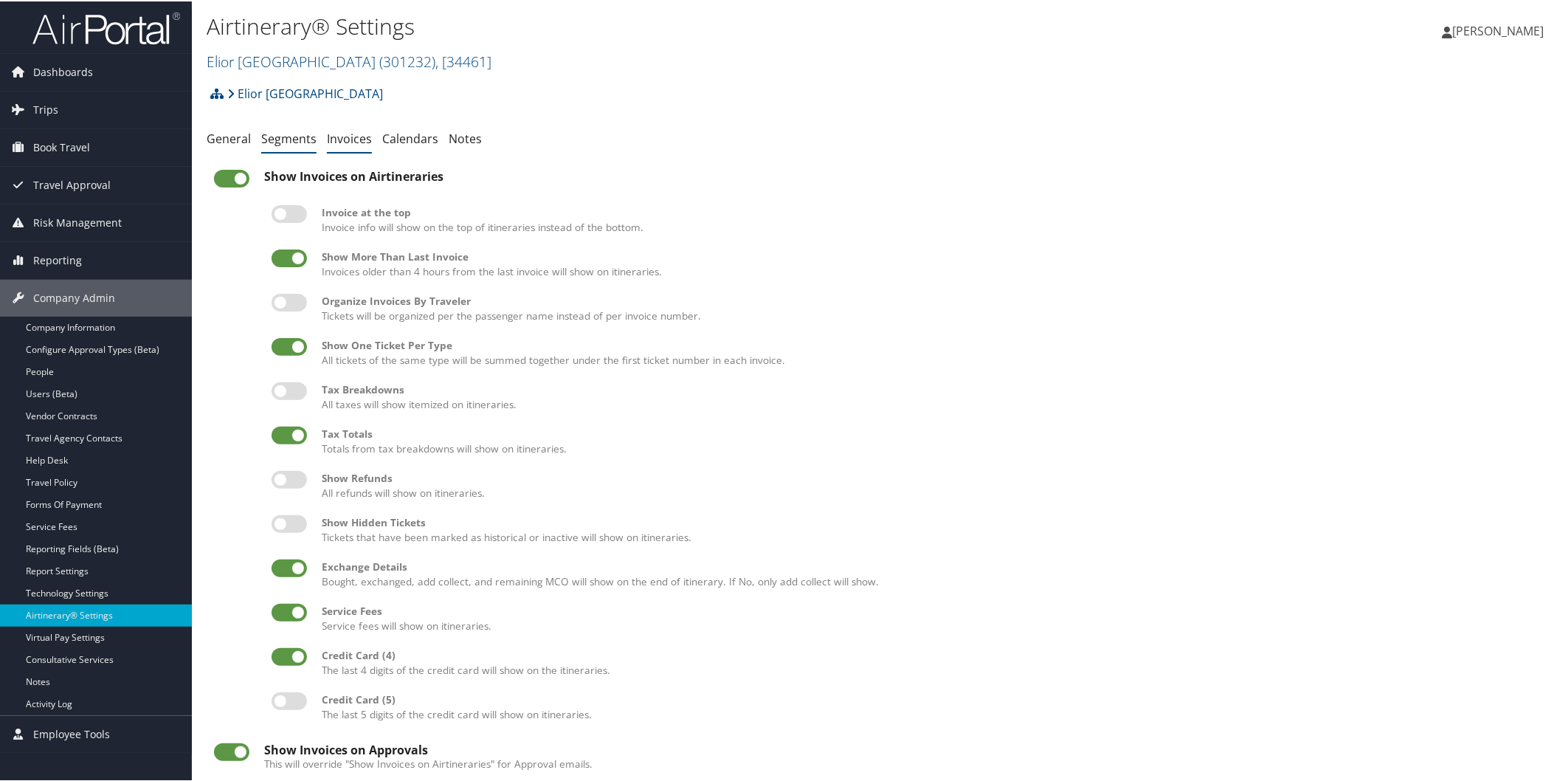
click at [290, 143] on link "Segments" at bounding box center [289, 137] width 55 height 16
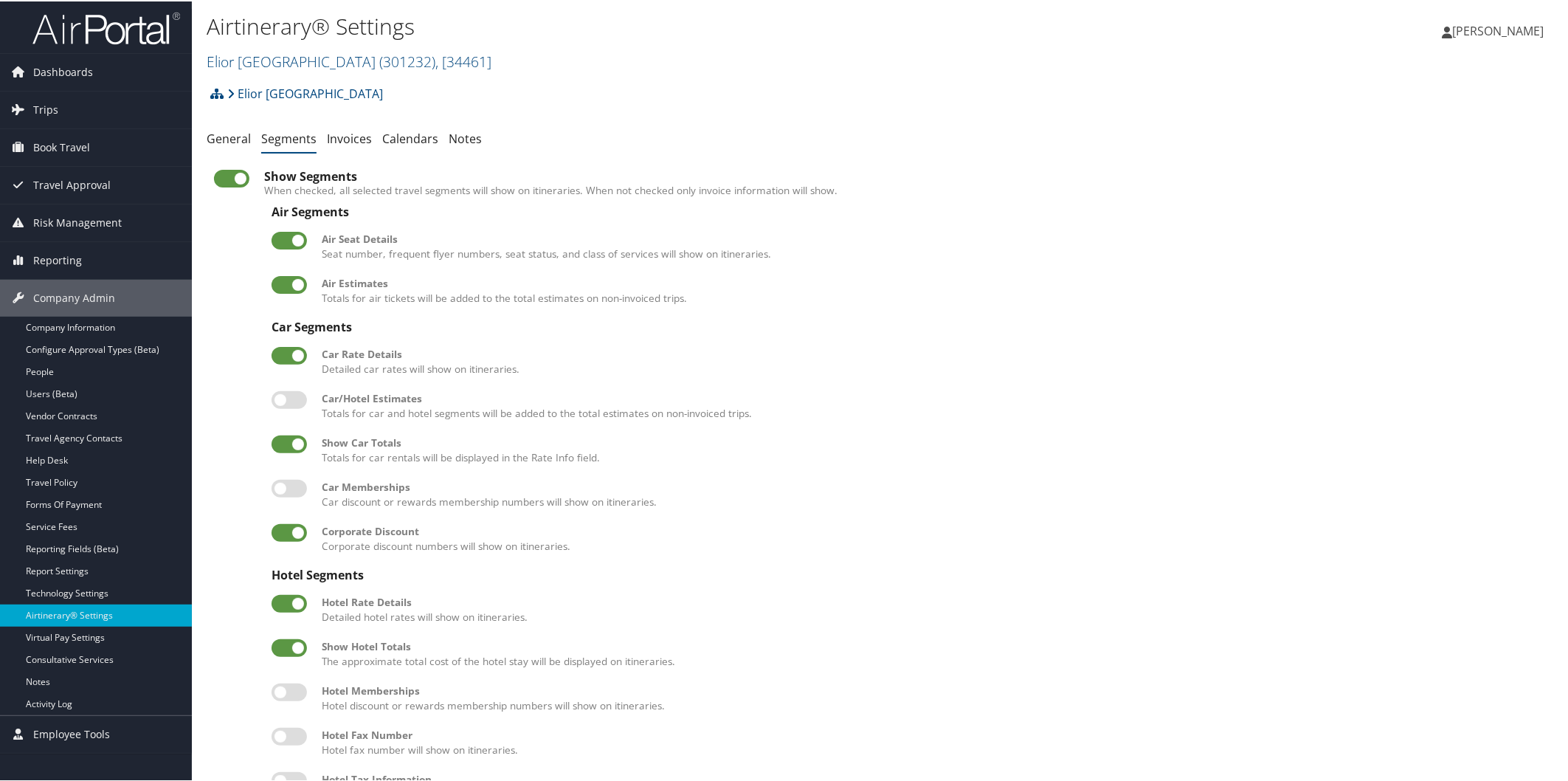
click at [271, 490] on label at bounding box center [289, 487] width 35 height 18
click at [279, 490] on input "checkbox" at bounding box center [284, 490] width 10 height 10
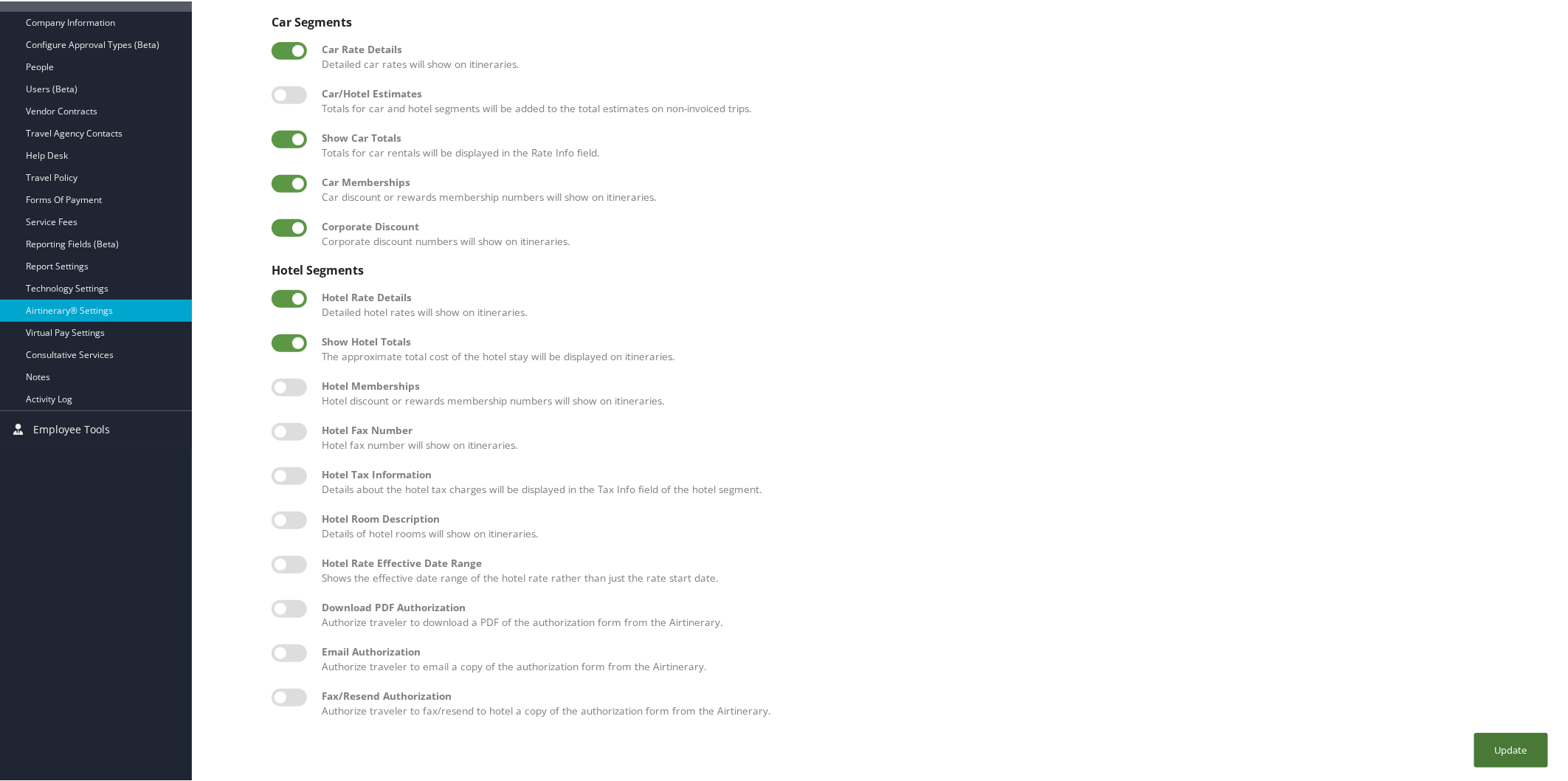
click at [1511, 734] on button "Update" at bounding box center [1511, 748] width 74 height 35
click at [291, 179] on label at bounding box center [289, 182] width 35 height 18
click at [289, 180] on input "checkbox" at bounding box center [284, 185] width 10 height 10
click at [284, 173] on label at bounding box center [289, 182] width 35 height 18
click at [284, 180] on input "checkbox" at bounding box center [284, 185] width 10 height 10
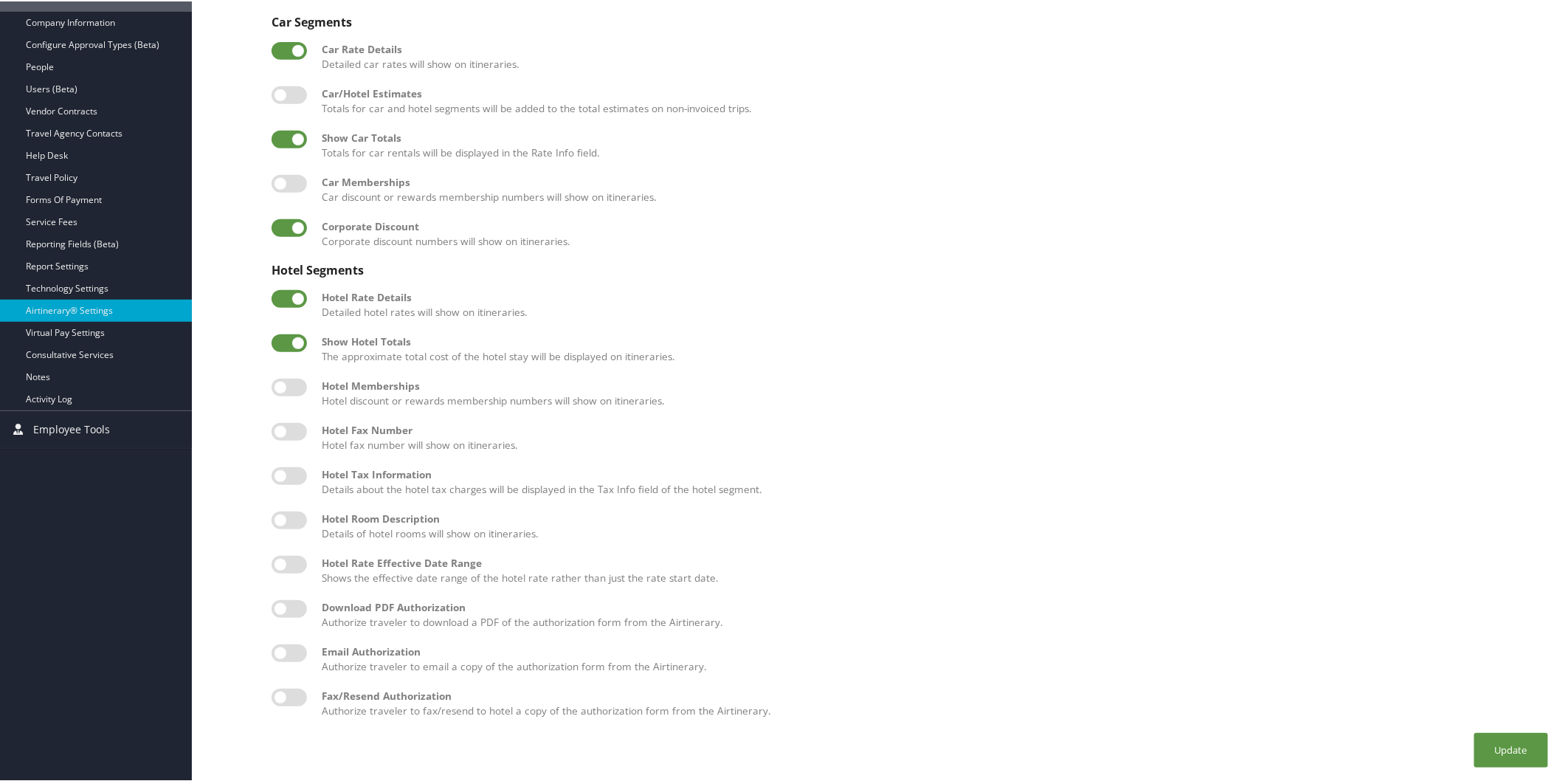
checkbox input "true"
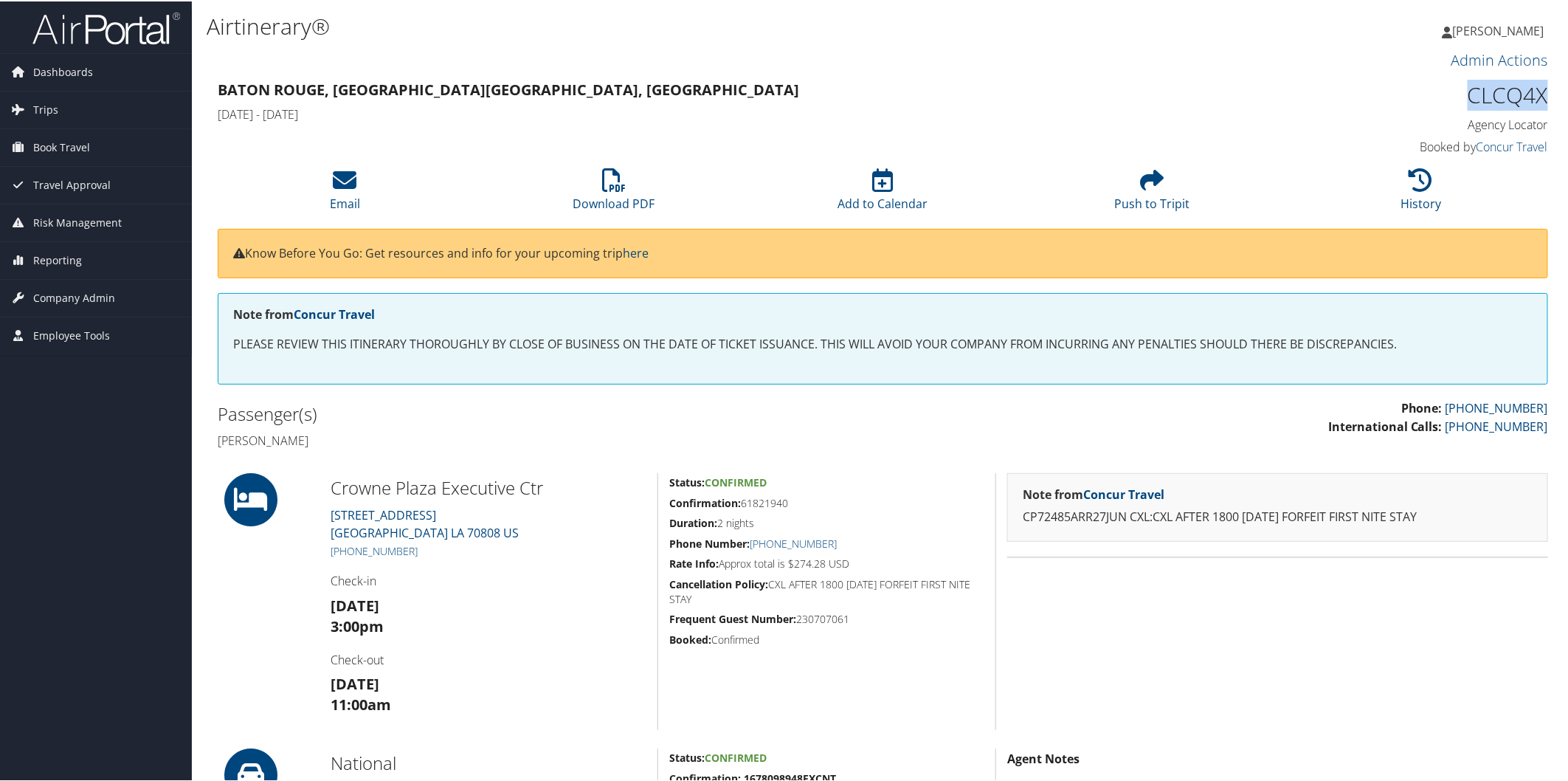
drag, startPoint x: 1459, startPoint y: 98, endPoint x: 1542, endPoint y: 92, distance: 83.2
click at [1542, 92] on h1 "CLCQ4X" at bounding box center [1391, 93] width 316 height 31
copy h1 "CLCQ4X"
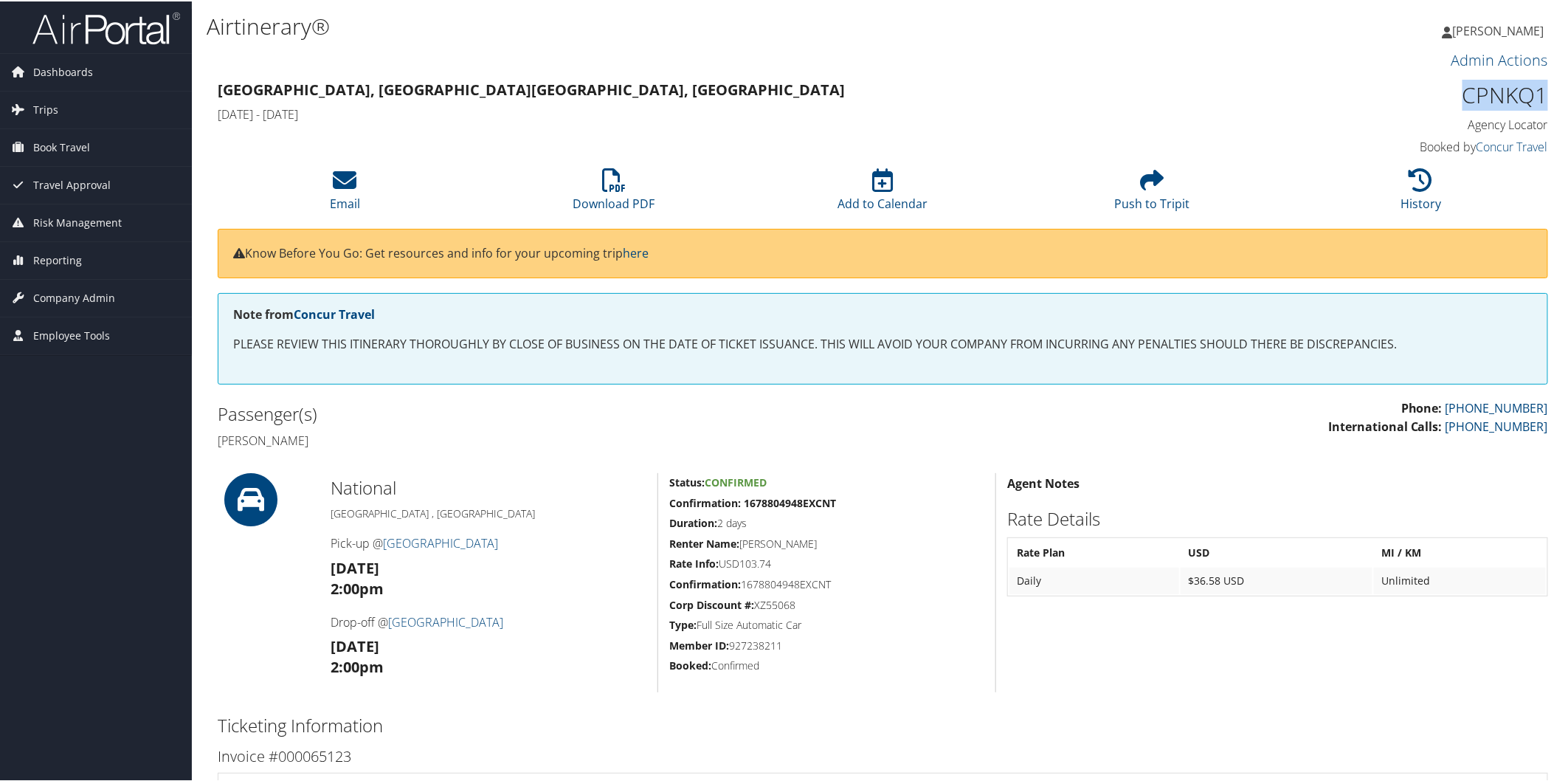
drag, startPoint x: 1460, startPoint y: 93, endPoint x: 1537, endPoint y: 96, distance: 77.1
click at [1537, 96] on h1 "CPNKQ1" at bounding box center [1391, 93] width 316 height 31
copy h1 "CPNKQ1"
